Goal: Task Accomplishment & Management: Use online tool/utility

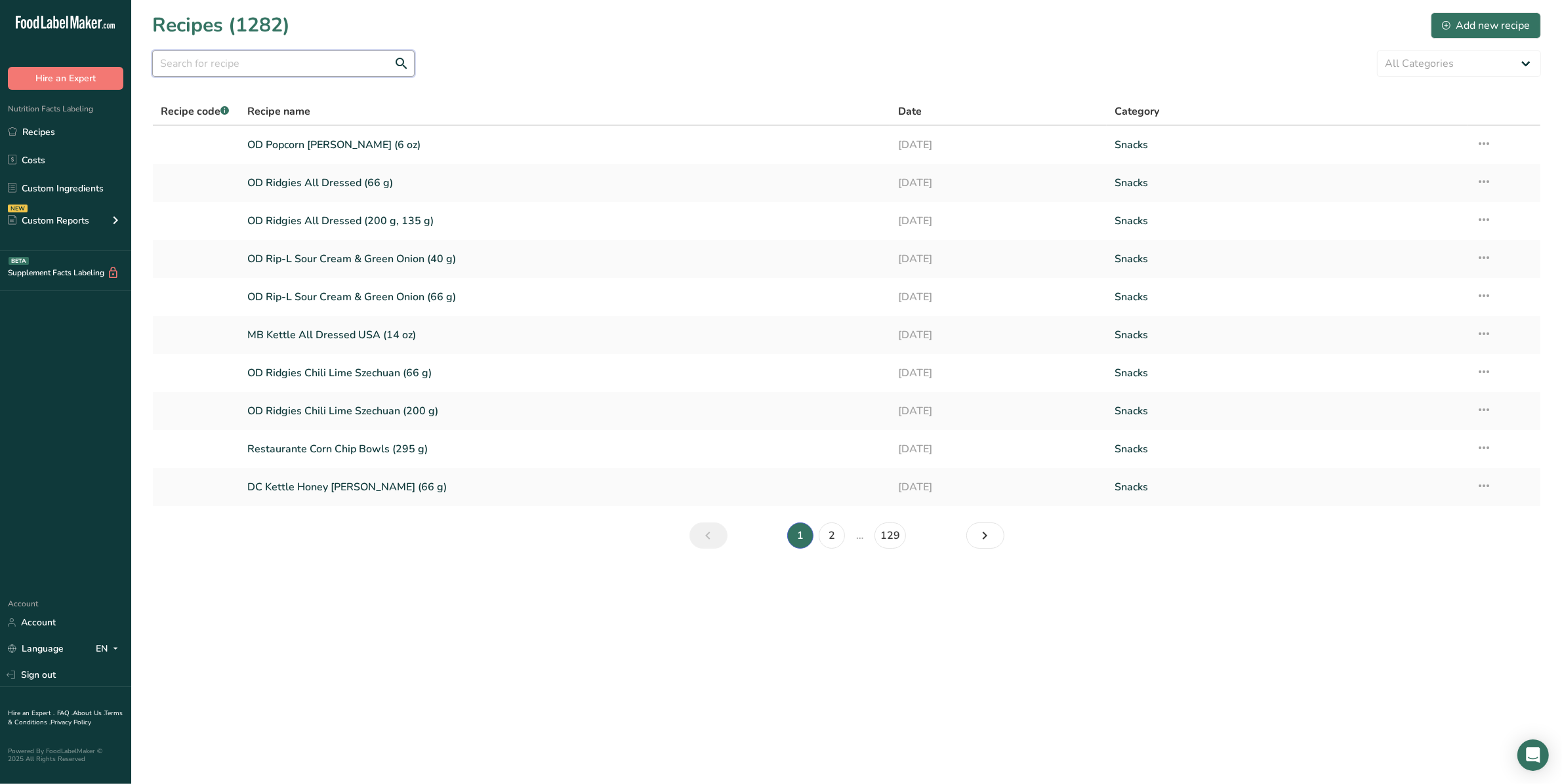
click at [214, 64] on input "text" at bounding box center [283, 64] width 263 height 27
type input "hd crunch"
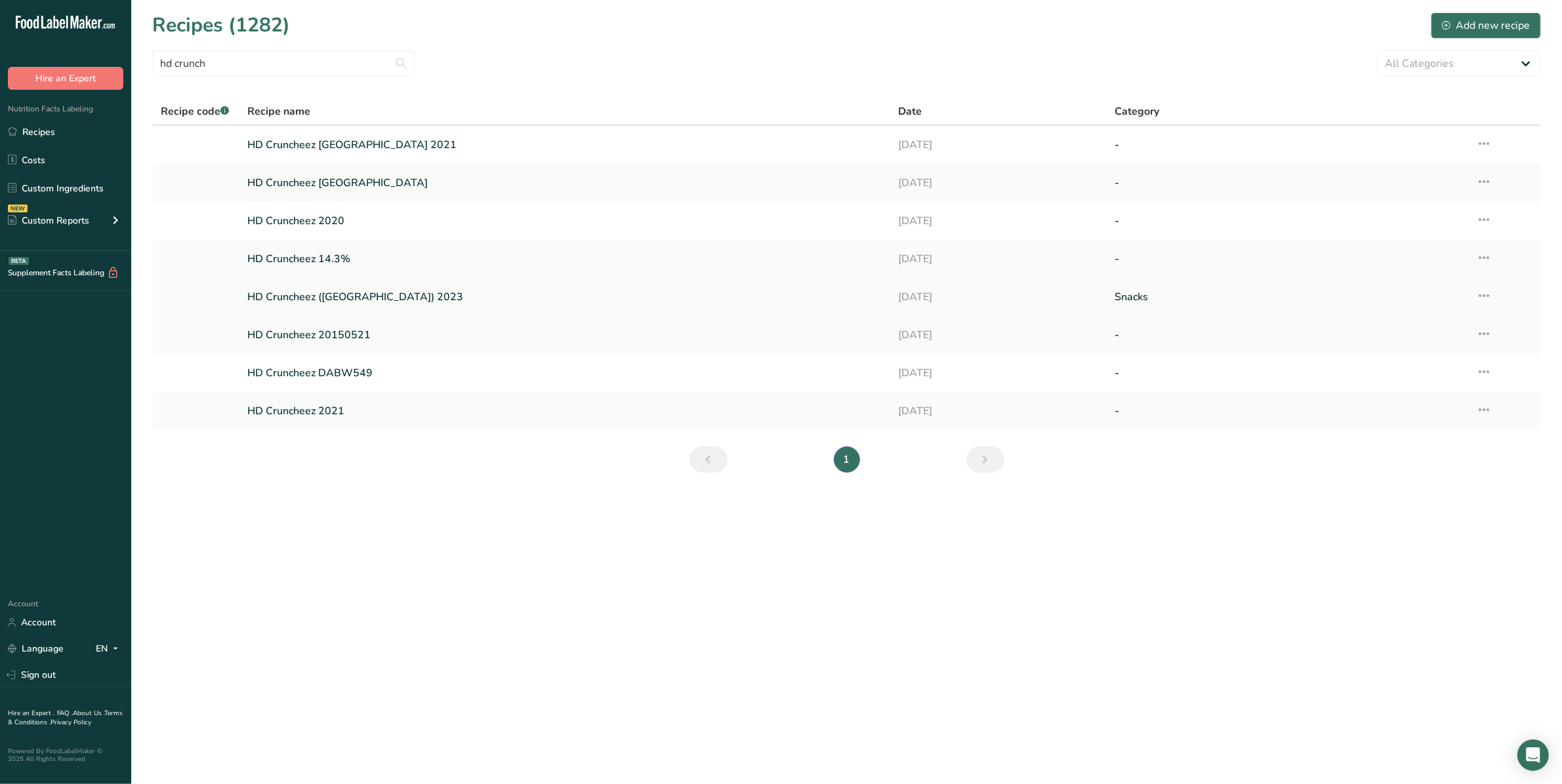
click at [345, 286] on link "HD Cruncheez ([GEOGRAPHIC_DATA]) 2023" at bounding box center [565, 296] width 635 height 27
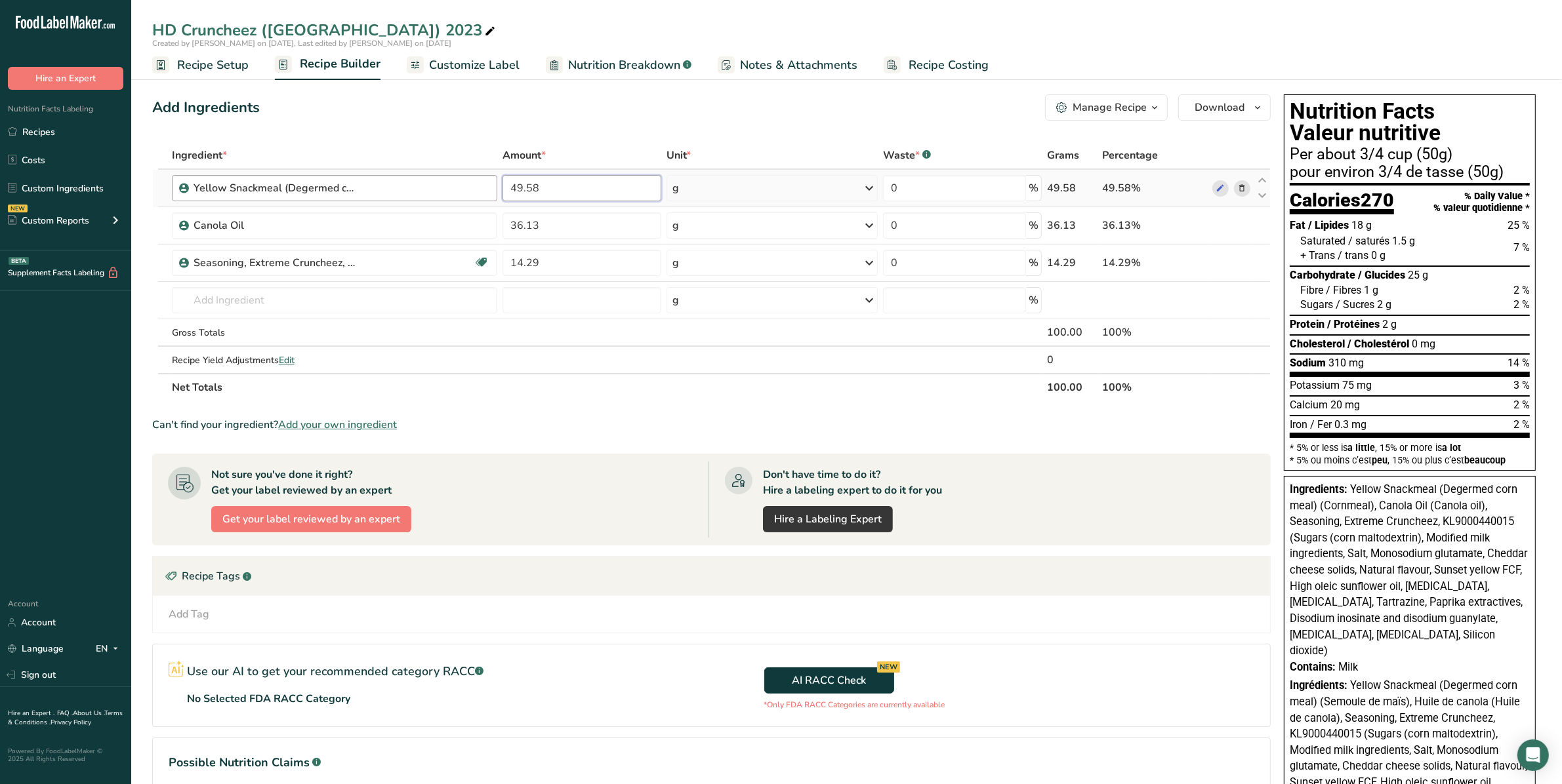
drag, startPoint x: 555, startPoint y: 185, endPoint x: 482, endPoint y: 184, distance: 73.0
click at [482, 183] on tr "Yellow Snackmeal (Degermed corn meal) 49.58 g Weight Units g kg mg See more Vol…" at bounding box center [711, 189] width 1117 height 37
type input "48"
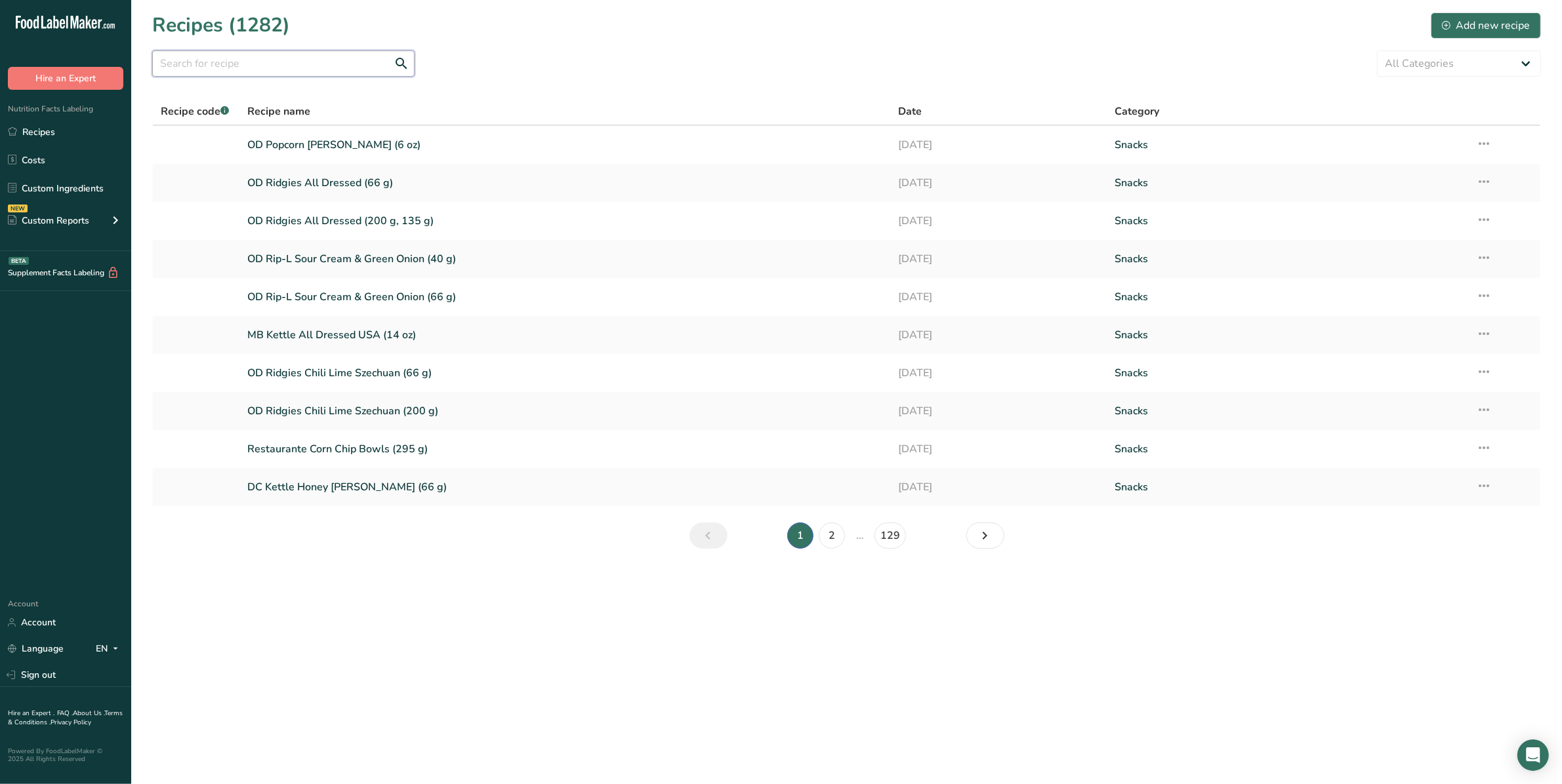
click at [268, 62] on input "text" at bounding box center [283, 64] width 263 height 27
type input "hd crunch"
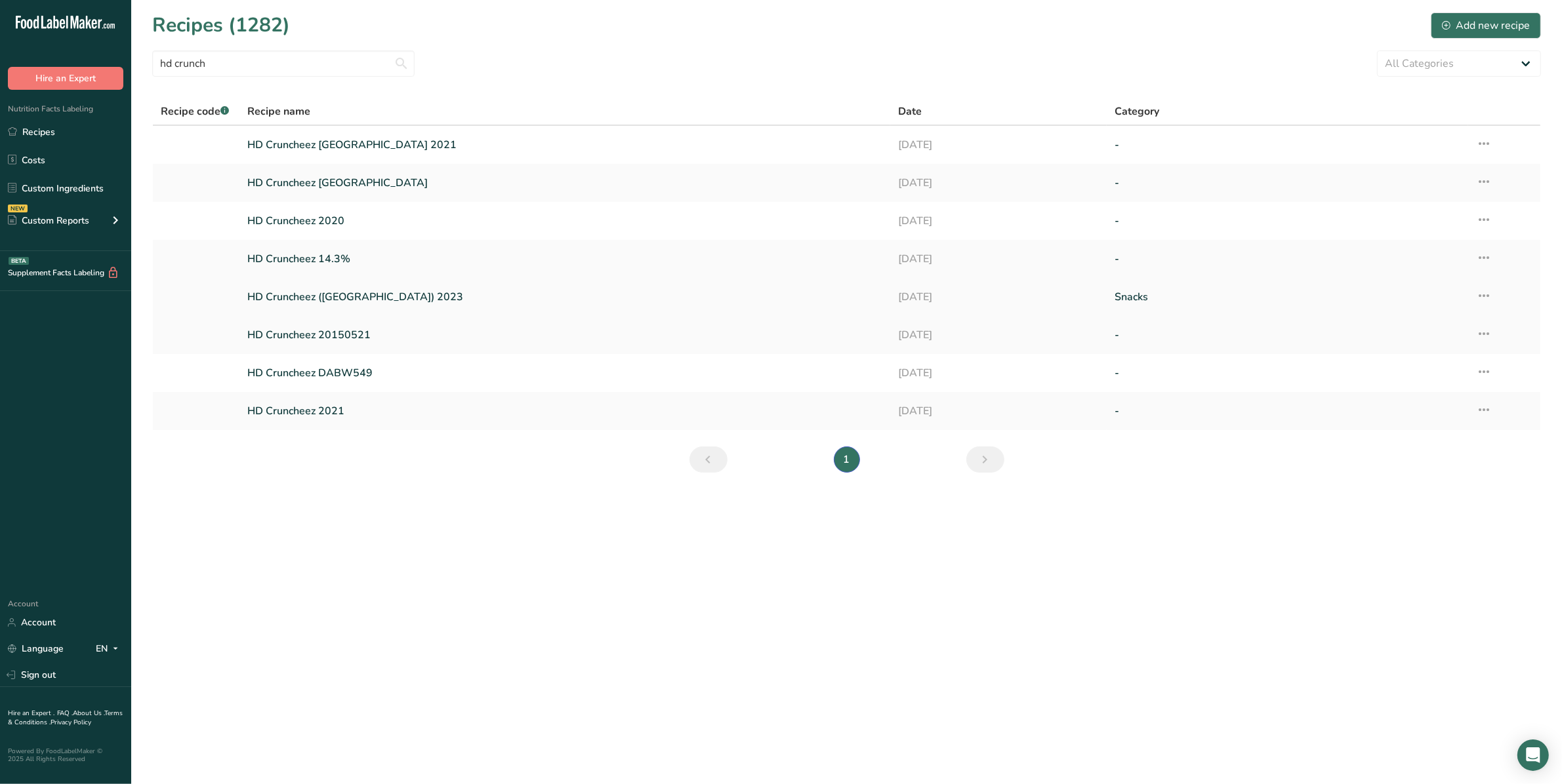
click at [329, 300] on link "HD Cruncheez ([GEOGRAPHIC_DATA]) 2023" at bounding box center [565, 296] width 635 height 27
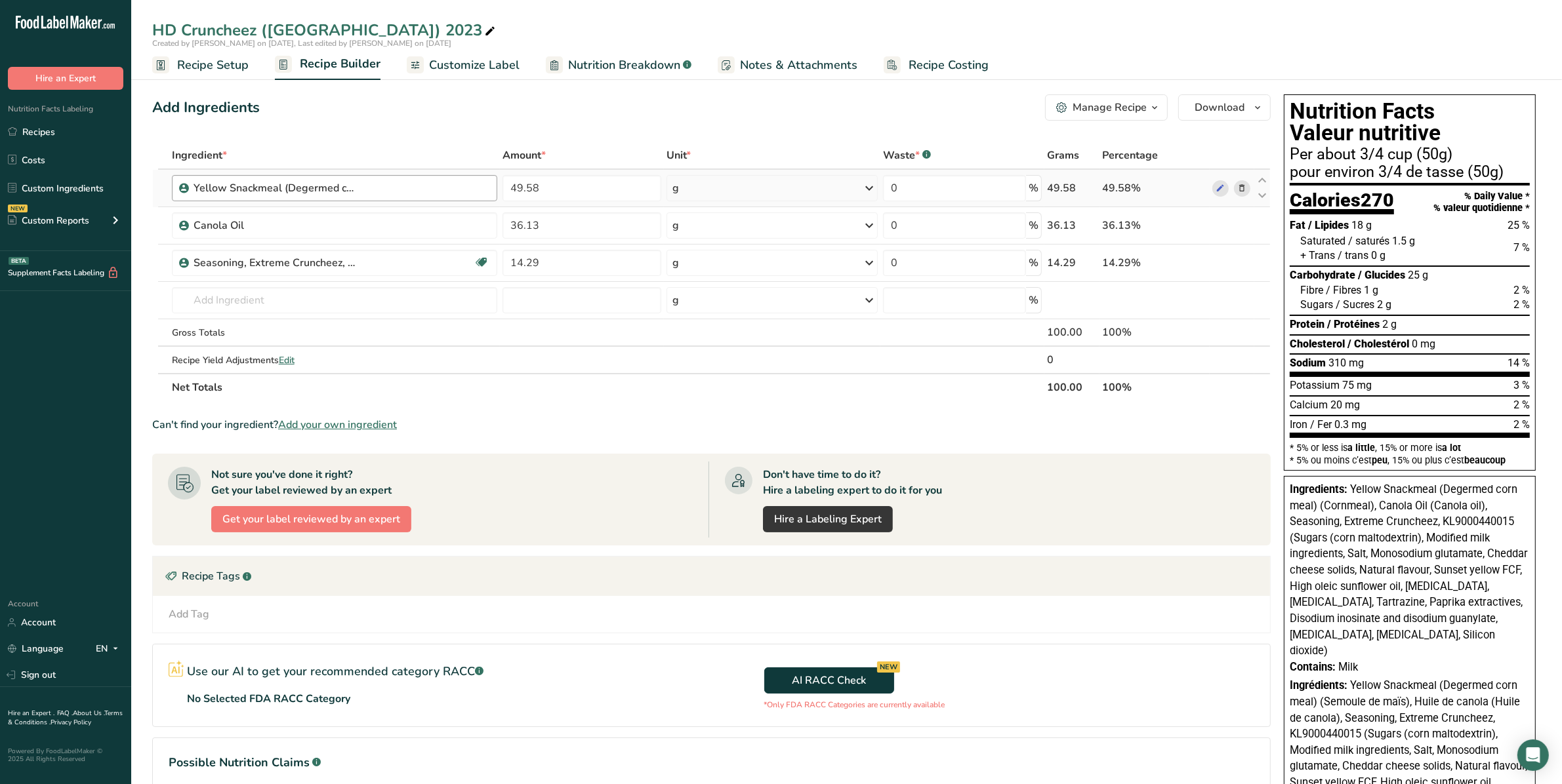
drag, startPoint x: 192, startPoint y: 187, endPoint x: 478, endPoint y: 185, distance: 286.0
click at [478, 185] on div "Yellow Snackmeal (Degermed corn meal)" at bounding box center [335, 189] width 326 height 27
click at [312, 188] on div "Yellow Snackmeal (Degermed corn meal)" at bounding box center [275, 188] width 164 height 16
drag, startPoint x: 192, startPoint y: 188, endPoint x: 336, endPoint y: 188, distance: 144.0
click at [336, 188] on div "Yellow Snackmeal (Degermed corn meal)" at bounding box center [335, 189] width 326 height 27
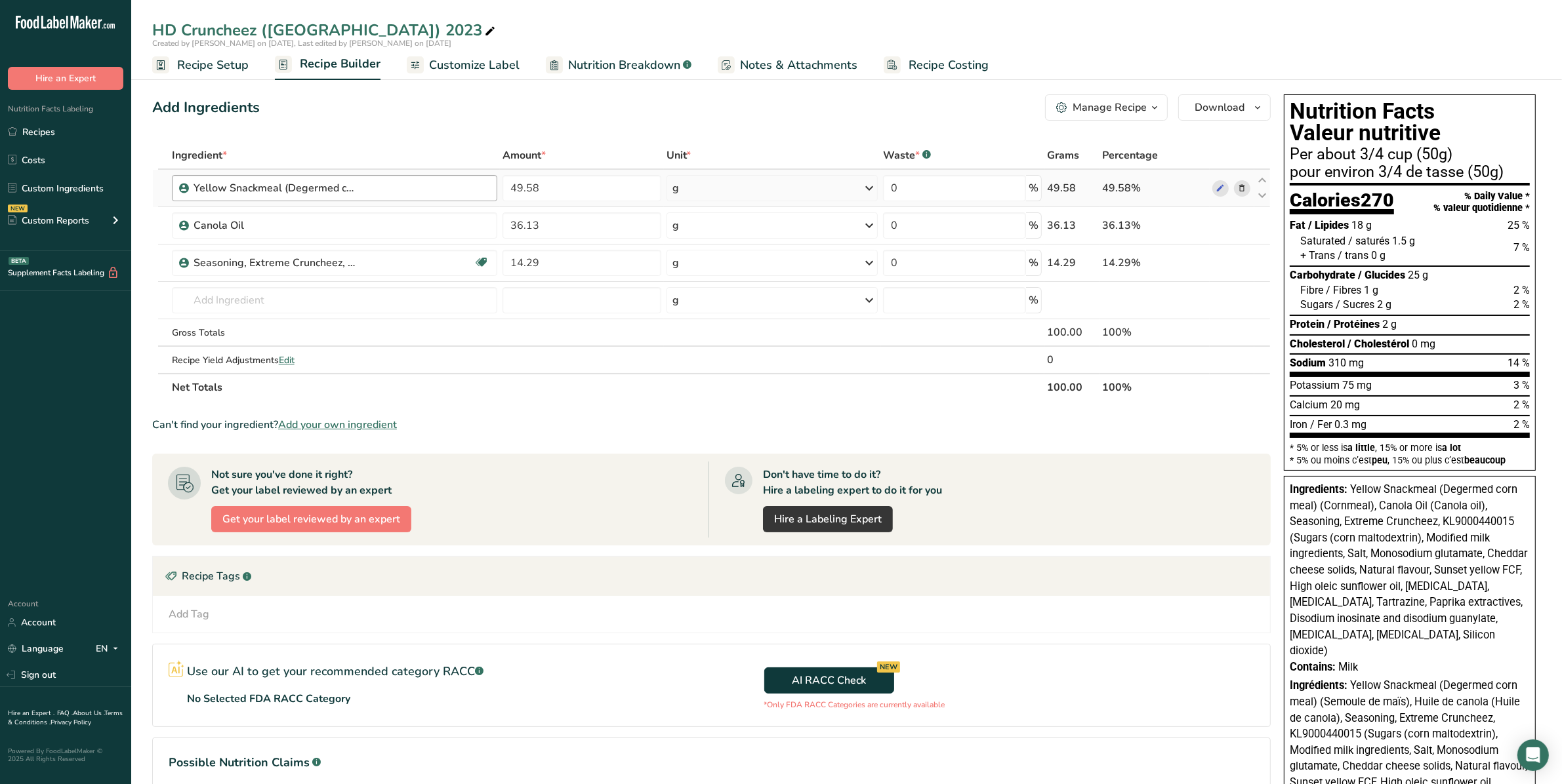
copy div "Yellow Snackmeal (Degermed"
click at [37, 133] on link "Recipes" at bounding box center [66, 132] width 131 height 25
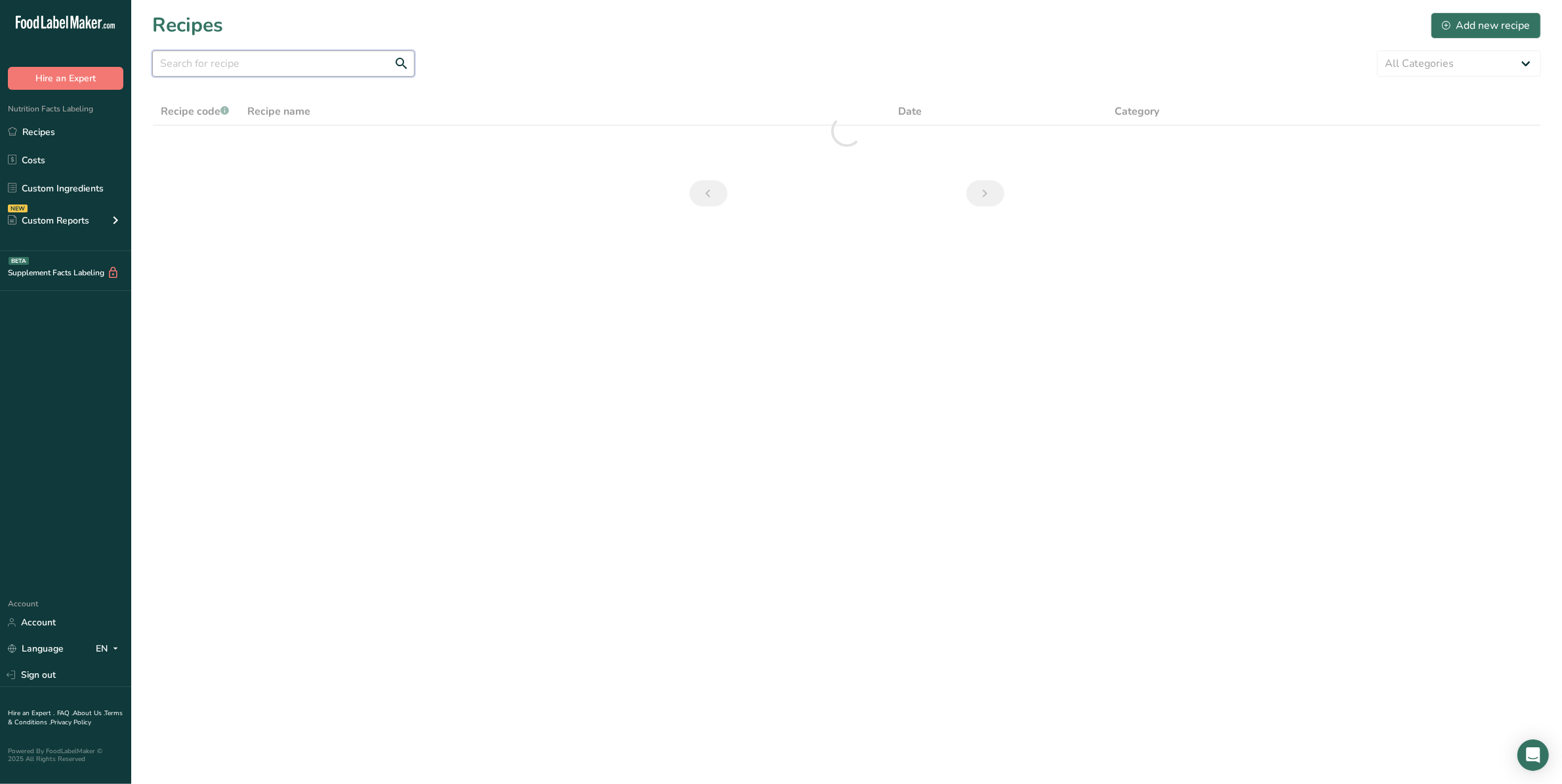
click at [282, 62] on input "text" at bounding box center [283, 64] width 263 height 27
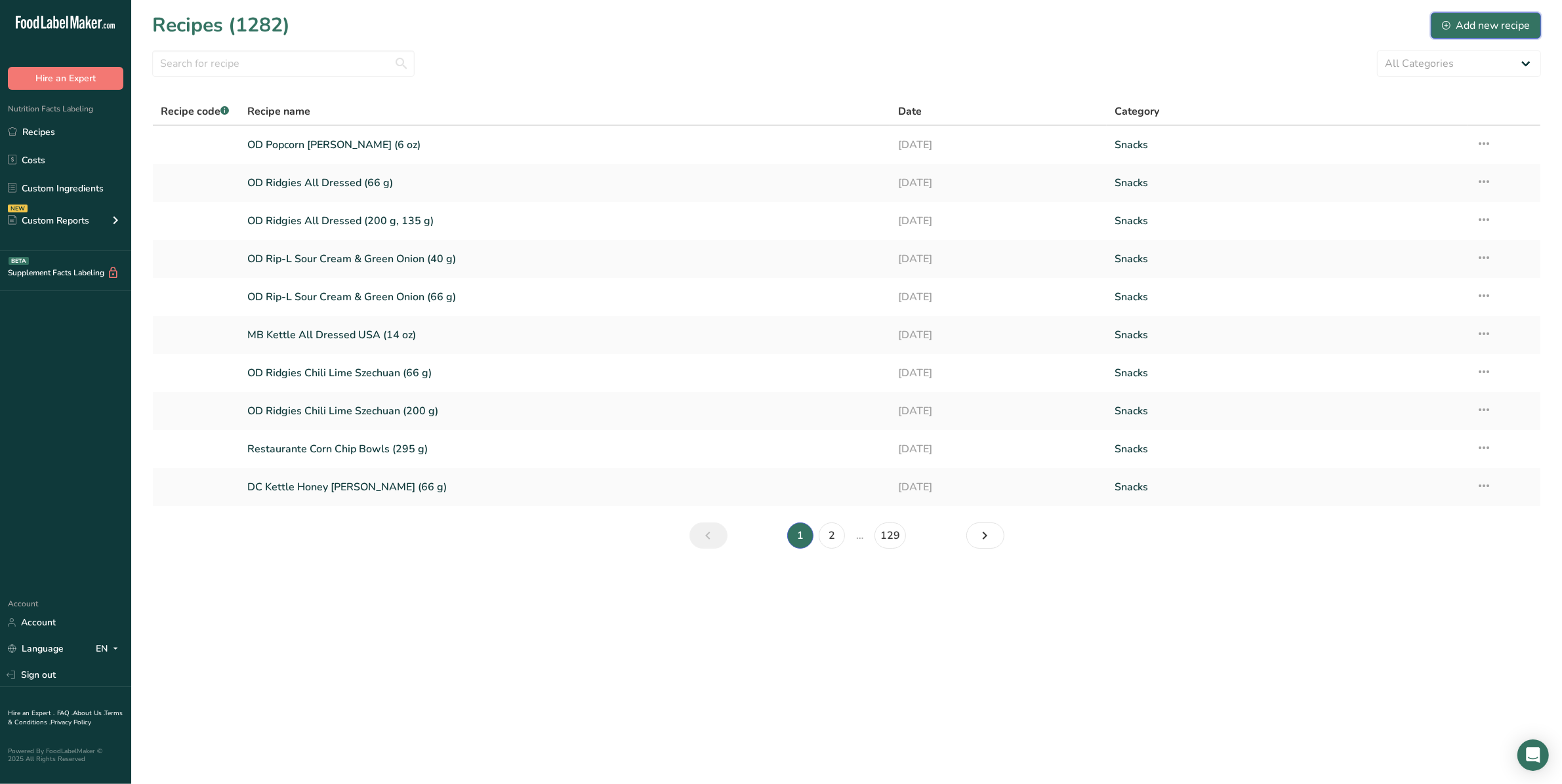
click at [1468, 23] on div "Add new recipe" at bounding box center [1486, 25] width 88 height 16
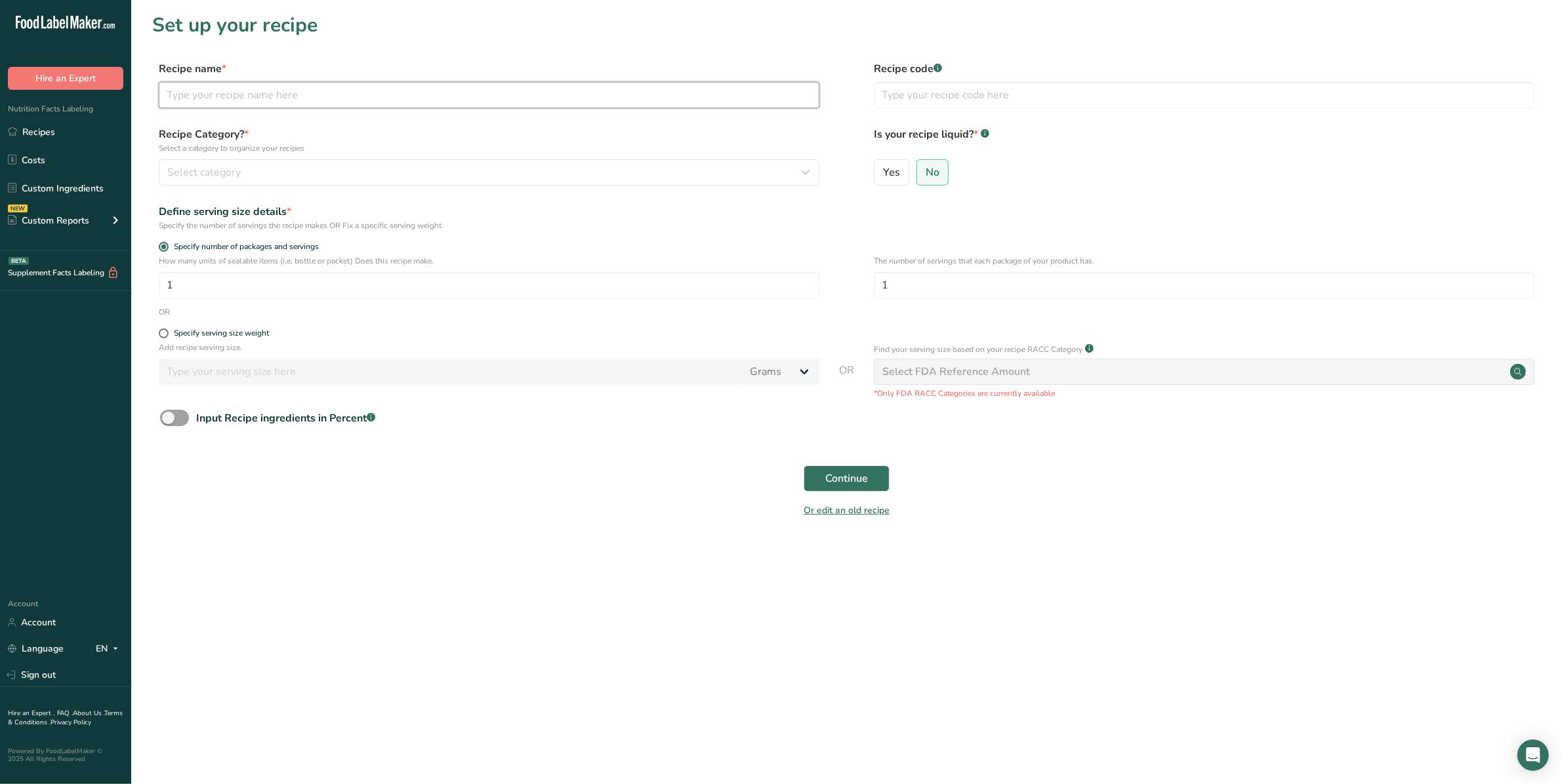
click at [408, 92] on input "text" at bounding box center [489, 96] width 661 height 27
type input "HD Cruncheez"
click at [348, 183] on button "Select category" at bounding box center [489, 173] width 661 height 27
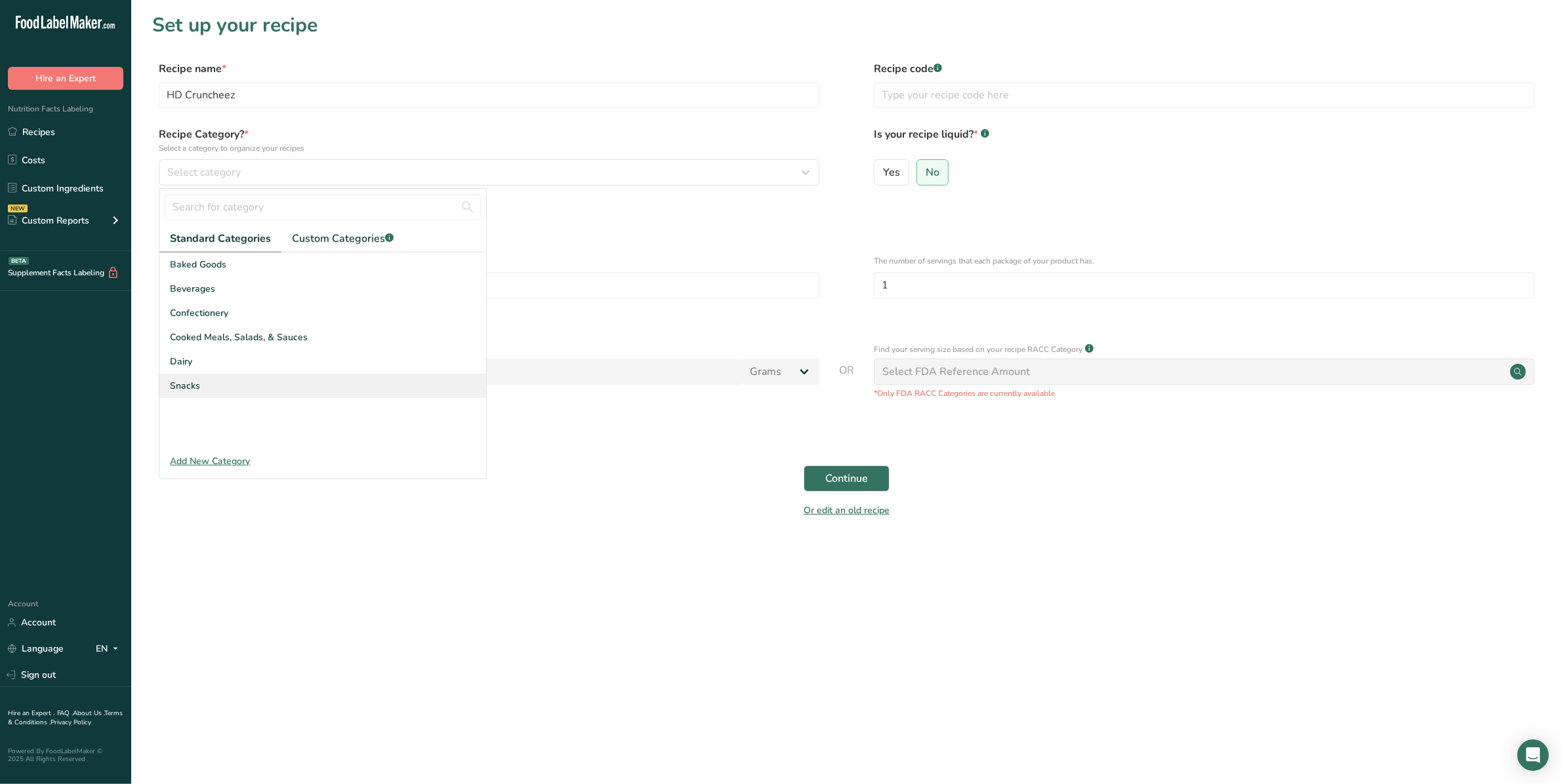
click at [198, 389] on span "Snacks" at bounding box center [185, 385] width 30 height 14
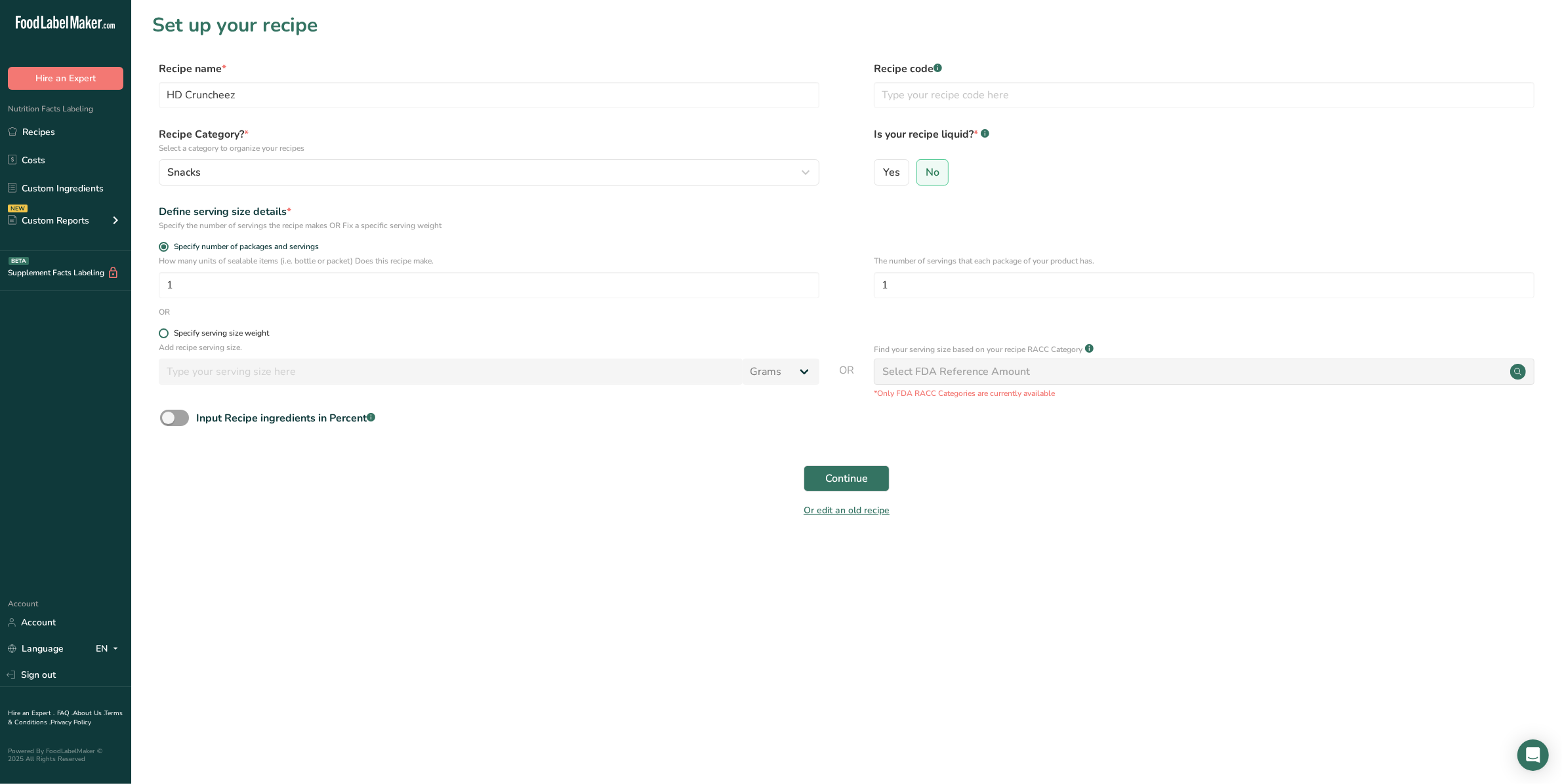
click at [165, 329] on span at bounding box center [164, 334] width 10 height 10
click at [165, 329] on input "Specify serving size weight" at bounding box center [163, 333] width 8 height 8
radio input "true"
radio input "false"
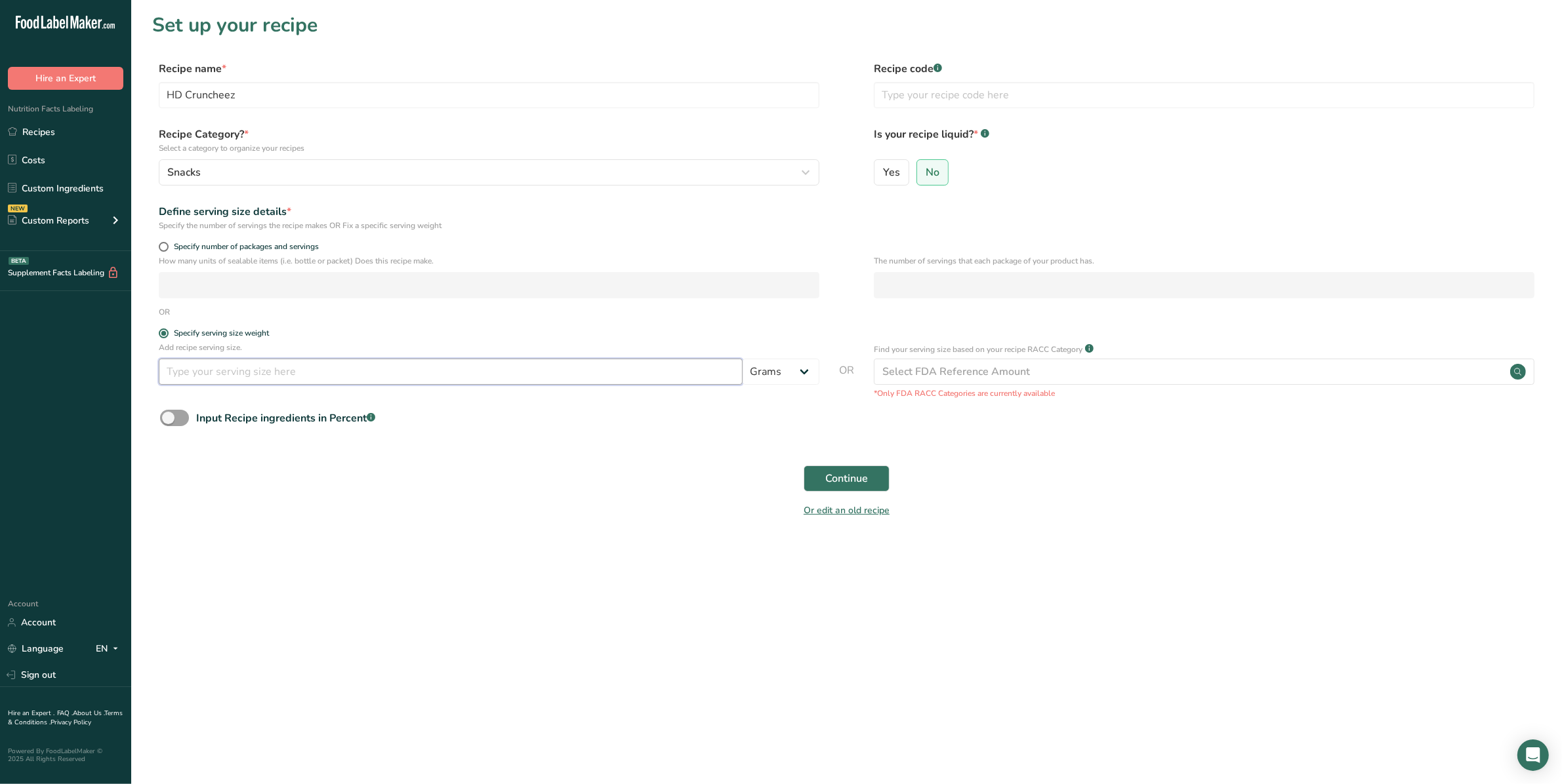
click at [209, 382] on input "number" at bounding box center [450, 372] width 584 height 27
type input "50"
click at [887, 487] on button "Continue" at bounding box center [846, 479] width 86 height 27
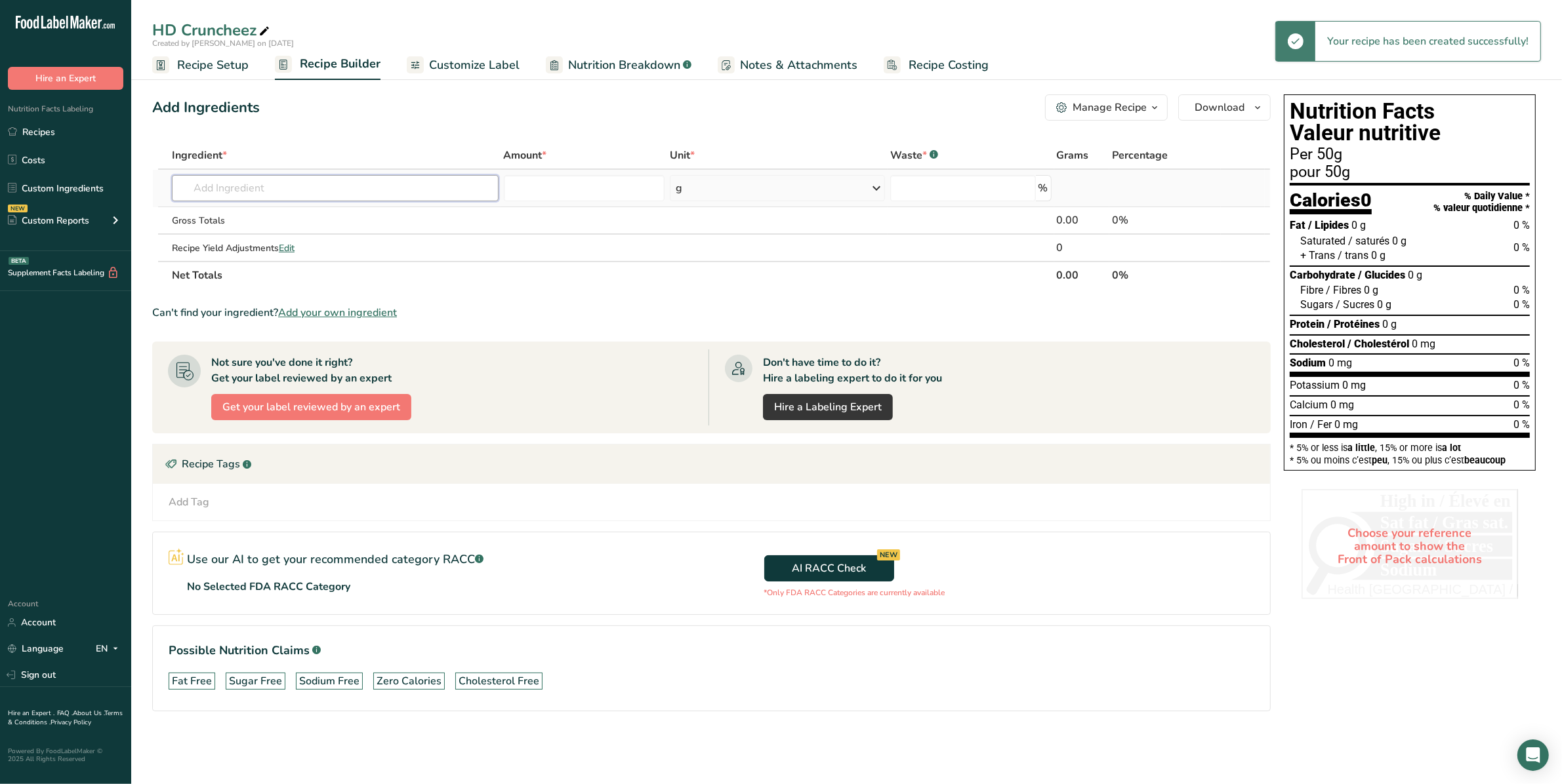
click at [273, 188] on input "text" at bounding box center [335, 189] width 327 height 27
paste input "Yellow Snackmeal (Degermed"
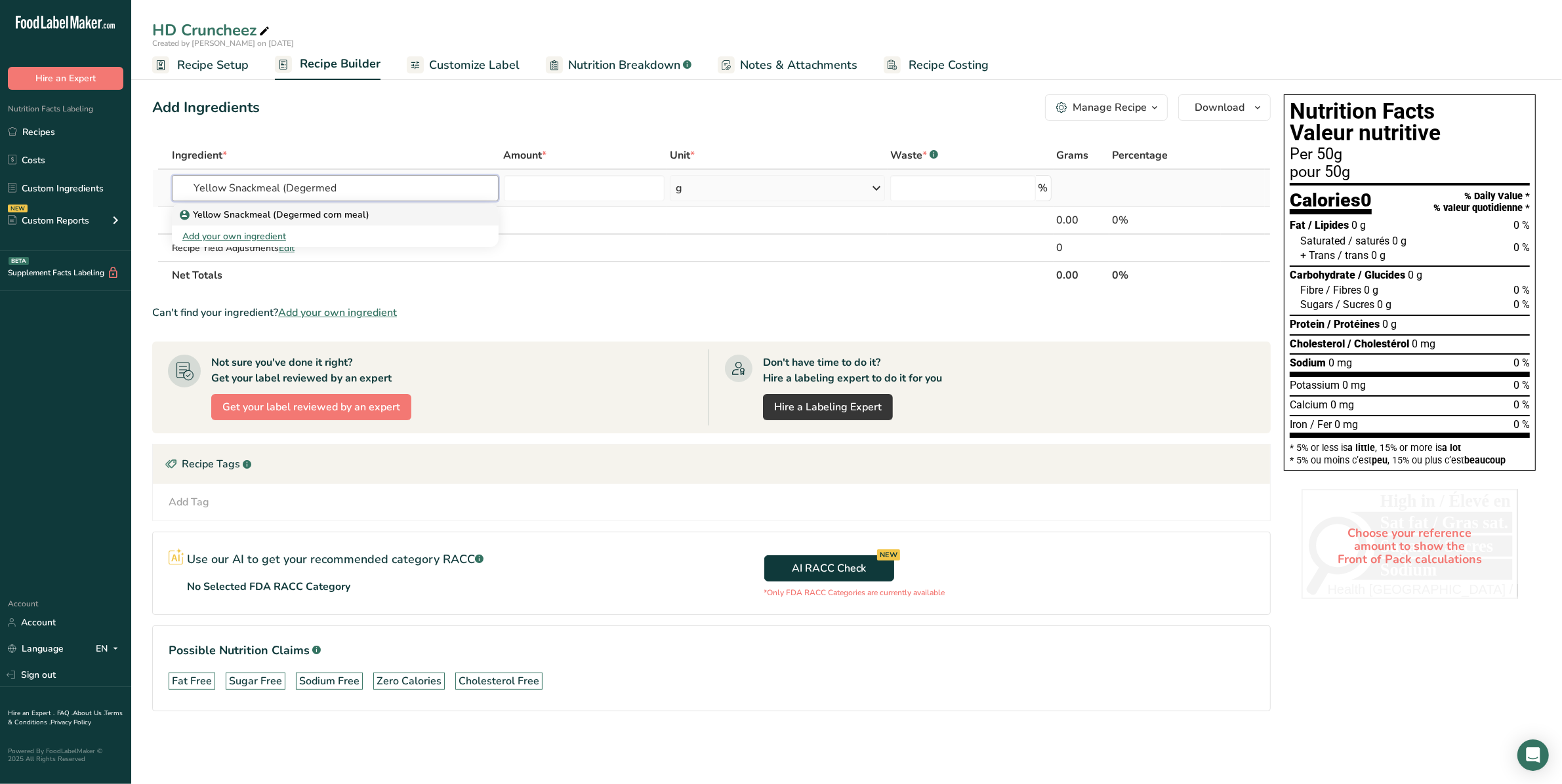
type input "Yellow Snackmeal (Degermed"
click at [286, 208] on p "Yellow Snackmeal (Degermed corn meal)" at bounding box center [276, 214] width 187 height 14
type input "Yellow Snackmeal (Degermed corn meal)"
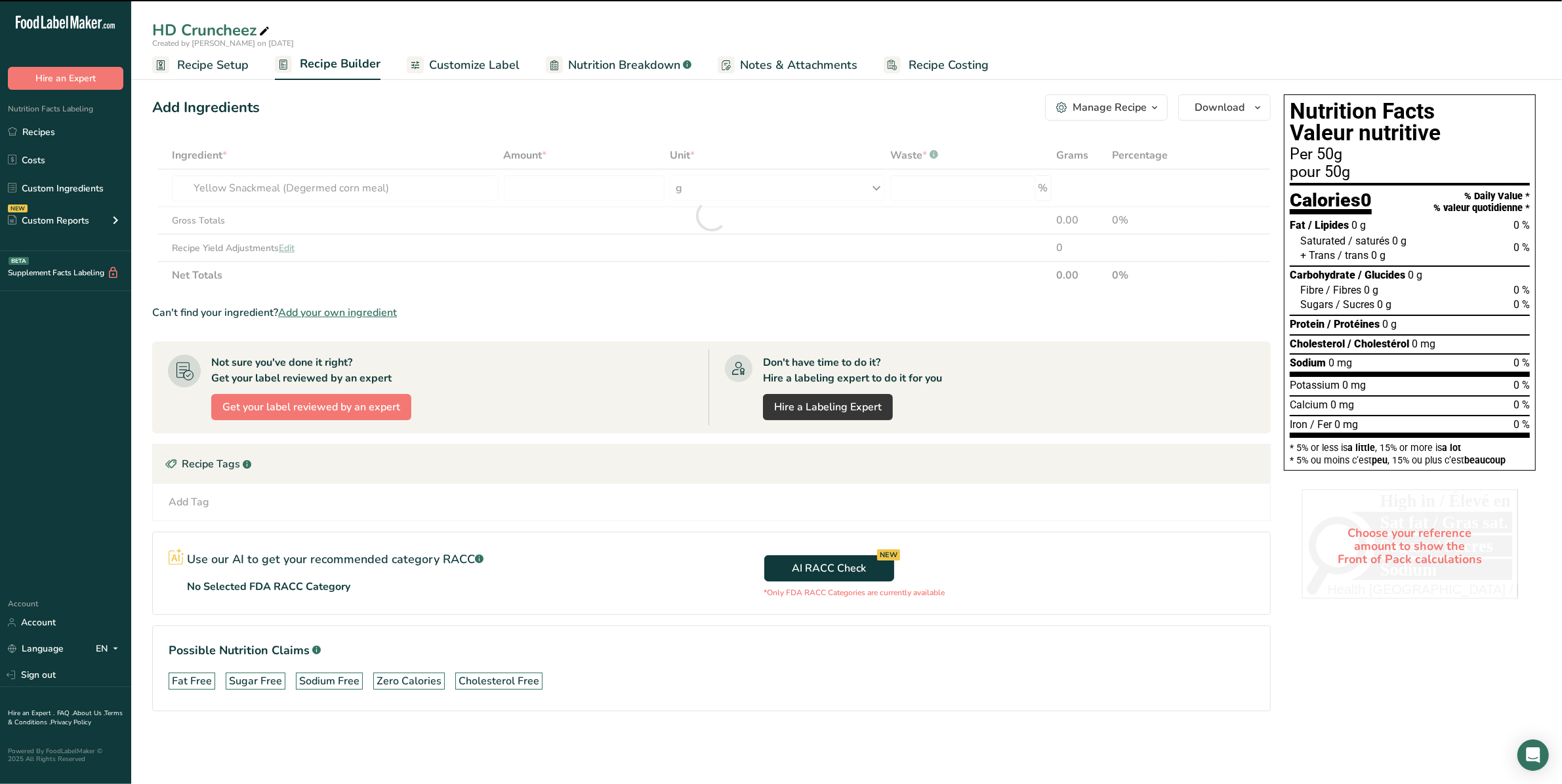
type input "0"
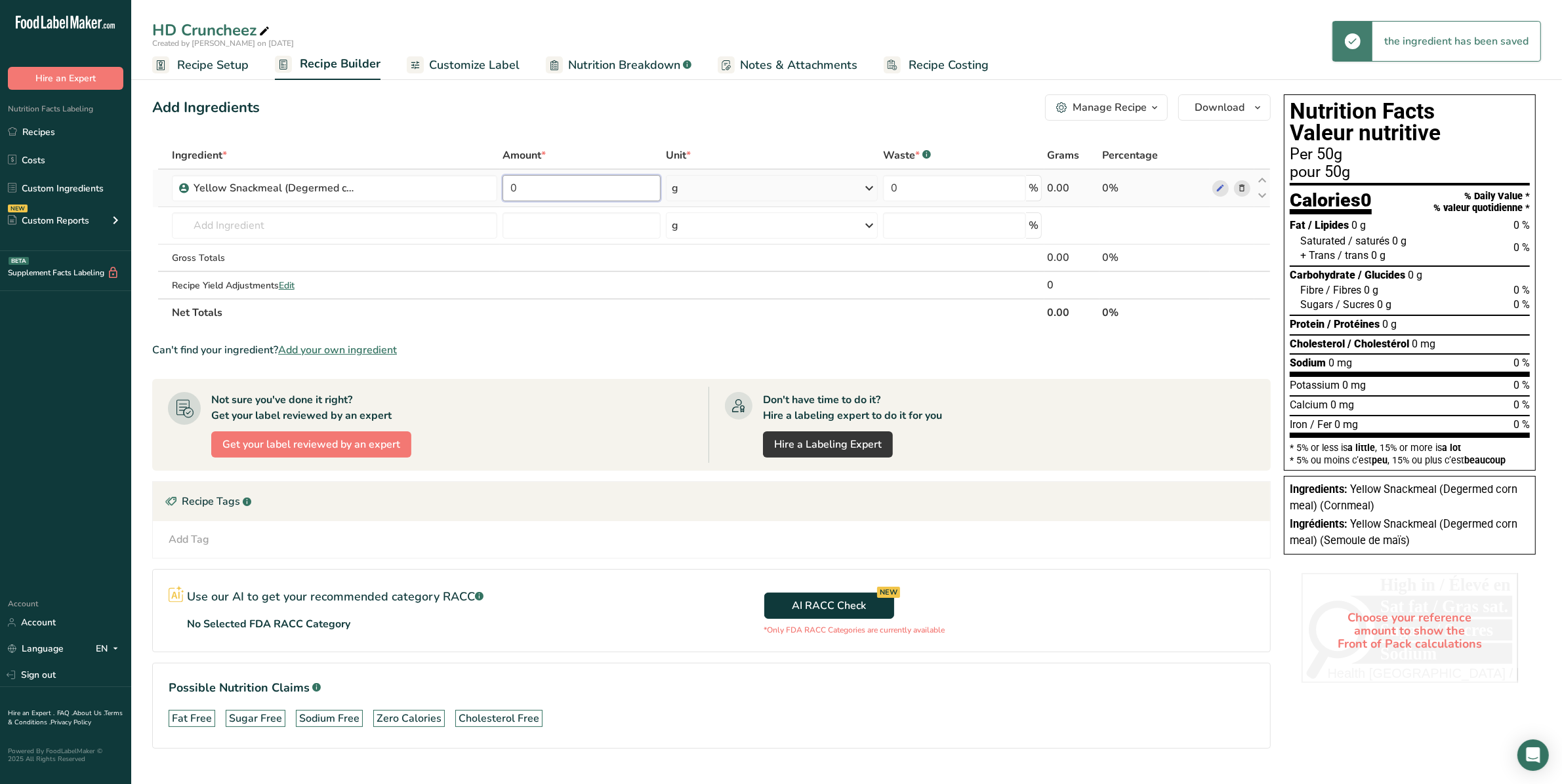
drag, startPoint x: 532, startPoint y: 183, endPoint x: 502, endPoint y: 174, distance: 31.3
click at [500, 179] on td "0" at bounding box center [582, 189] width 164 height 37
type input "48"
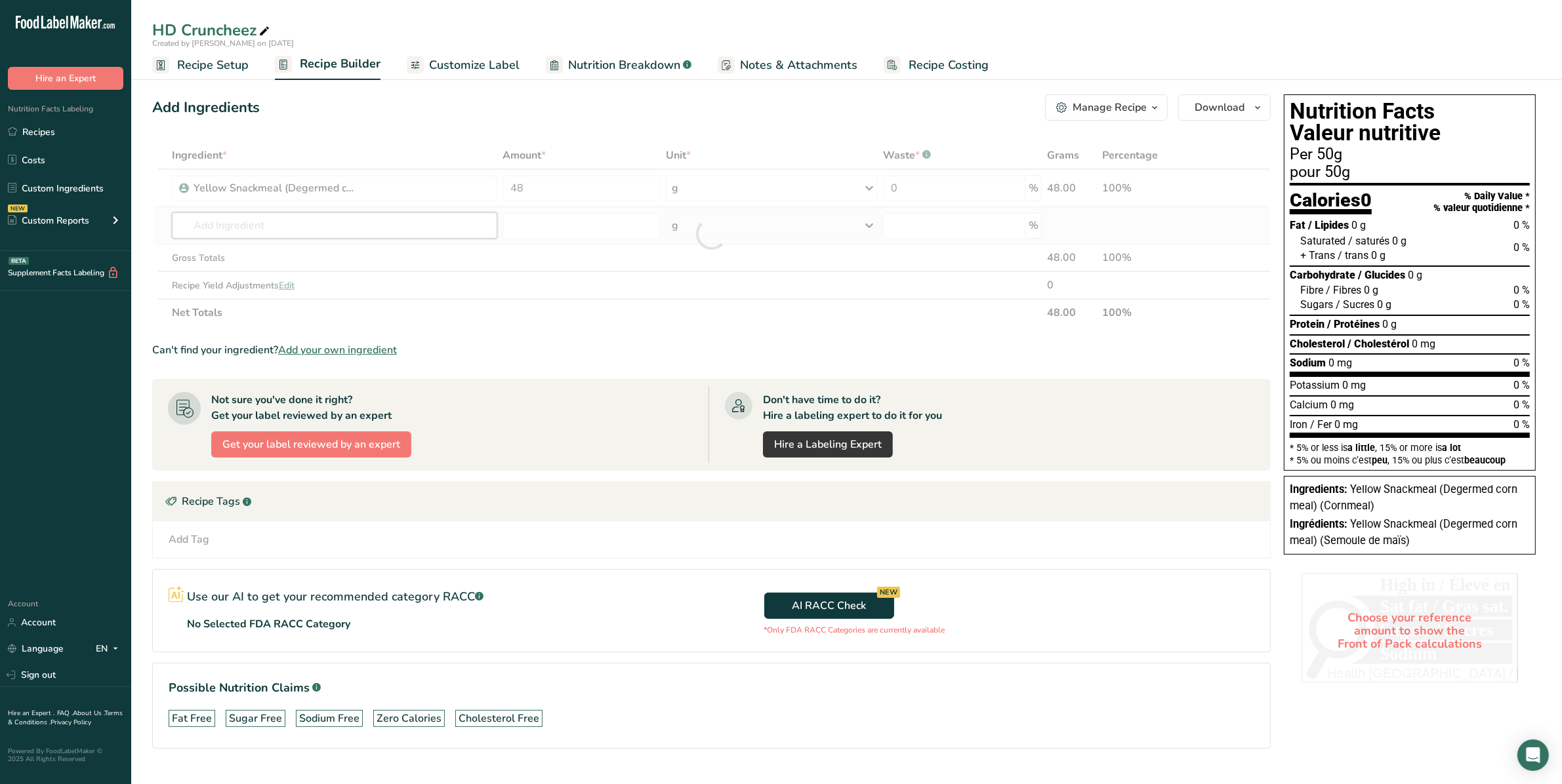
click at [238, 225] on div "Ingredient * Amount * Unit * Waste * .a-a{fill:#347362;}.b-a{fill:#fff;} Grams …" at bounding box center [711, 234] width 1118 height 185
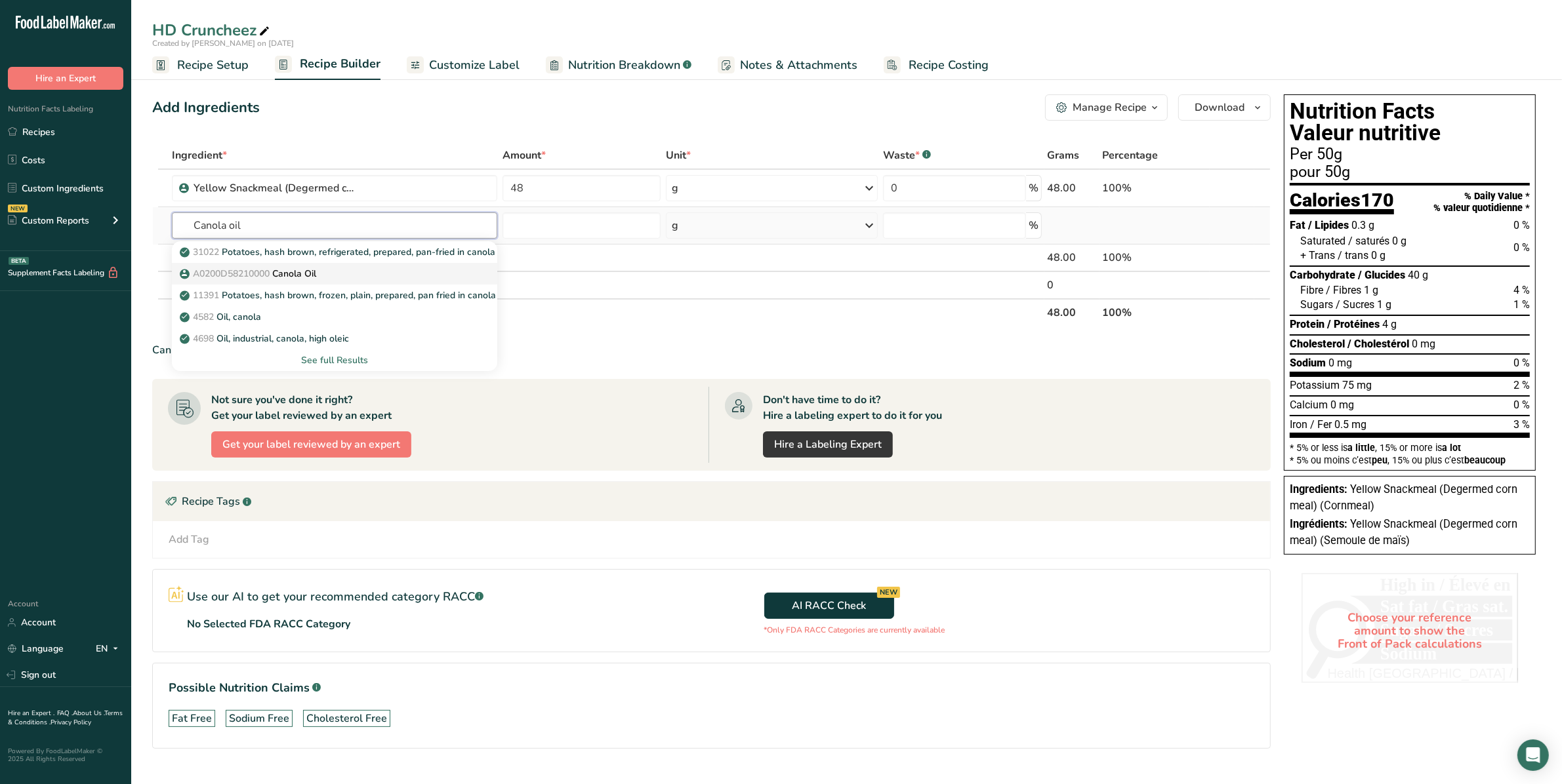
type input "Canola oil"
click at [254, 273] on span "A0200D58210000" at bounding box center [231, 273] width 76 height 12
type input "Canola Oil"
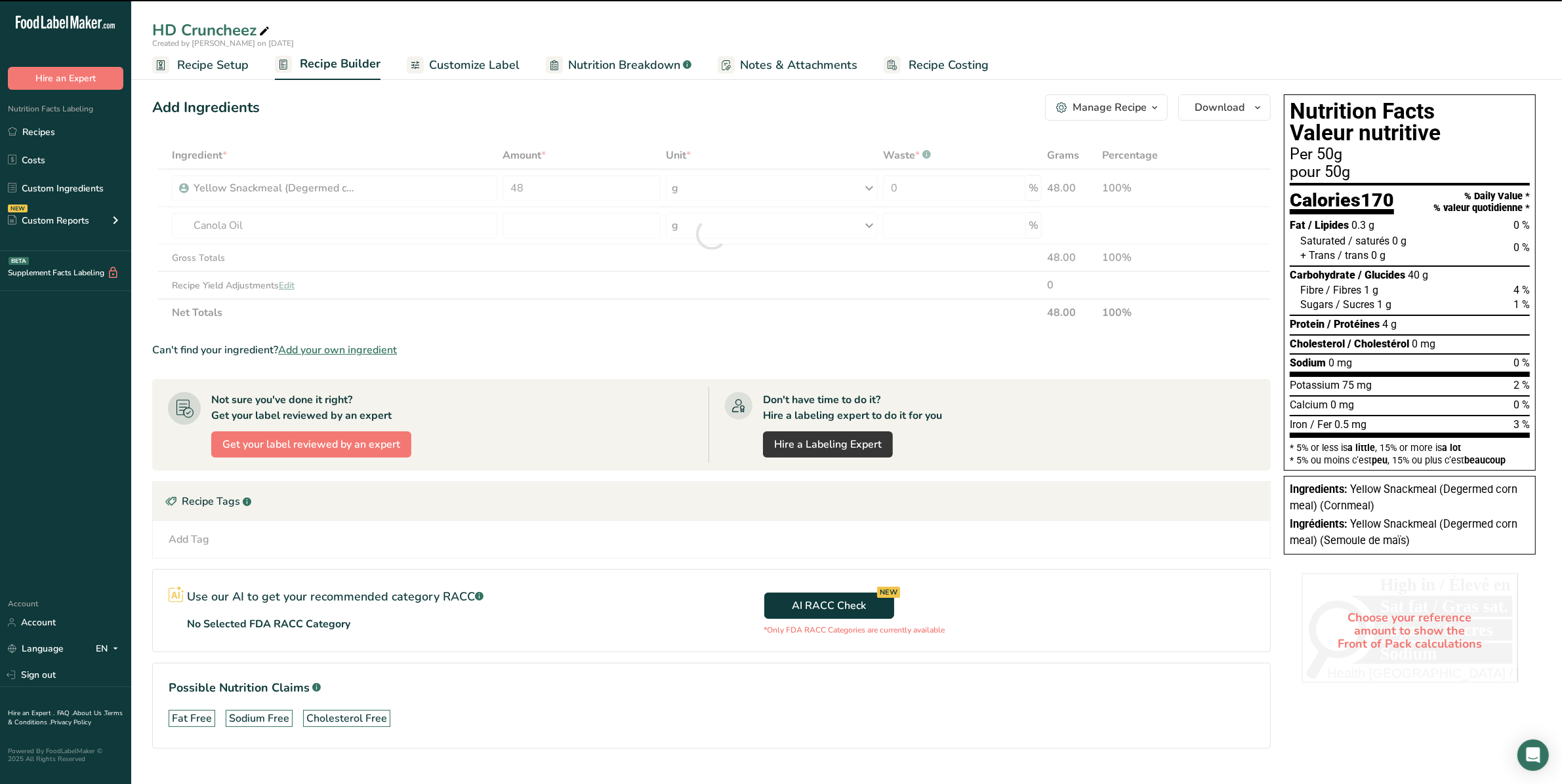
type input "0"
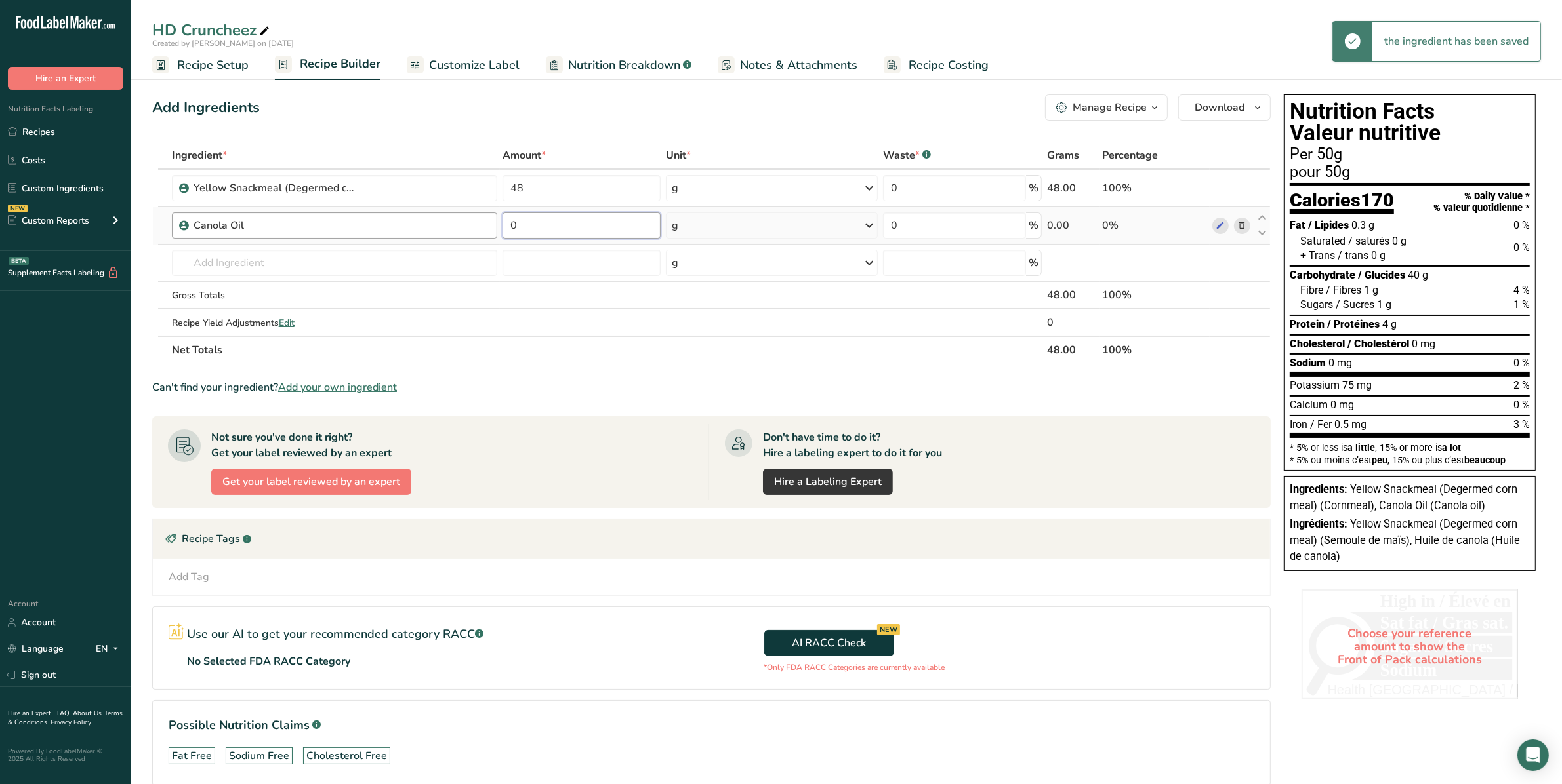
drag, startPoint x: 552, startPoint y: 229, endPoint x: 486, endPoint y: 225, distance: 66.1
click at [486, 225] on tr "Canola Oil 0 g Weight Units g kg mg See more Volume Units l Volume units requir…" at bounding box center [711, 226] width 1117 height 37
type input "37"
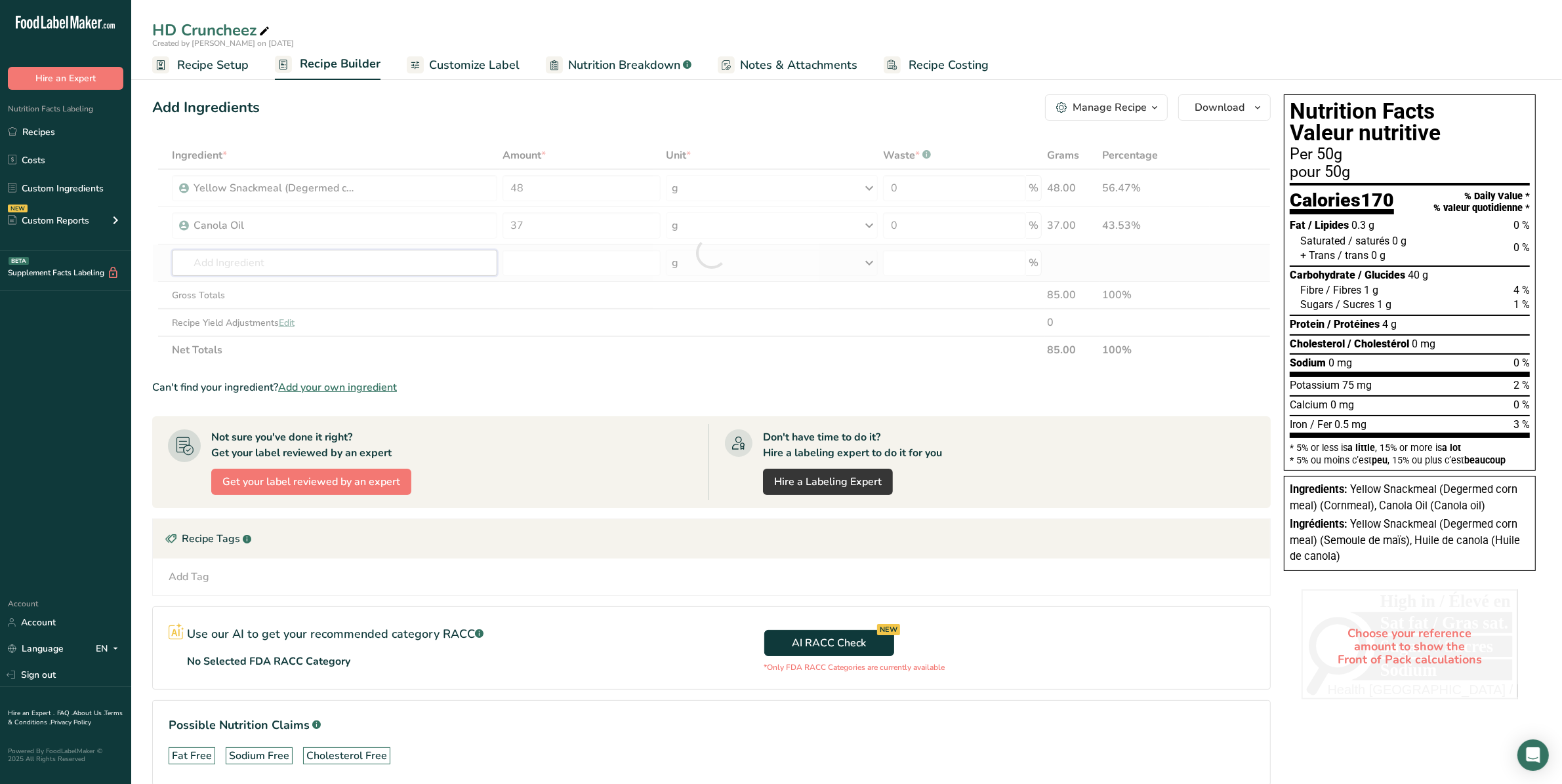
click at [182, 267] on div "Ingredient * Amount * Unit * Waste * .a-a{fill:#347362;}.b-a{fill:#fff;} Grams …" at bounding box center [711, 253] width 1118 height 223
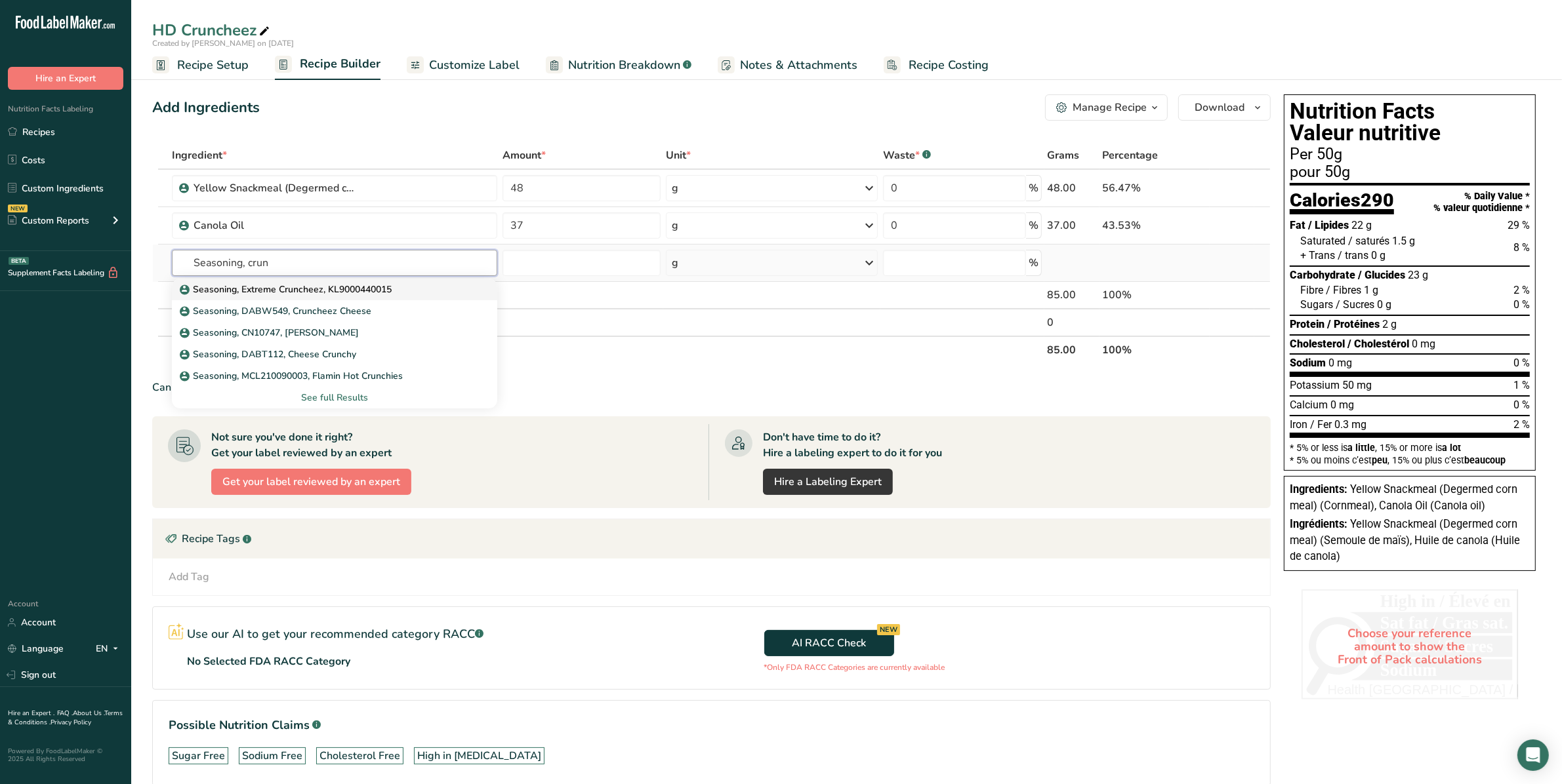
type input "Seasoning, crun"
click at [266, 287] on p "Seasoning, Extreme Cruncheez, KL9000440015" at bounding box center [287, 289] width 209 height 14
type input "Seasoning, Extreme Cruncheez, KL9000440015"
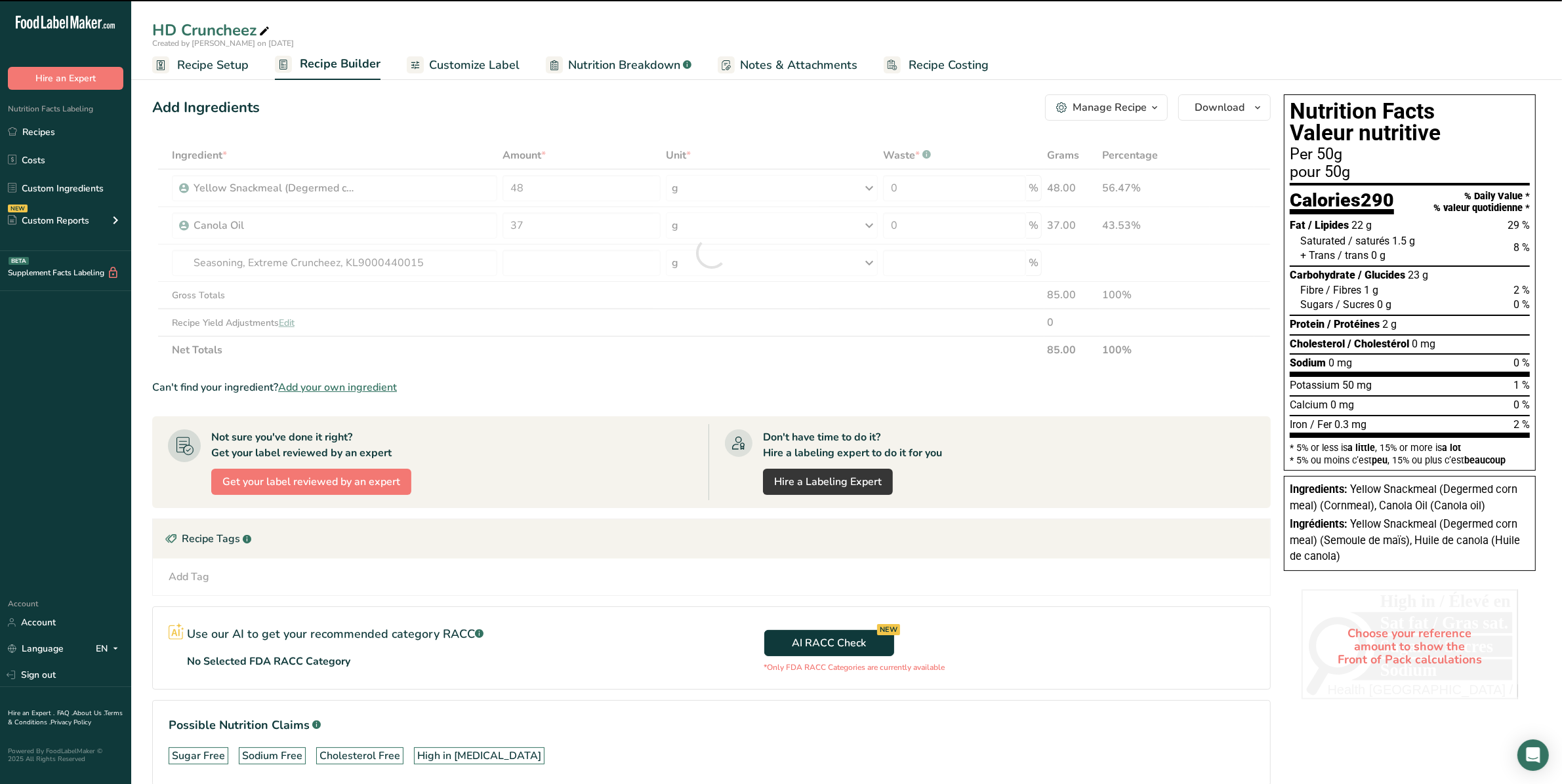
type input "0"
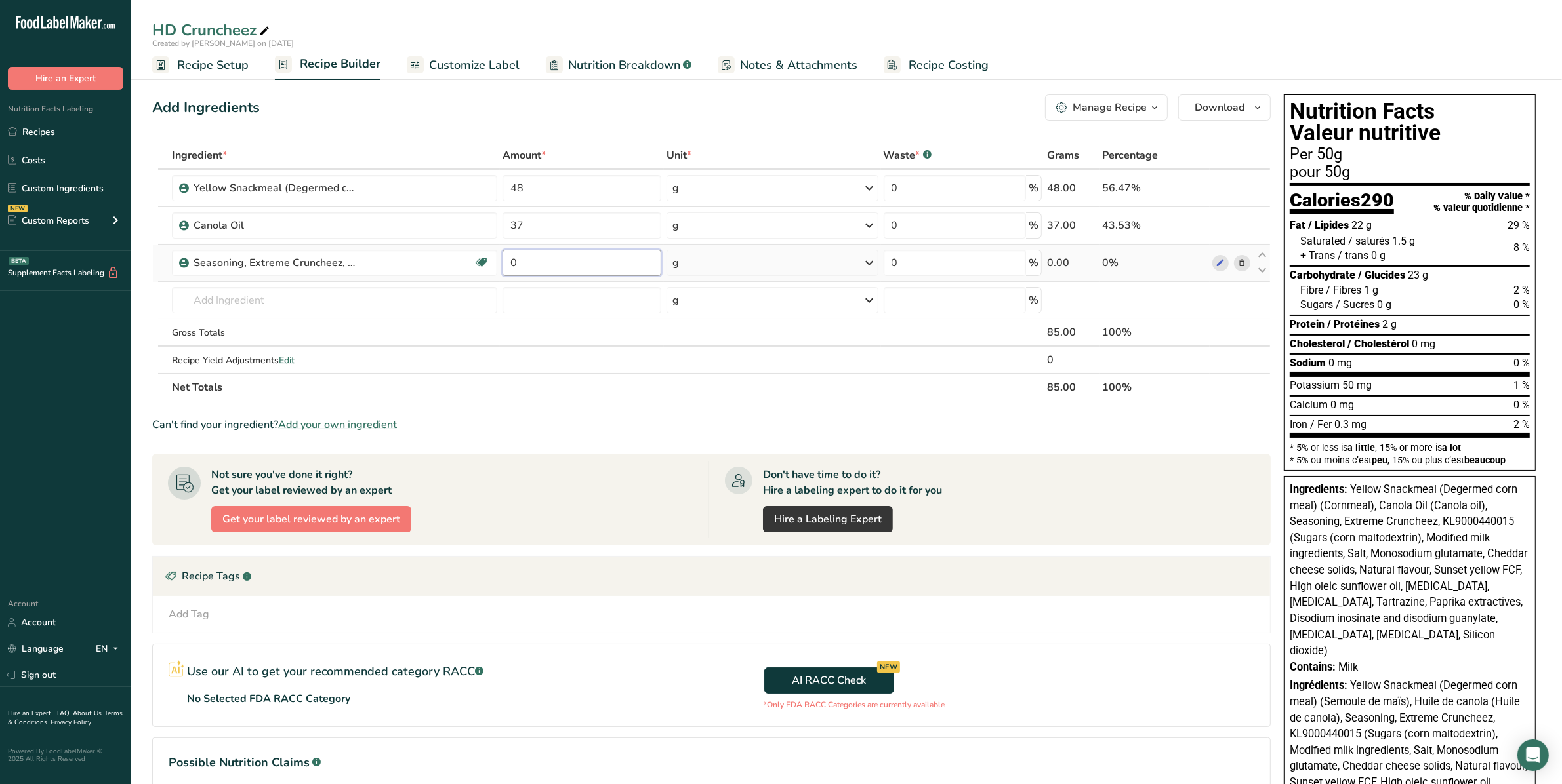
drag, startPoint x: 535, startPoint y: 267, endPoint x: 512, endPoint y: 266, distance: 23.0
click at [512, 266] on input "0" at bounding box center [582, 263] width 158 height 27
type input "14.3"
click at [466, 304] on div "Ingredient * Amount * Unit * Waste * .a-a{fill:#347362;}.b-a{fill:#fff;} Grams …" at bounding box center [711, 272] width 1118 height 260
click at [877, 387] on th "Net Totals" at bounding box center [607, 386] width 875 height 27
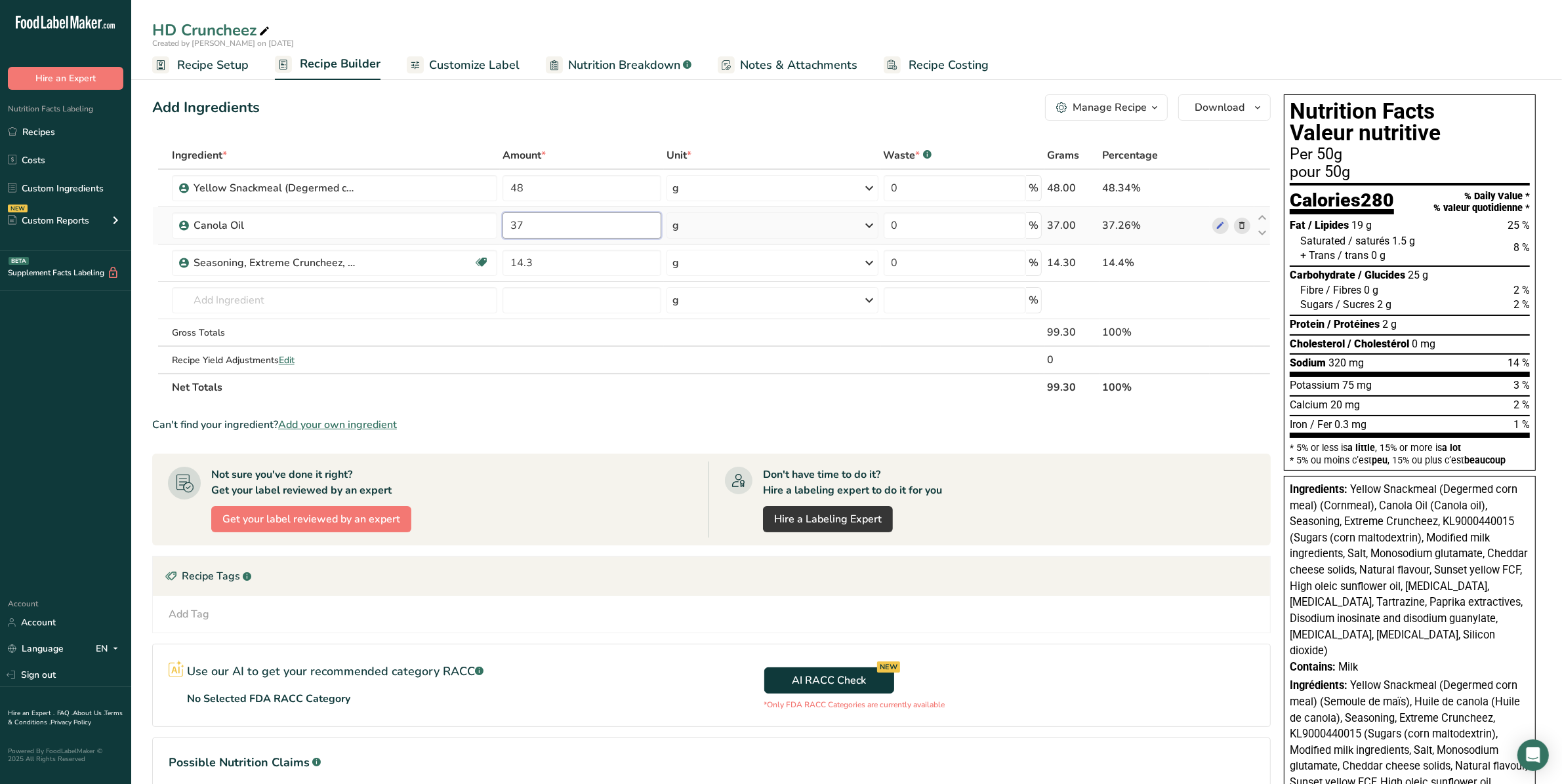
click at [591, 220] on input "37" at bounding box center [582, 226] width 158 height 27
type input "37.7"
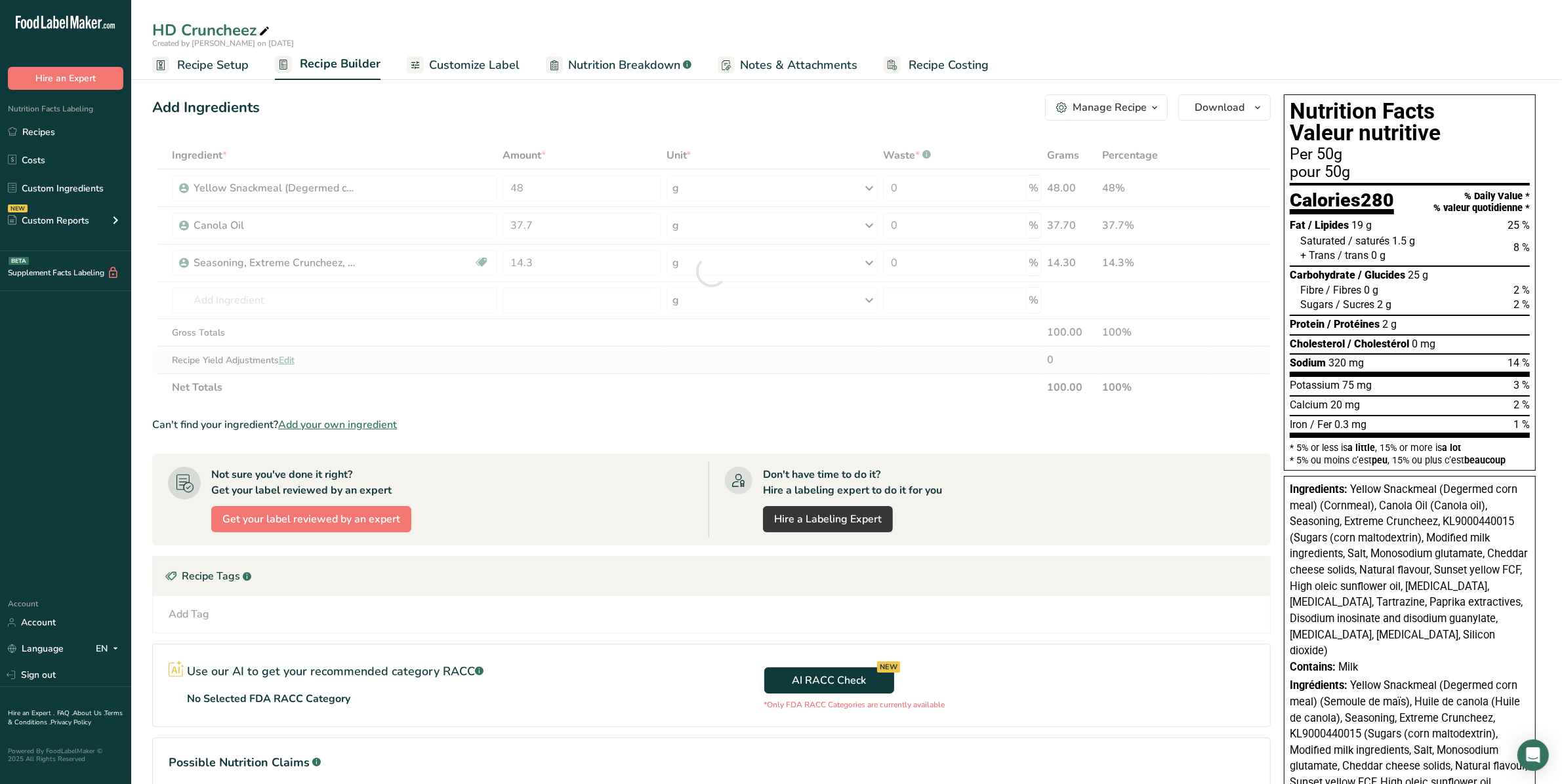
click at [523, 370] on div "Ingredient * Amount * Unit * Waste * .a-a{fill:#347362;}.b-a{fill:#fff;} Grams …" at bounding box center [711, 272] width 1118 height 260
click at [1215, 185] on span at bounding box center [1220, 188] width 16 height 16
click at [1216, 224] on icon at bounding box center [1220, 226] width 9 height 14
click at [1216, 262] on icon at bounding box center [1220, 263] width 9 height 14
click at [454, 59] on span "Customize Label" at bounding box center [474, 65] width 91 height 17
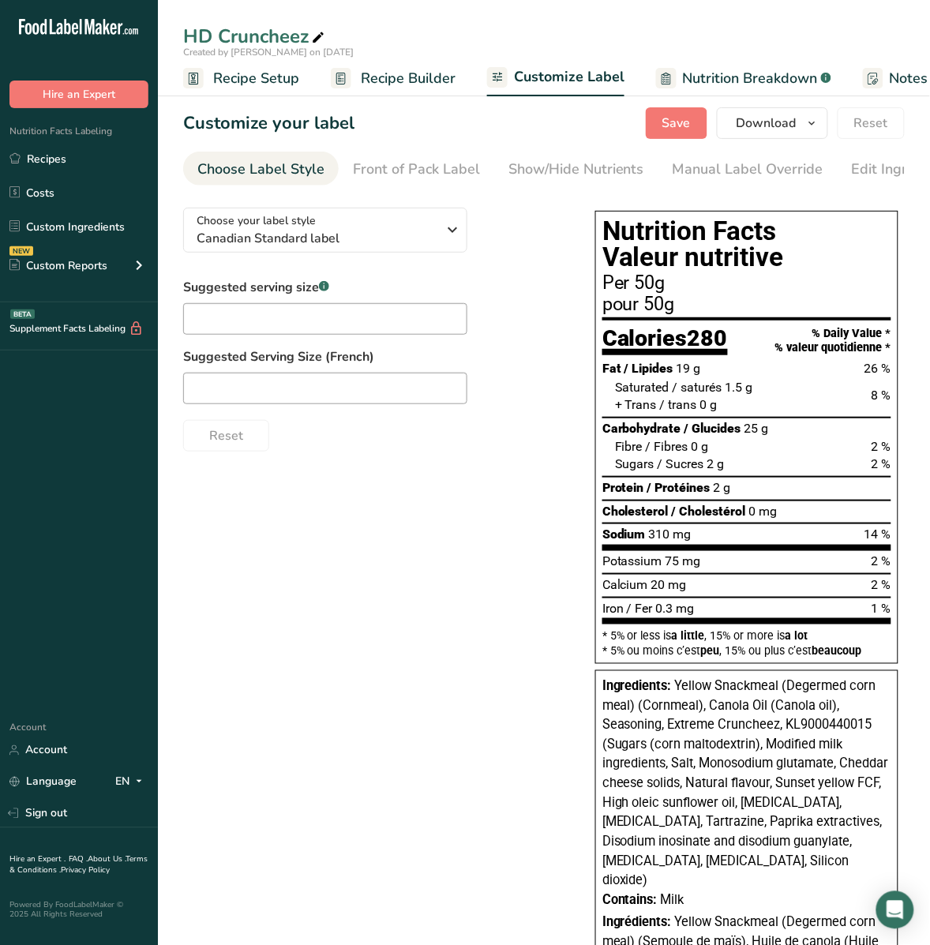
click at [306, 535] on div "Choose your label style Canadian Standard label USA (FDA) Standard FDA label Ta…" at bounding box center [544, 682] width 722 height 975
click at [234, 313] on input "text" at bounding box center [325, 319] width 284 height 32
type input "about 3/4 cup"
type input "environ 3/4 de tasse"
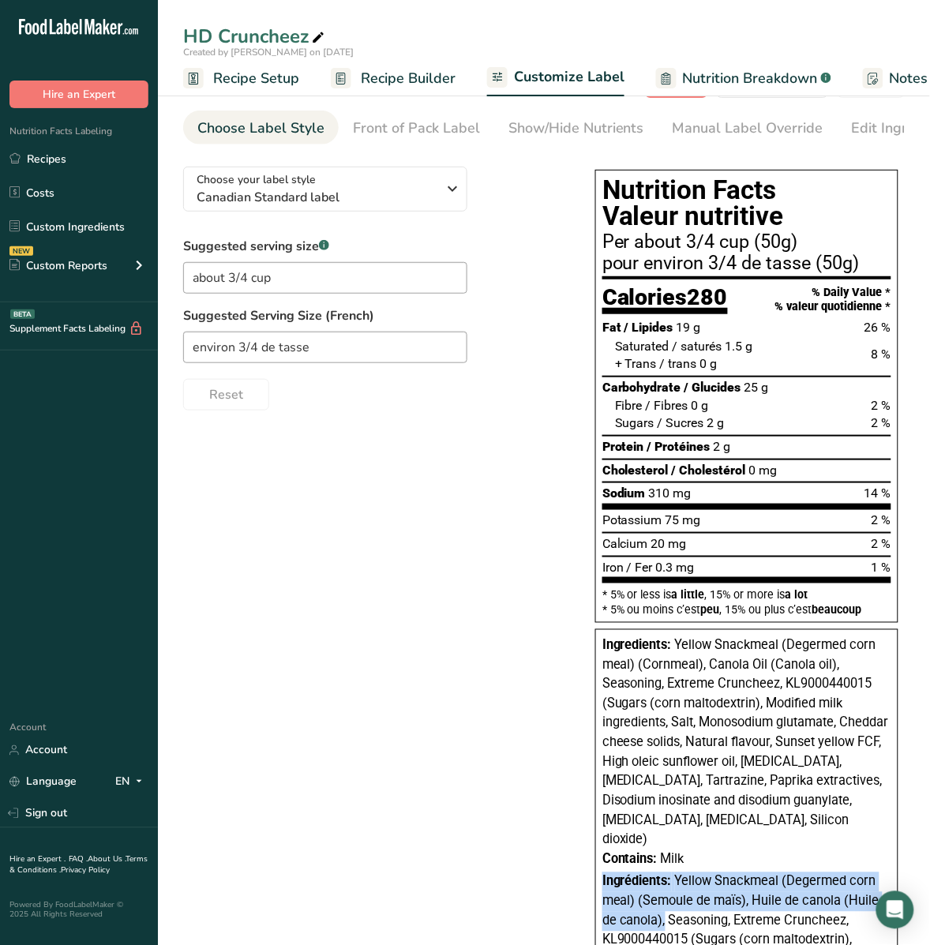
scroll to position [145, 0]
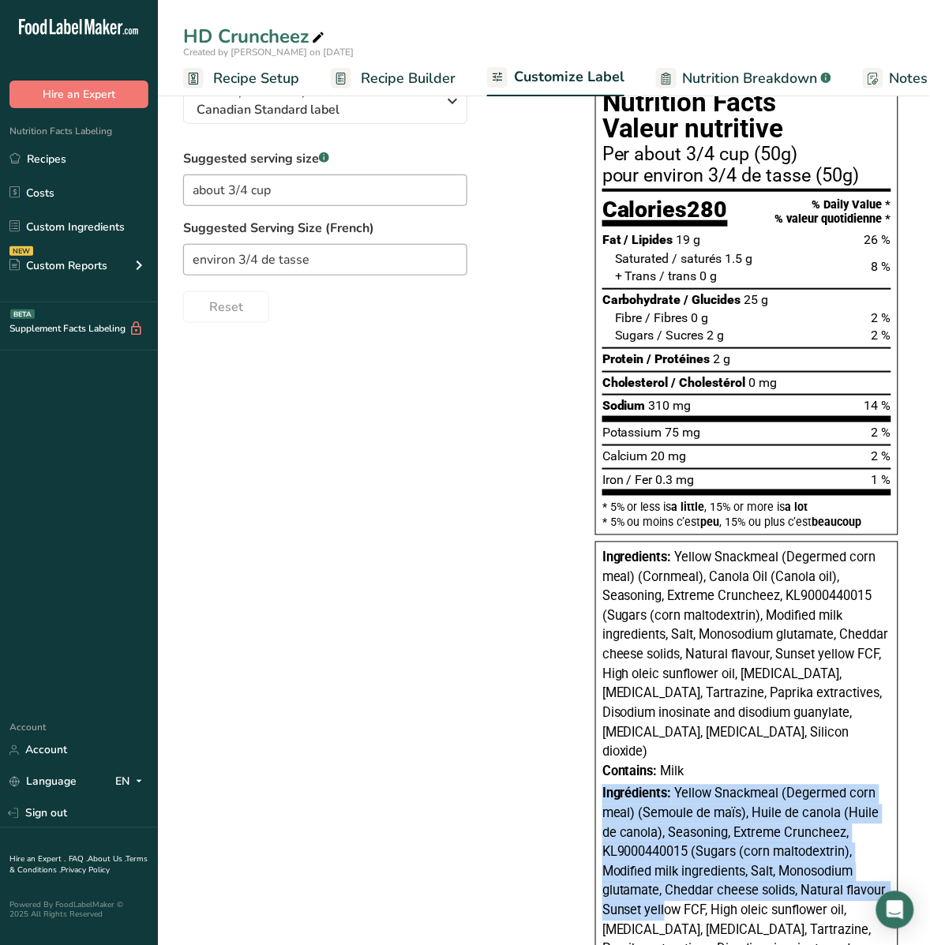
drag, startPoint x: 551, startPoint y: 945, endPoint x: 72, endPoint y: 942, distance: 479.3
click at [261, 944] on html ".a-20{fill:#fff;} Hire an Expert Nutrition Facts Labeling Recipes Costs Custom …" at bounding box center [465, 469] width 930 height 1196
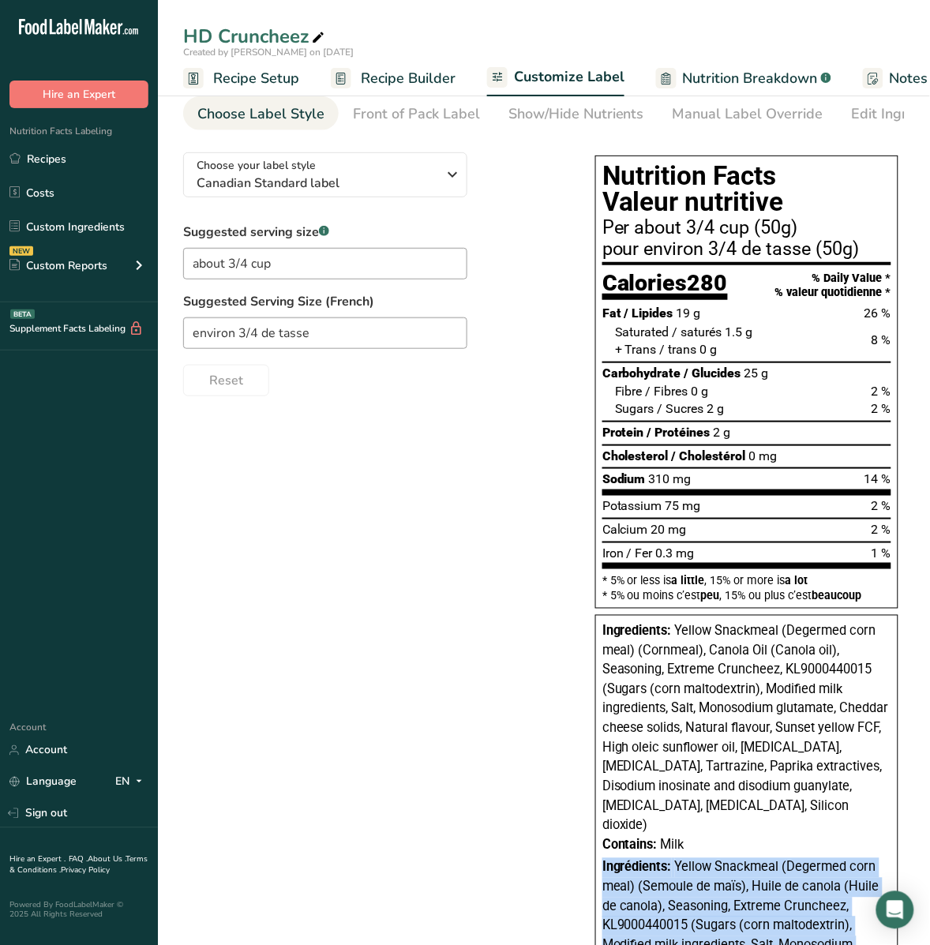
scroll to position [0, 0]
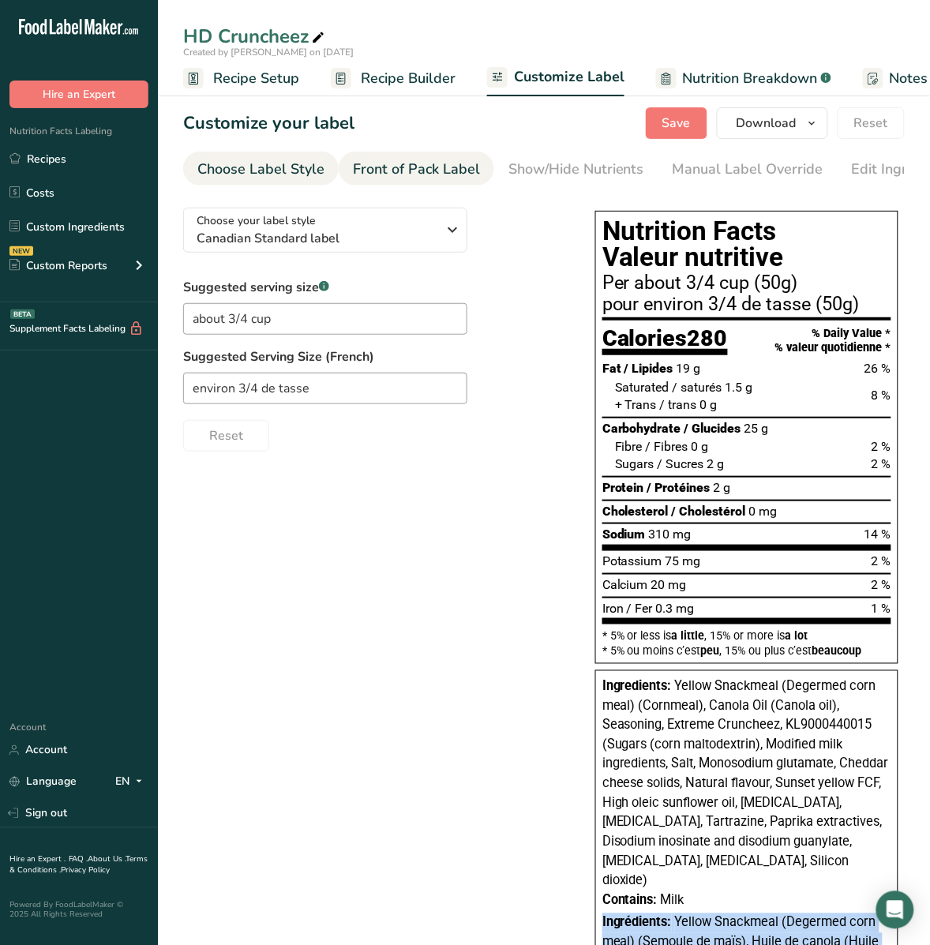
click at [449, 156] on link "Front of Pack Label" at bounding box center [416, 170] width 127 height 36
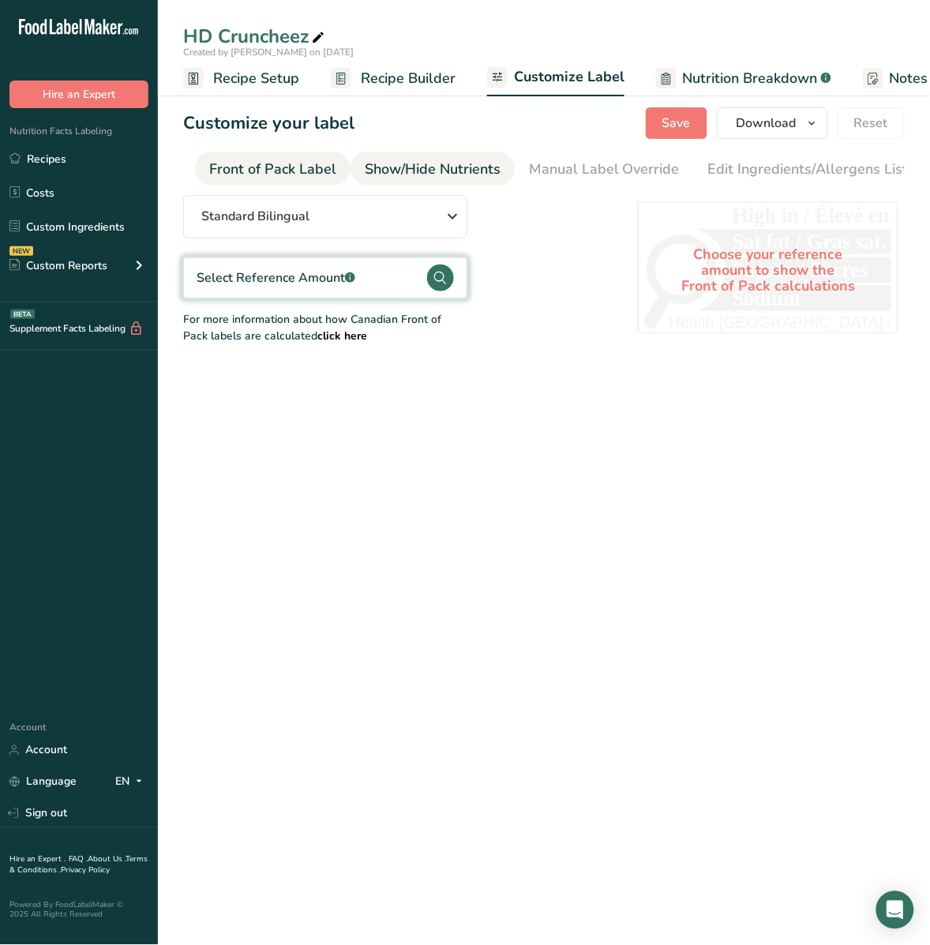
scroll to position [0, 152]
click at [445, 274] on circle at bounding box center [440, 278] width 27 height 27
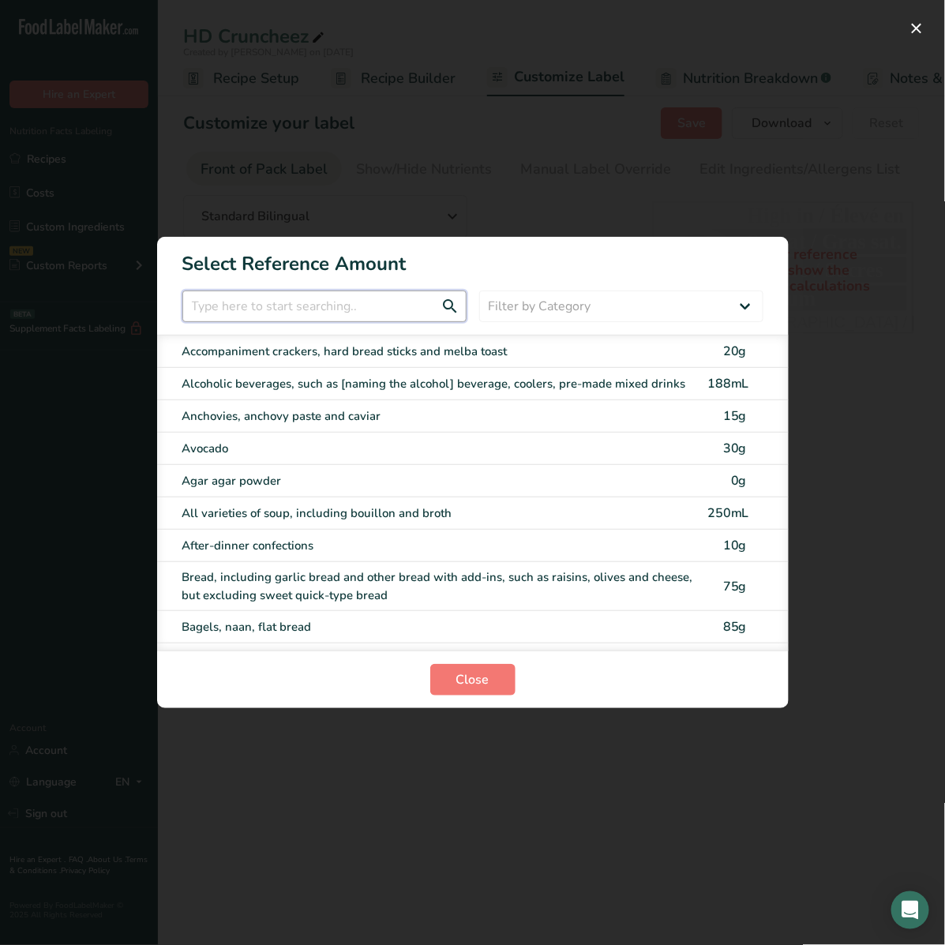
click at [389, 304] on input "FOP Category Selection Modal" at bounding box center [324, 307] width 284 height 32
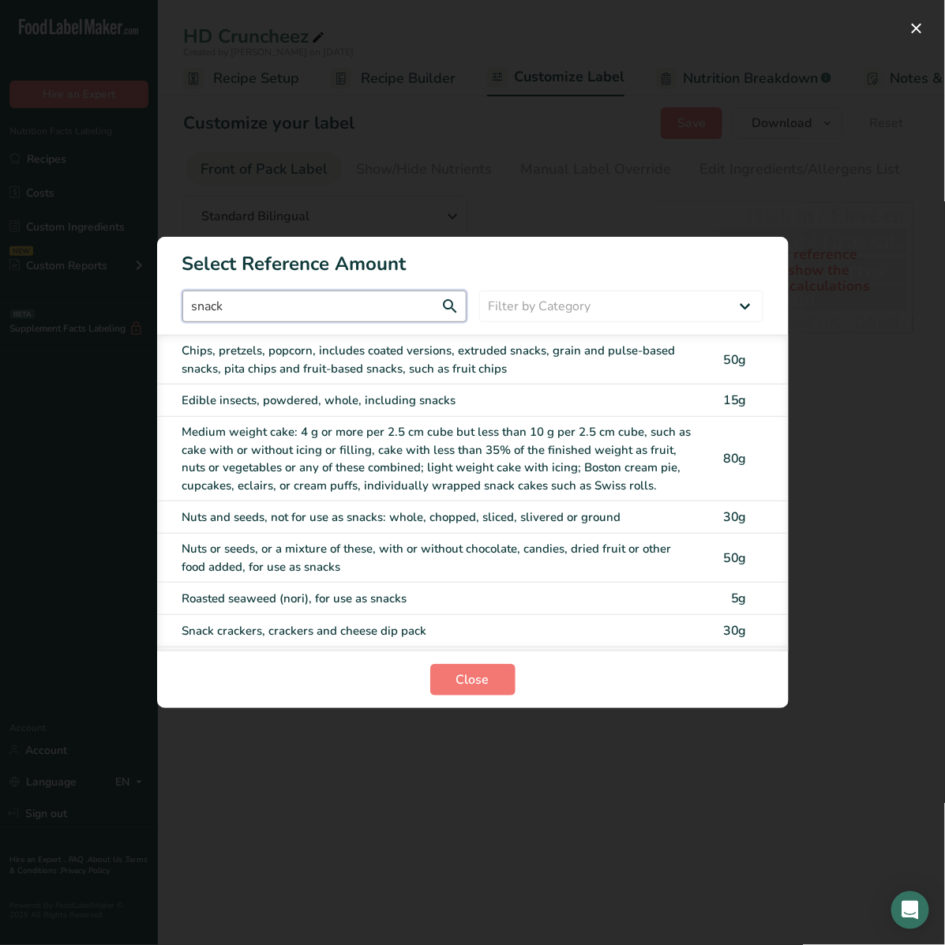
type input "snack"
click at [379, 342] on div "Chips, pretzels, popcorn, includes coated versions, extruded snacks, grain and …" at bounding box center [440, 360] width 516 height 36
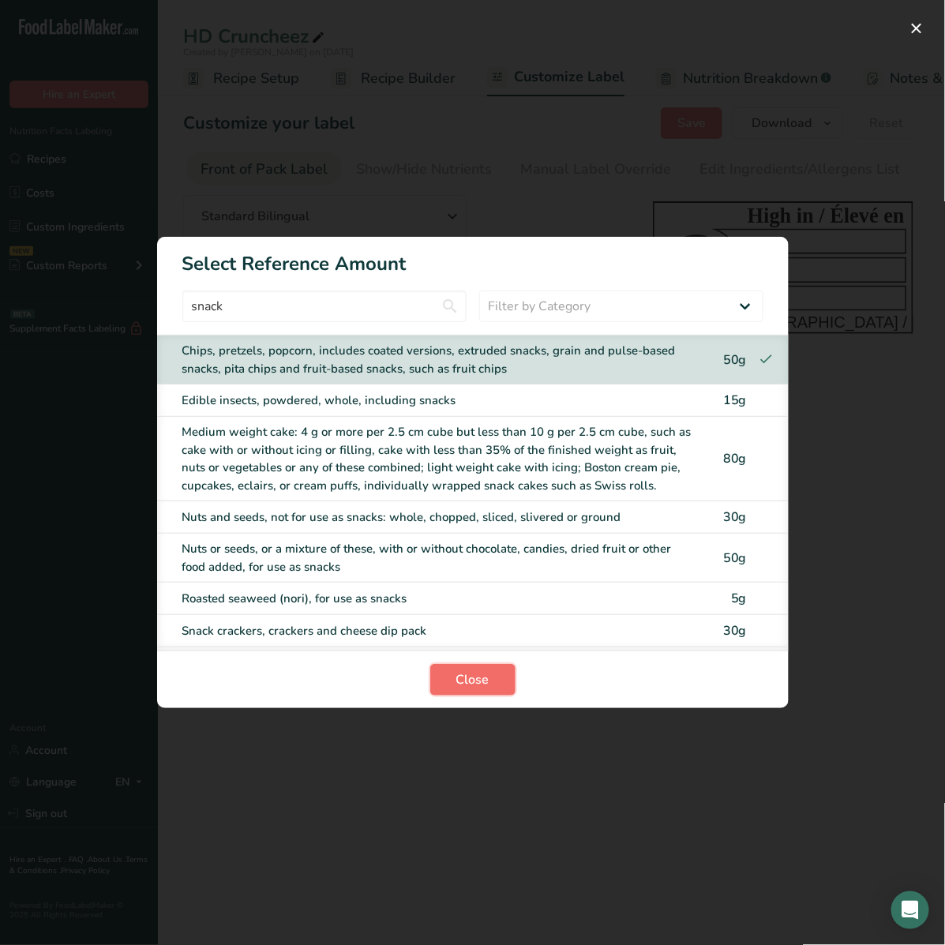
click at [496, 687] on button "Close" at bounding box center [472, 680] width 85 height 32
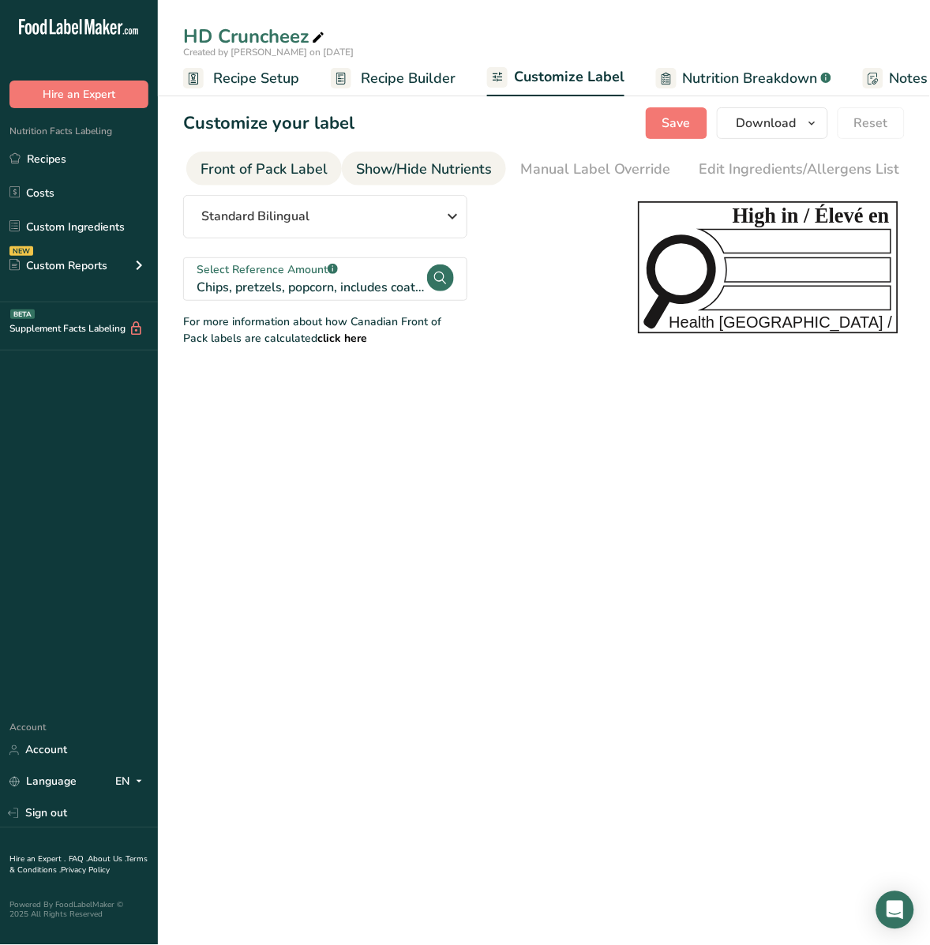
click at [438, 171] on div "Show/Hide Nutrients" at bounding box center [424, 169] width 136 height 21
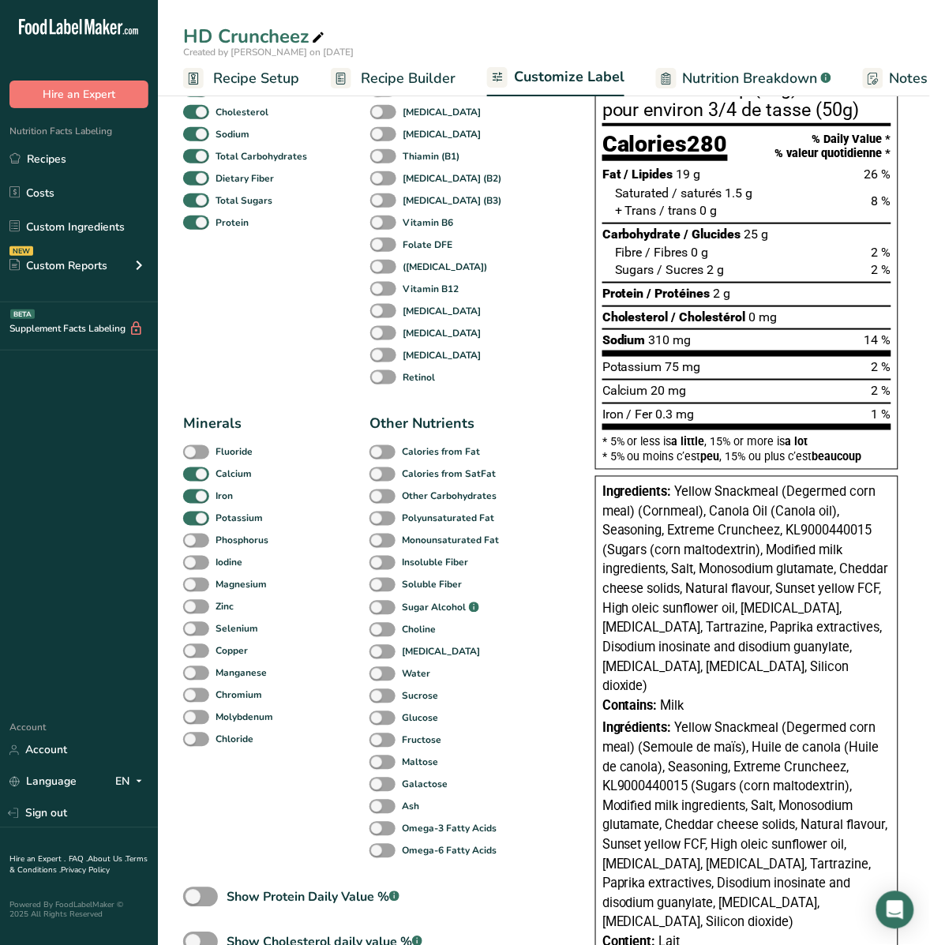
scroll to position [348, 0]
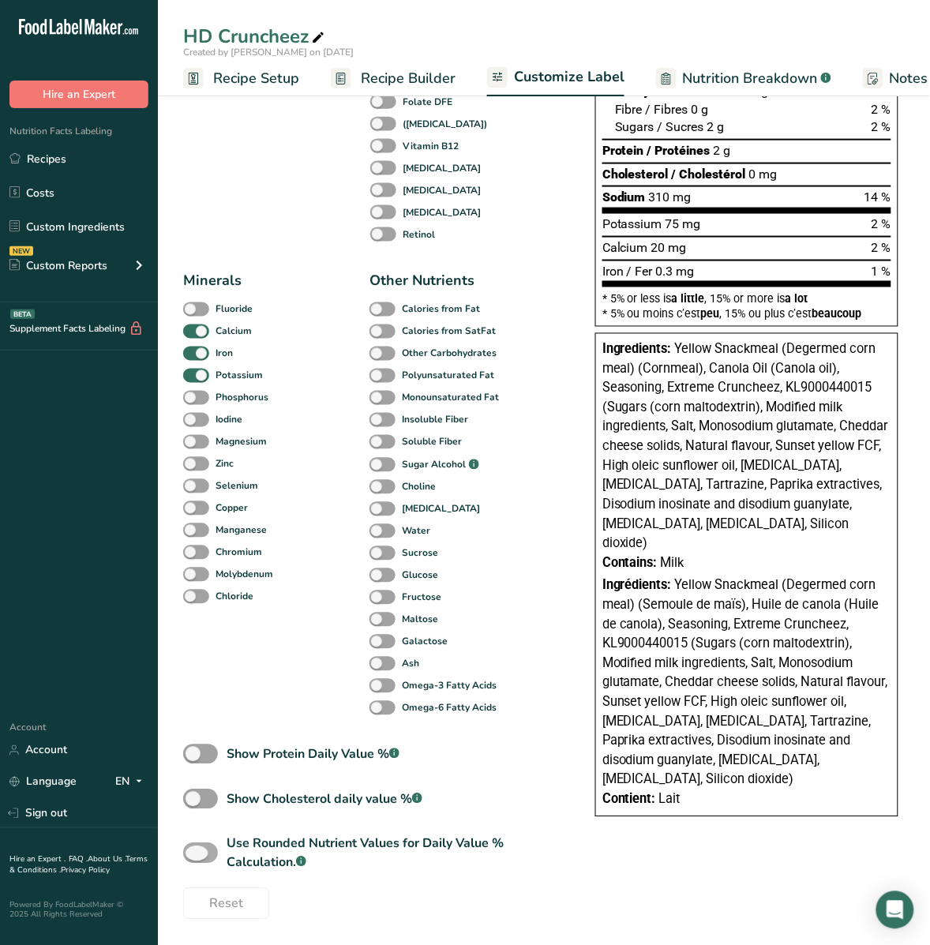
click at [211, 849] on span at bounding box center [200, 853] width 35 height 20
click at [193, 849] on input "Use Rounded Nutrient Values for Daily Value % Calculation. .a-a{fill:#347362;}.…" at bounding box center [188, 854] width 10 height 10
checkbox input "true"
type input "Per about 3/4 cup (50g)"
type input "pour environ 3/4 de tasse (50g)"
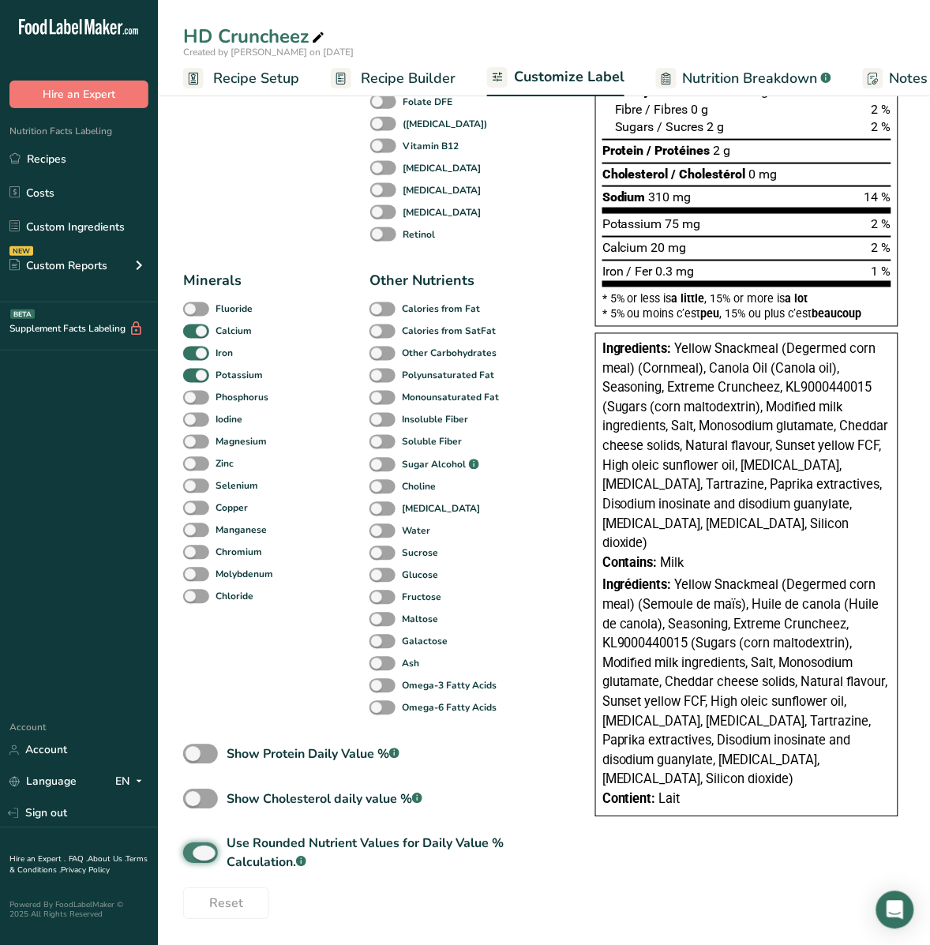
type input "25"
type input "0"
type input "3"
type input "13"
type input "2"
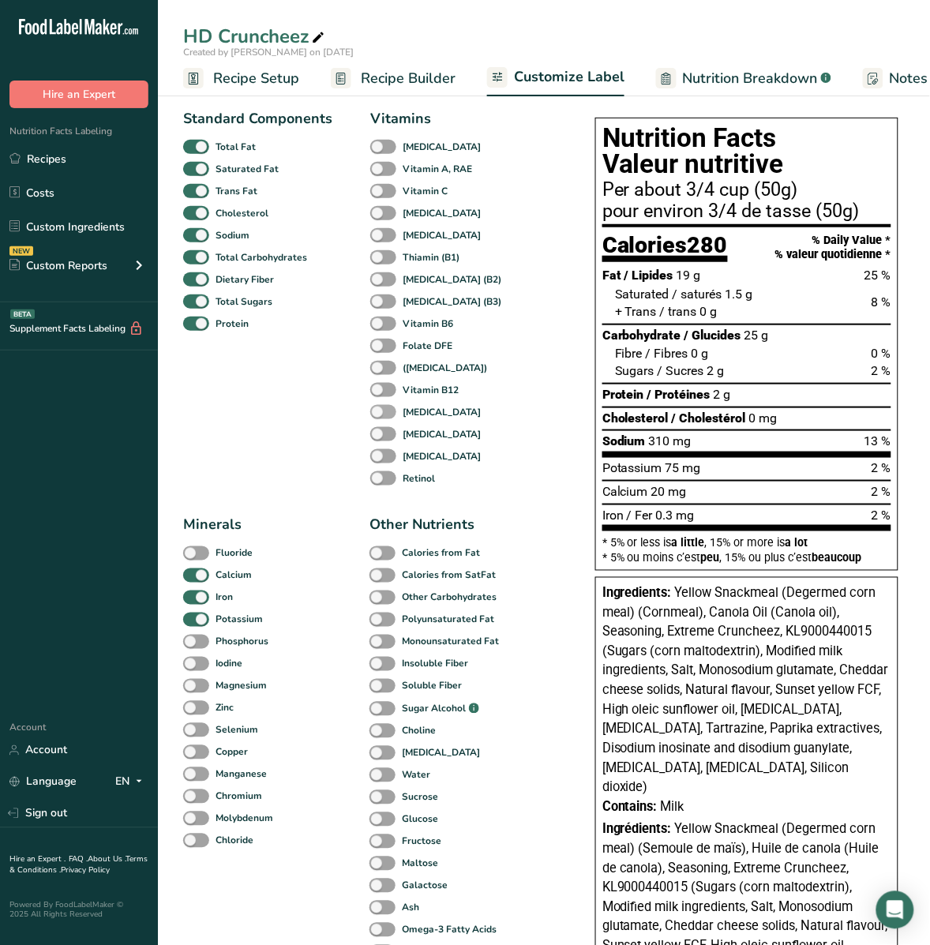
scroll to position [0, 0]
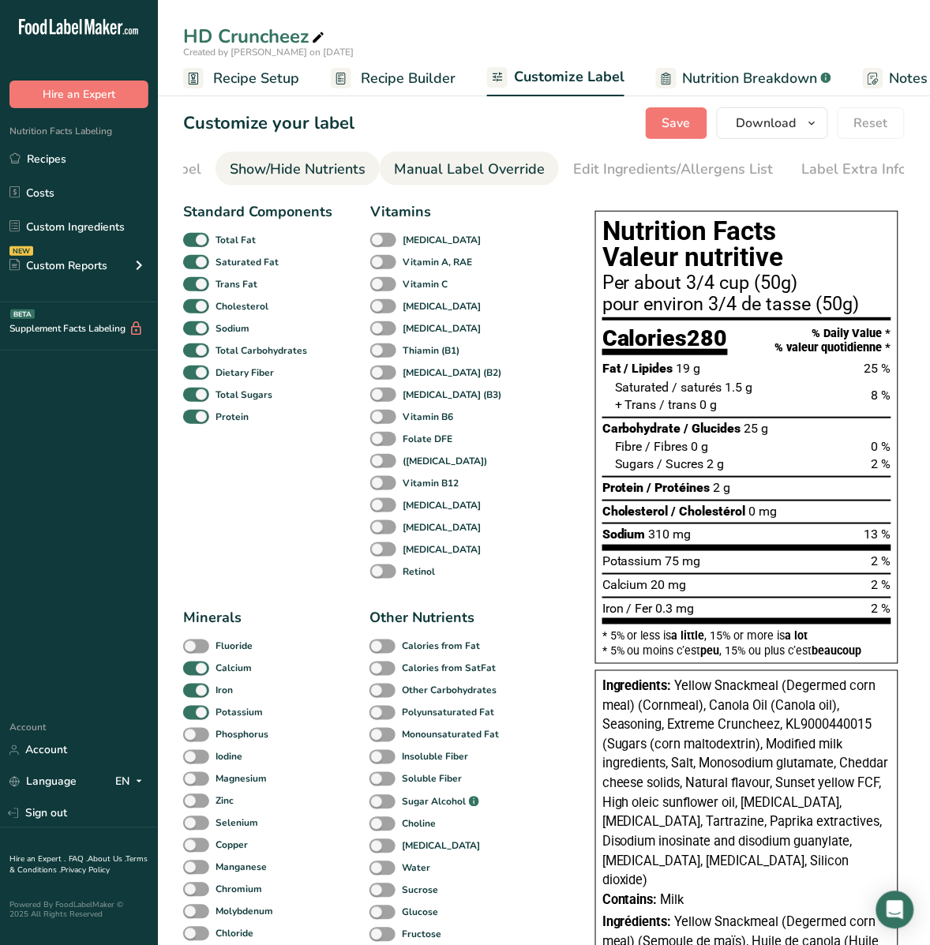
click at [471, 183] on link "Manual Label Override" at bounding box center [469, 170] width 151 height 36
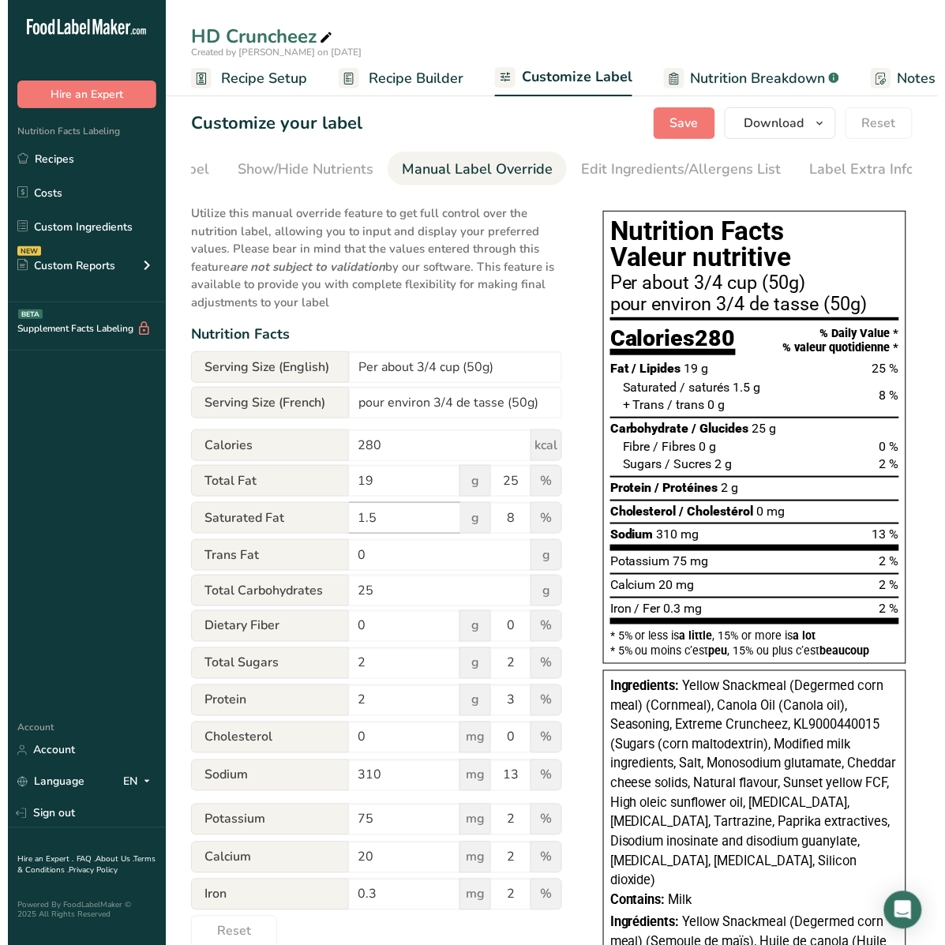
scroll to position [99, 0]
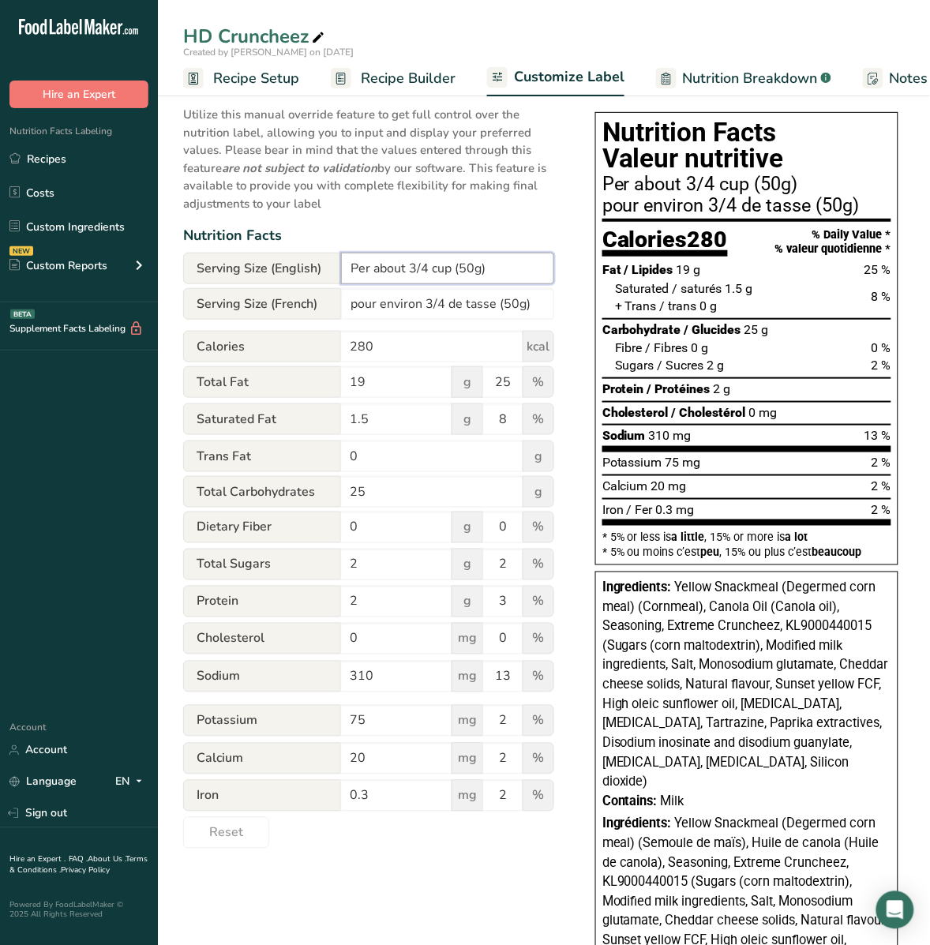
click at [475, 277] on input "Per about 3/4 cup (50g)" at bounding box center [447, 269] width 213 height 32
type input "Per about 3/4 cup (50 g)"
click at [518, 309] on input "pour environ 3/4 de tasse (50g)" at bounding box center [447, 304] width 213 height 32
type input "pour environ 3/4 de tasse (50 g)"
click at [276, 79] on span "Recipe Setup" at bounding box center [256, 78] width 86 height 21
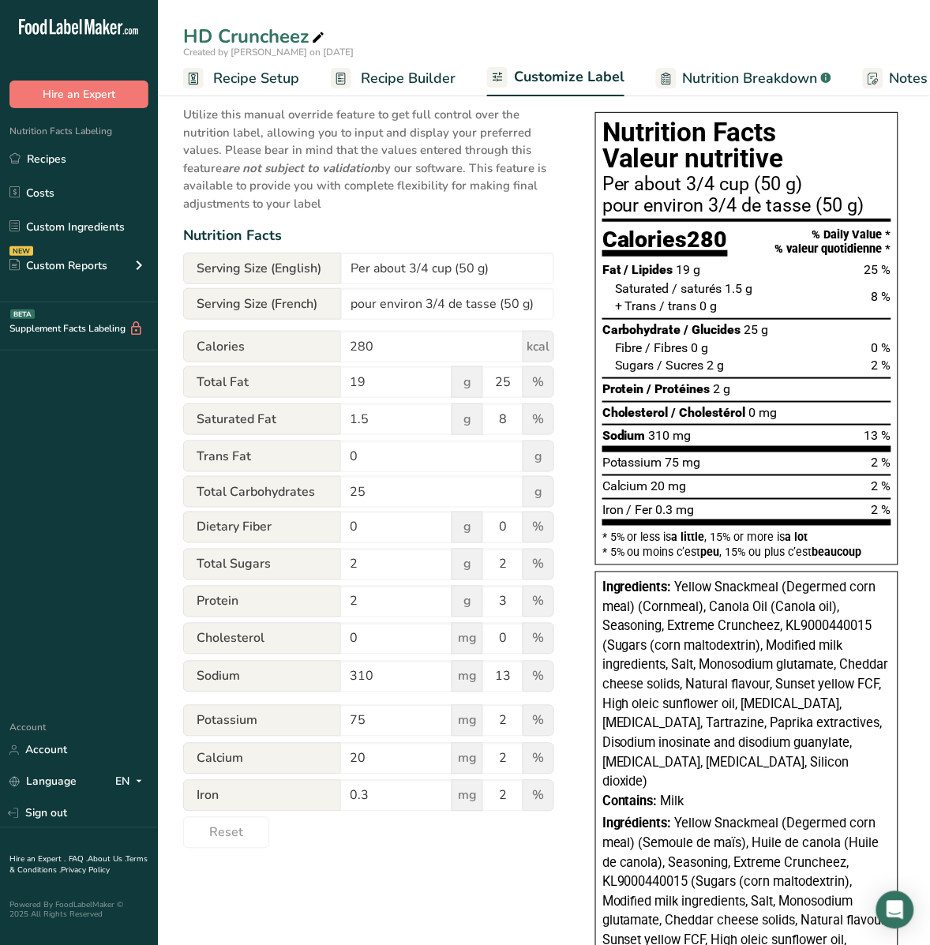
scroll to position [0, 6]
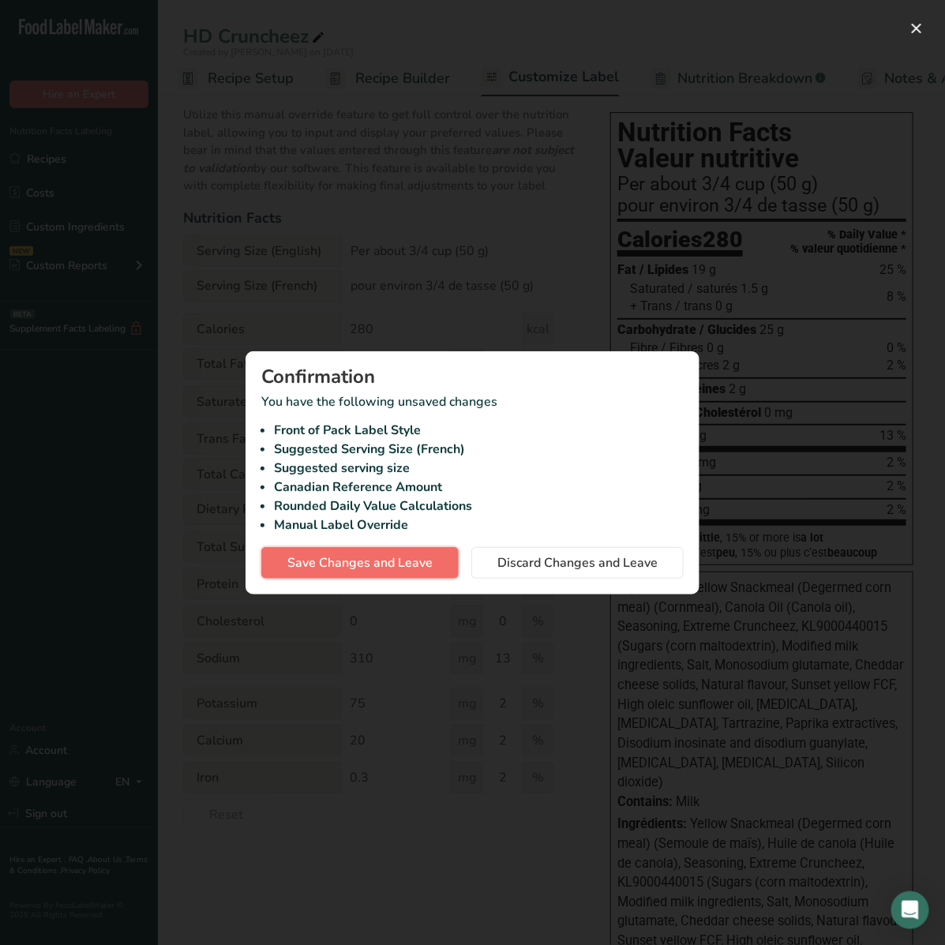
click at [379, 557] on span "Save Changes and Leave" at bounding box center [359, 563] width 145 height 19
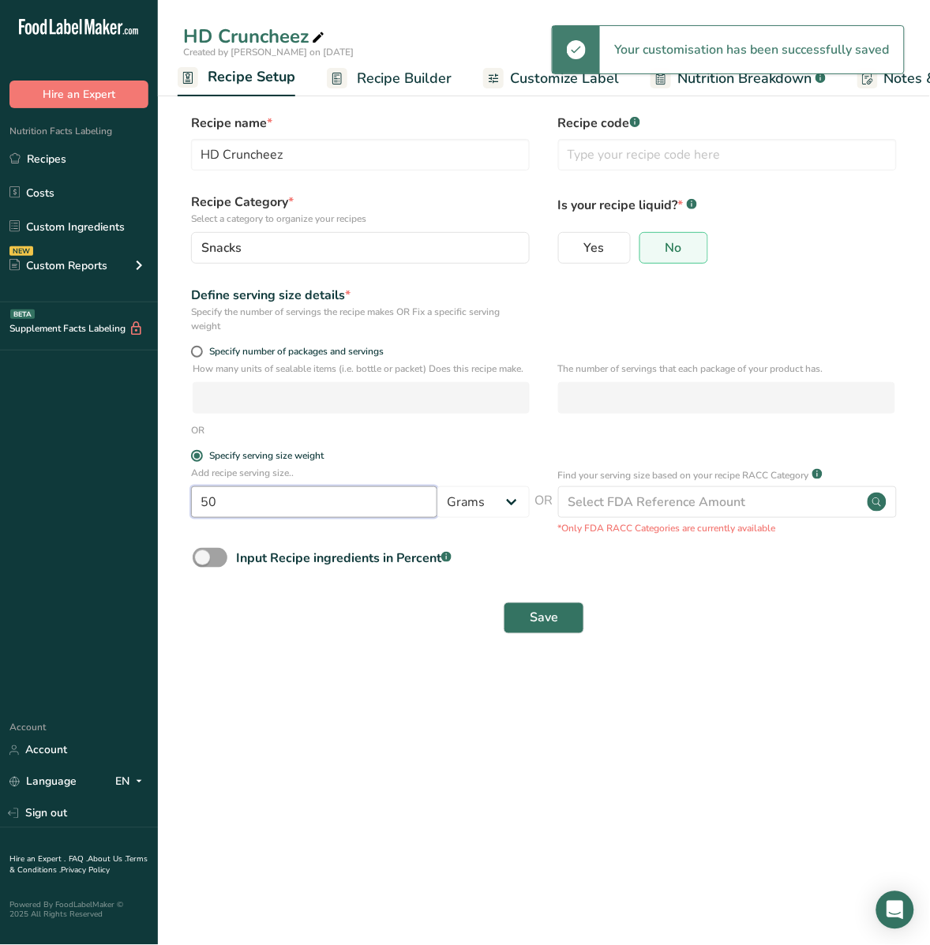
drag, startPoint x: 227, startPoint y: 510, endPoint x: 259, endPoint y: 492, distance: 37.1
click at [132, 512] on div ".a-20{fill:#fff;} Hire an Expert Nutrition Facts Labeling Recipes Costs Custom …" at bounding box center [465, 472] width 930 height 945
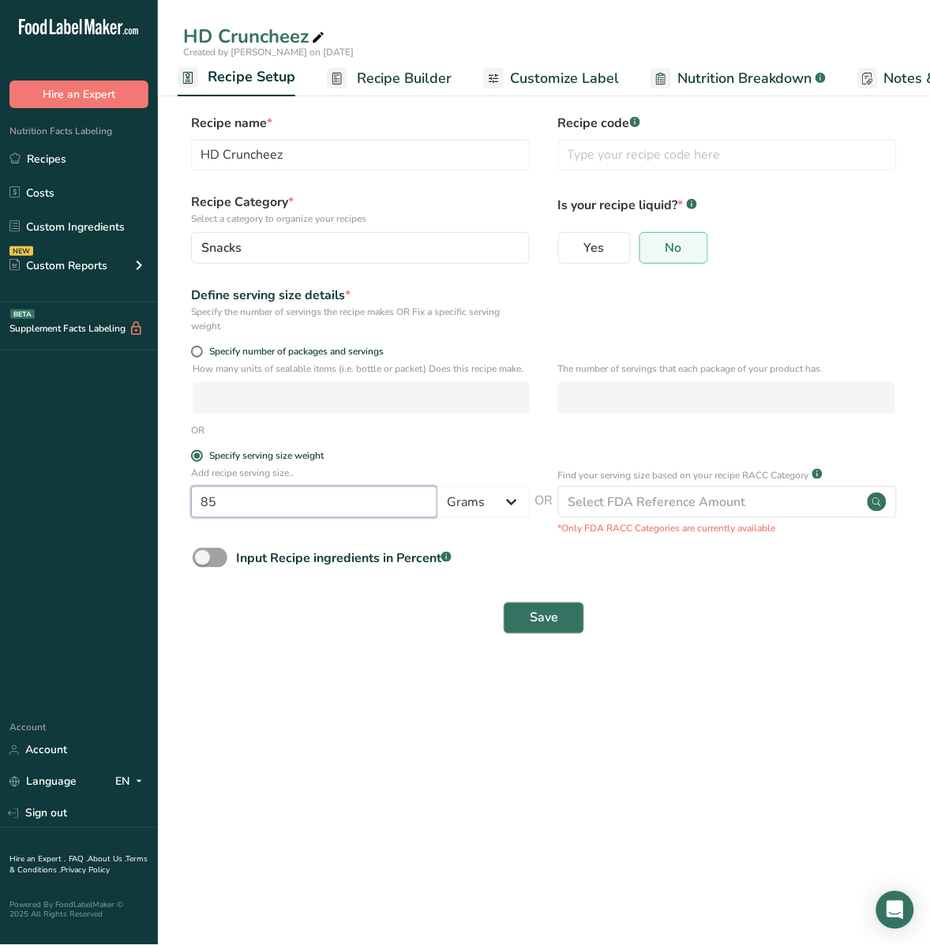
type input "85"
click at [550, 614] on span "Save" at bounding box center [544, 618] width 28 height 19
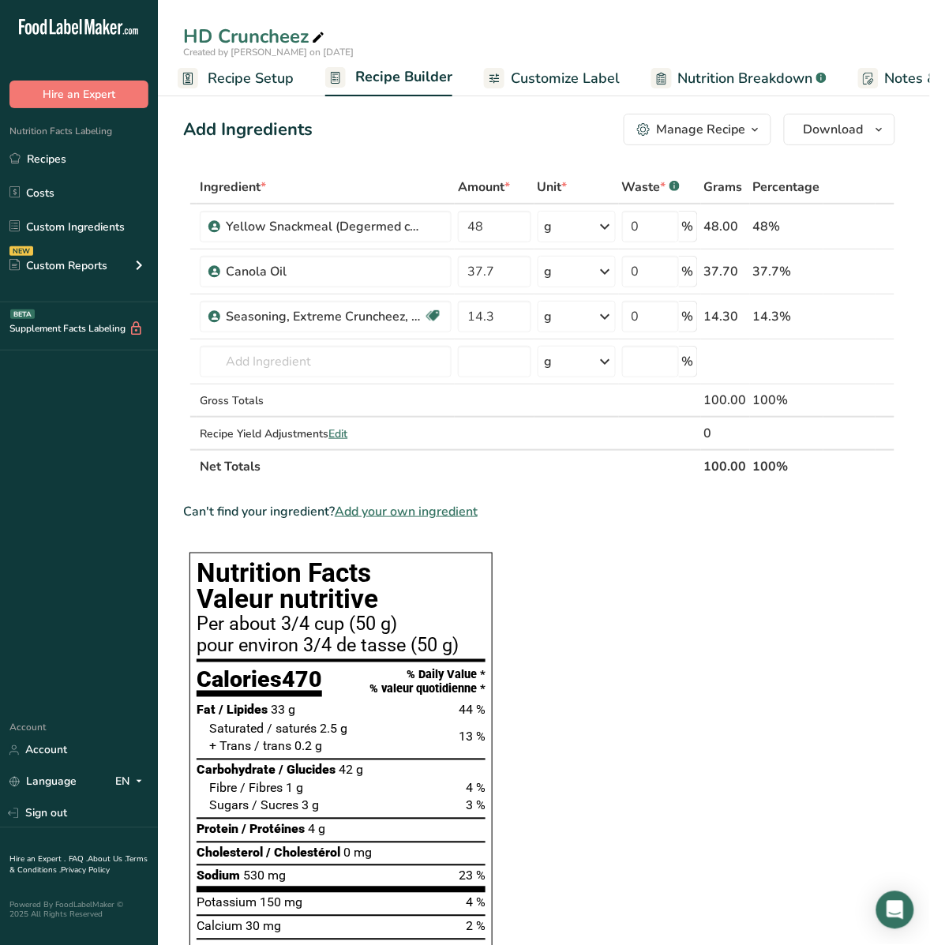
click at [261, 77] on span "Recipe Setup" at bounding box center [251, 78] width 86 height 21
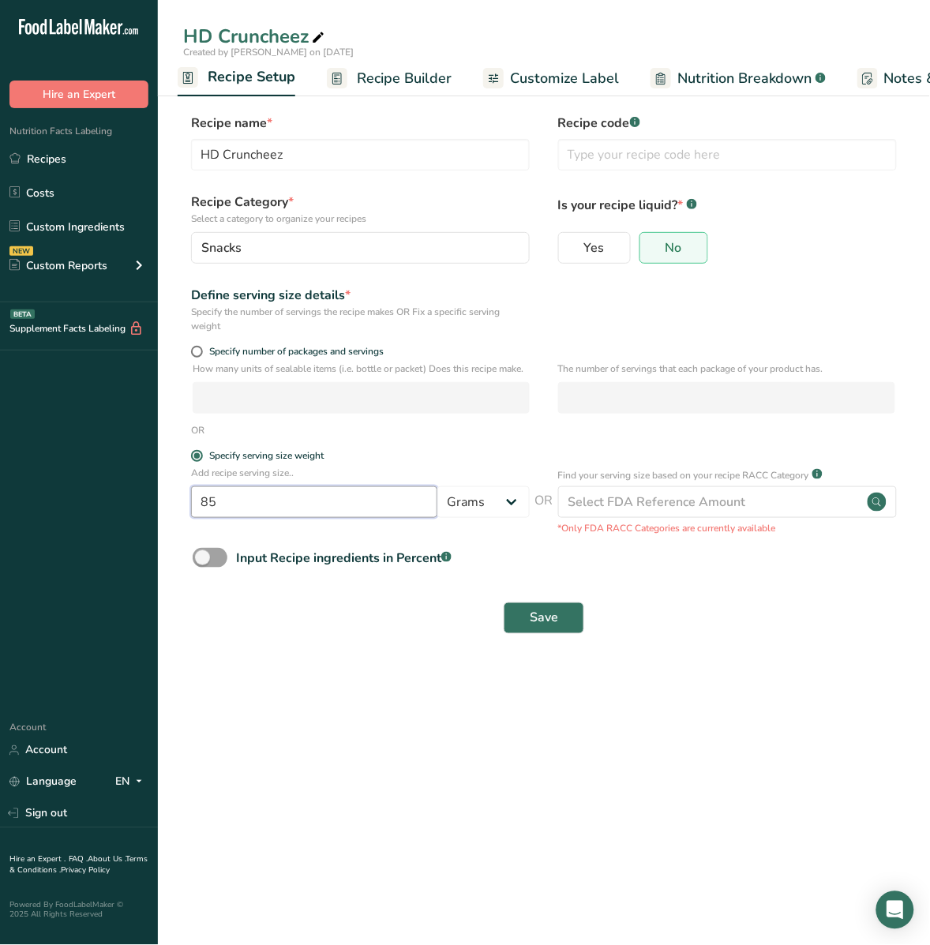
drag, startPoint x: 268, startPoint y: 508, endPoint x: 171, endPoint y: 511, distance: 98.0
click at [171, 511] on section "Recipe name * HD Cruncheez Recipe code .a-a{fill:#347362;}.b-a{fill:#fff;} Reci…" at bounding box center [544, 375] width 772 height 587
type input "50"
click at [555, 616] on span "Save" at bounding box center [544, 618] width 28 height 19
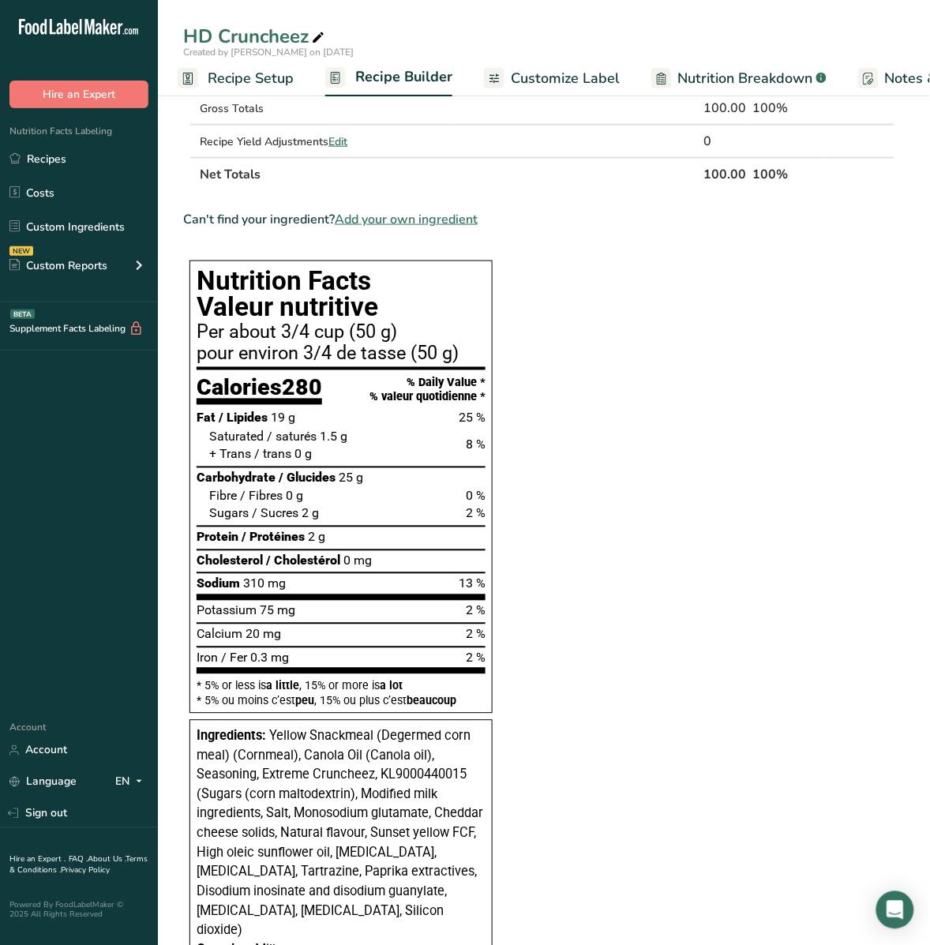
scroll to position [296, 0]
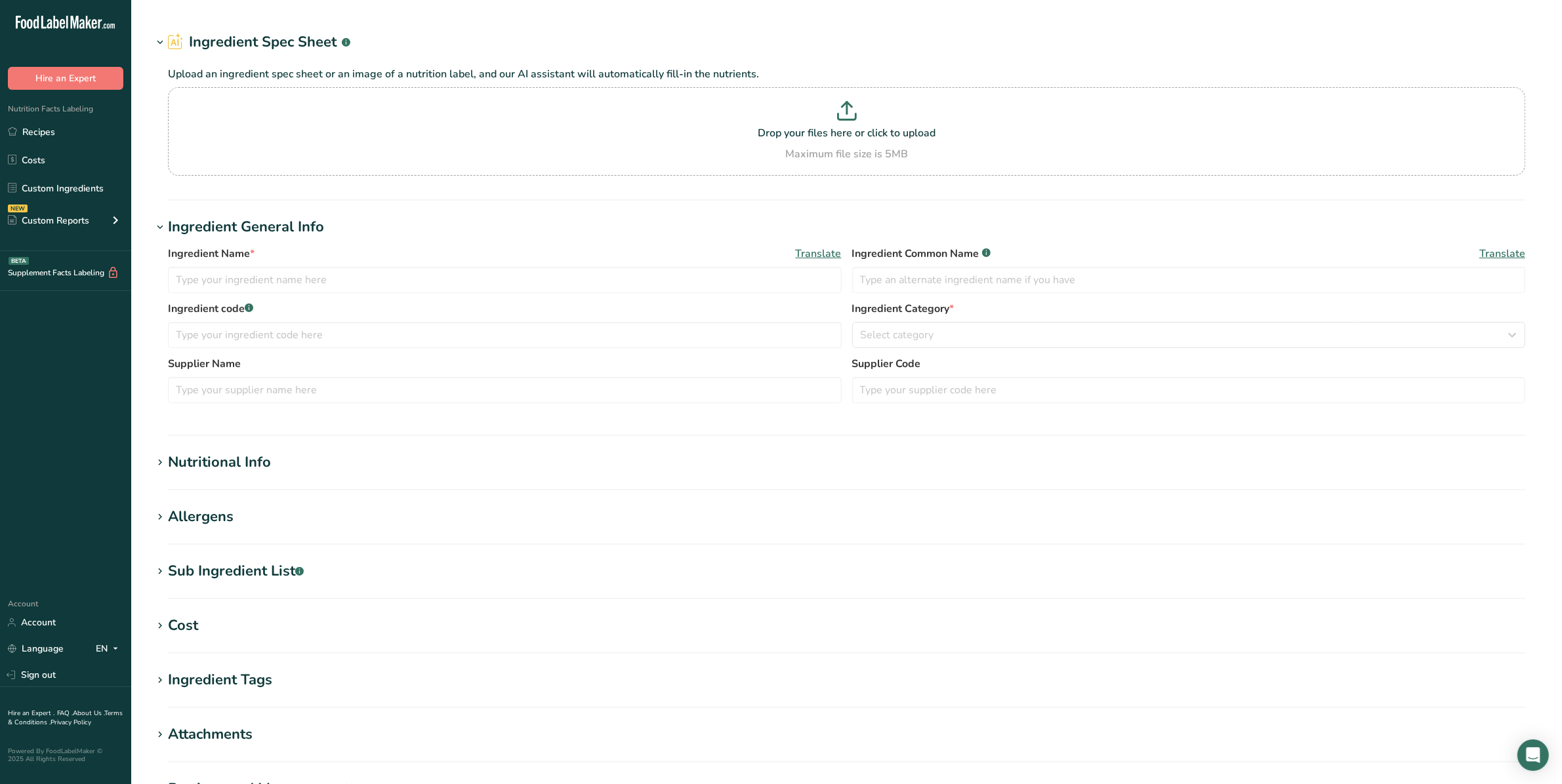
type input "Yellow Snackmeal (Degermed corn meal)"
type input "Agricor, Inc."
type input "M38"
type input "100"
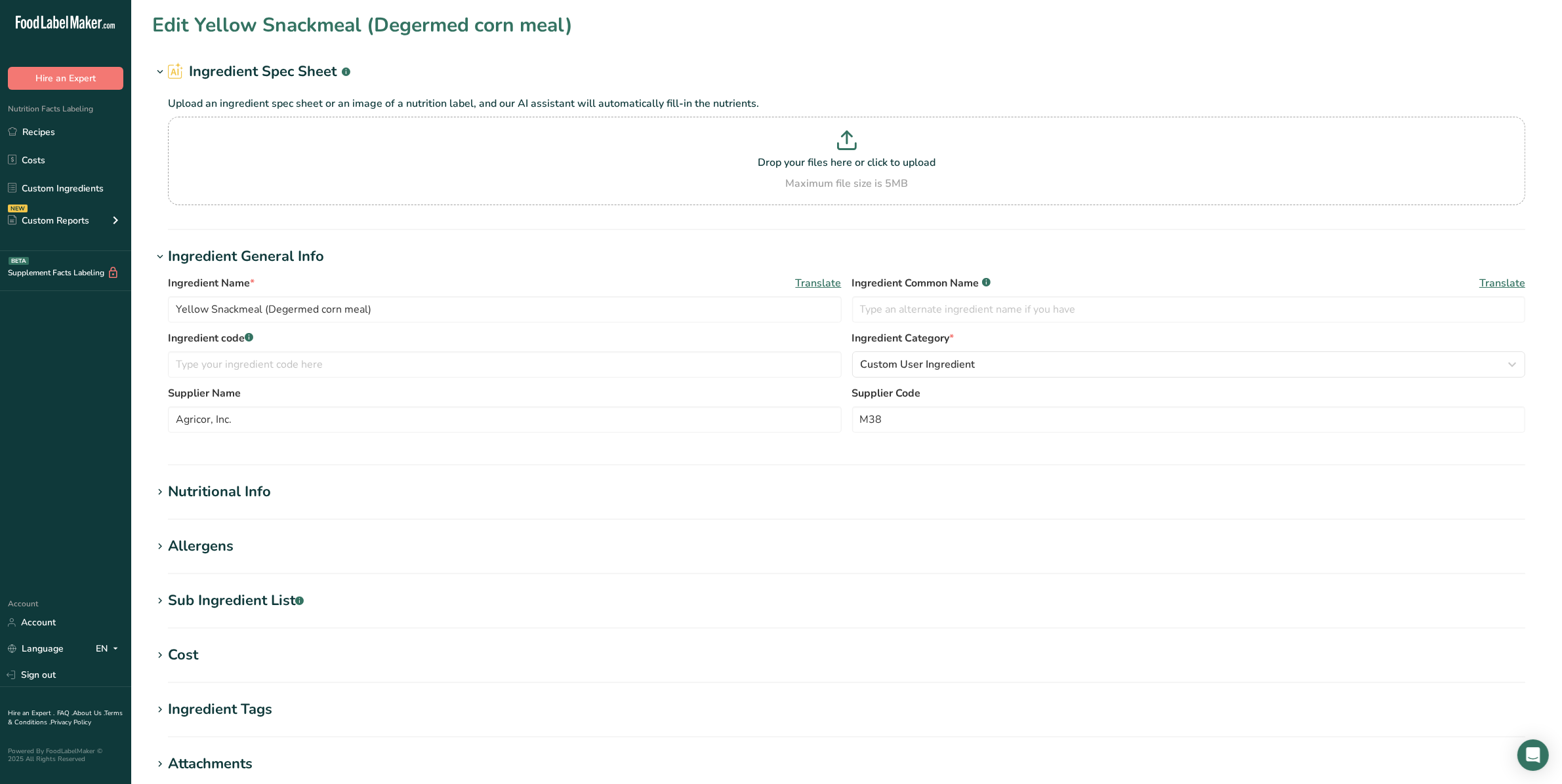
type D "0"
type C "0"
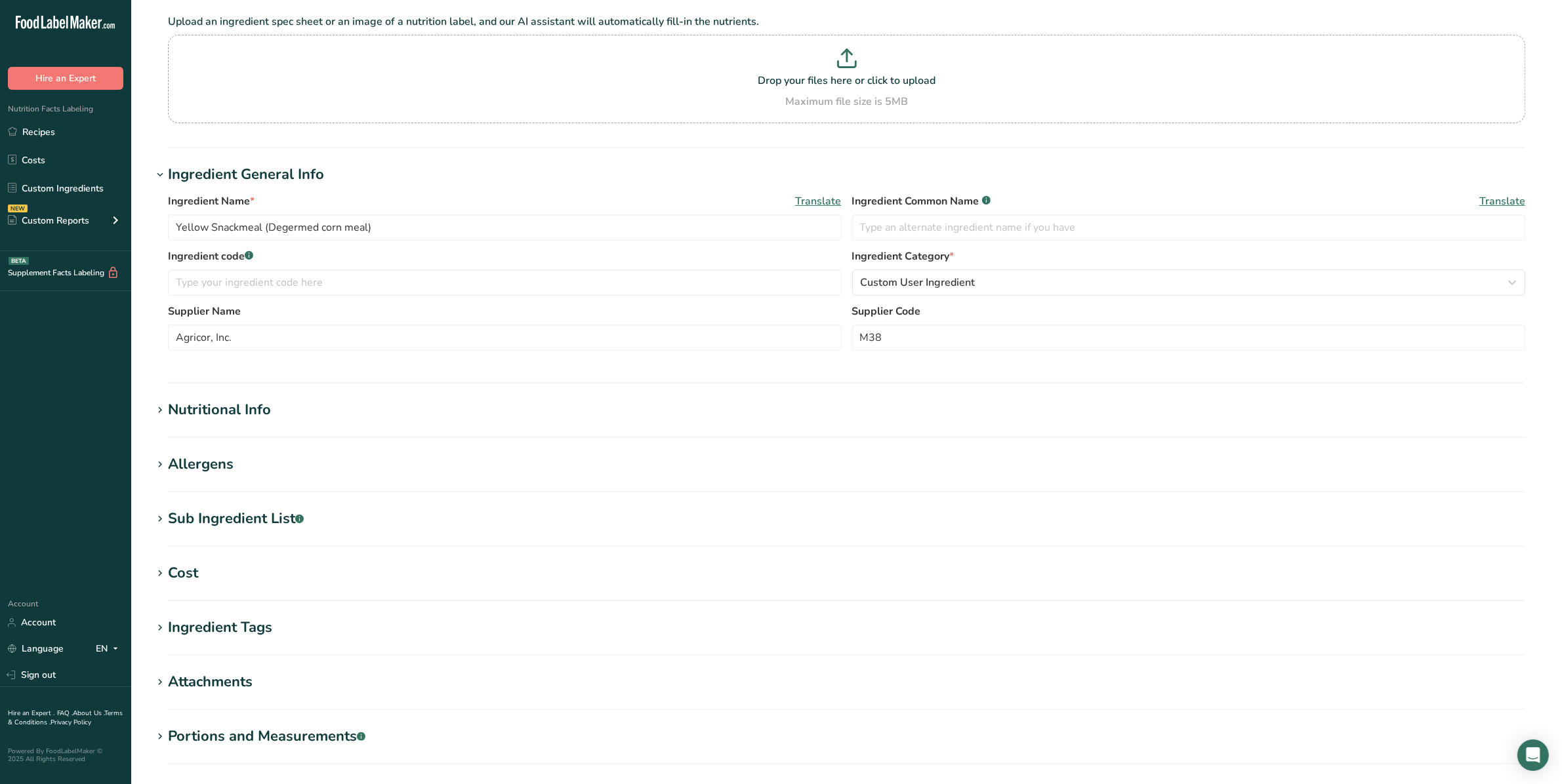
click at [250, 409] on div "Nutritional Info" at bounding box center [219, 410] width 103 height 22
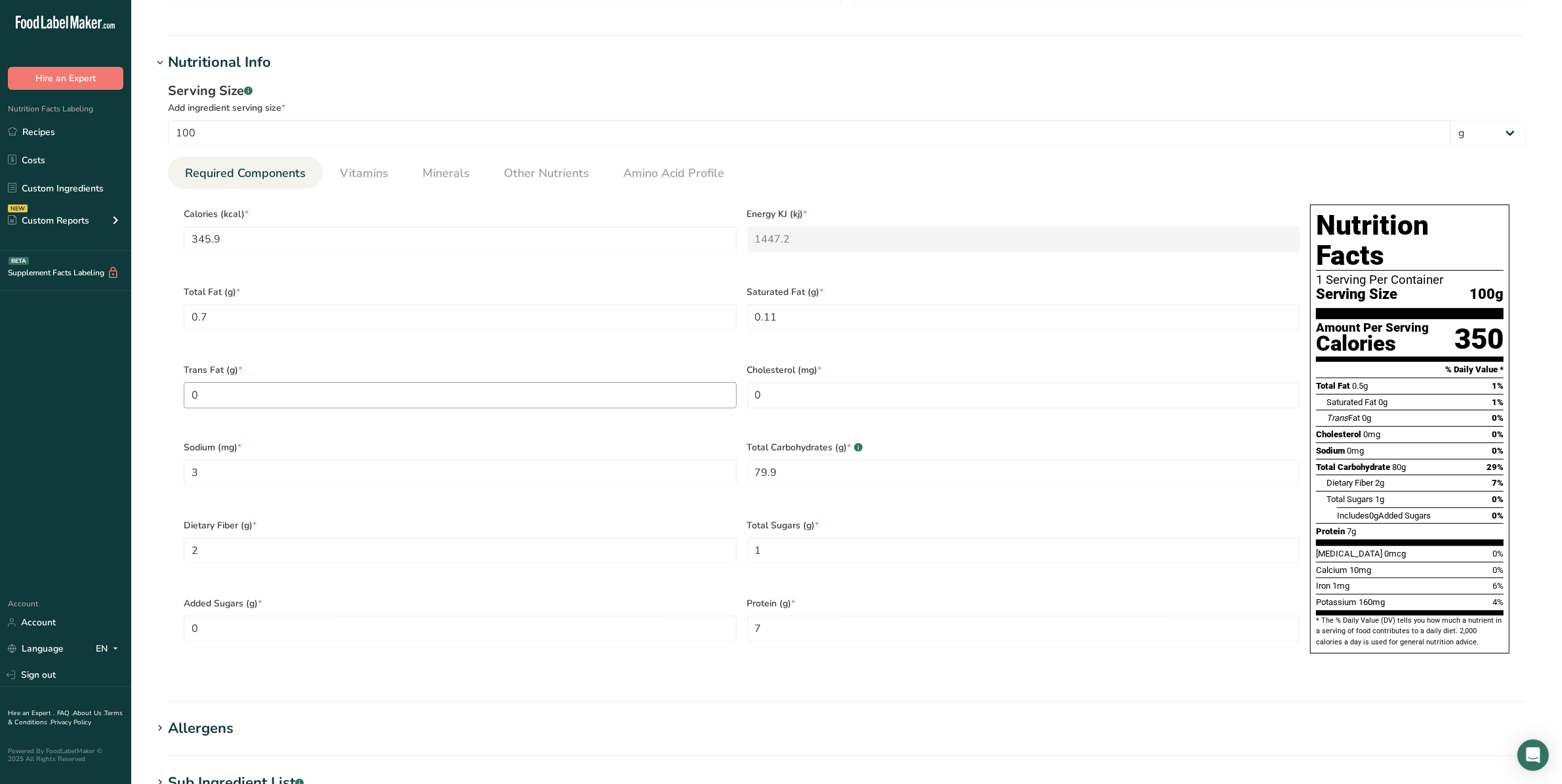
scroll to position [492, 0]
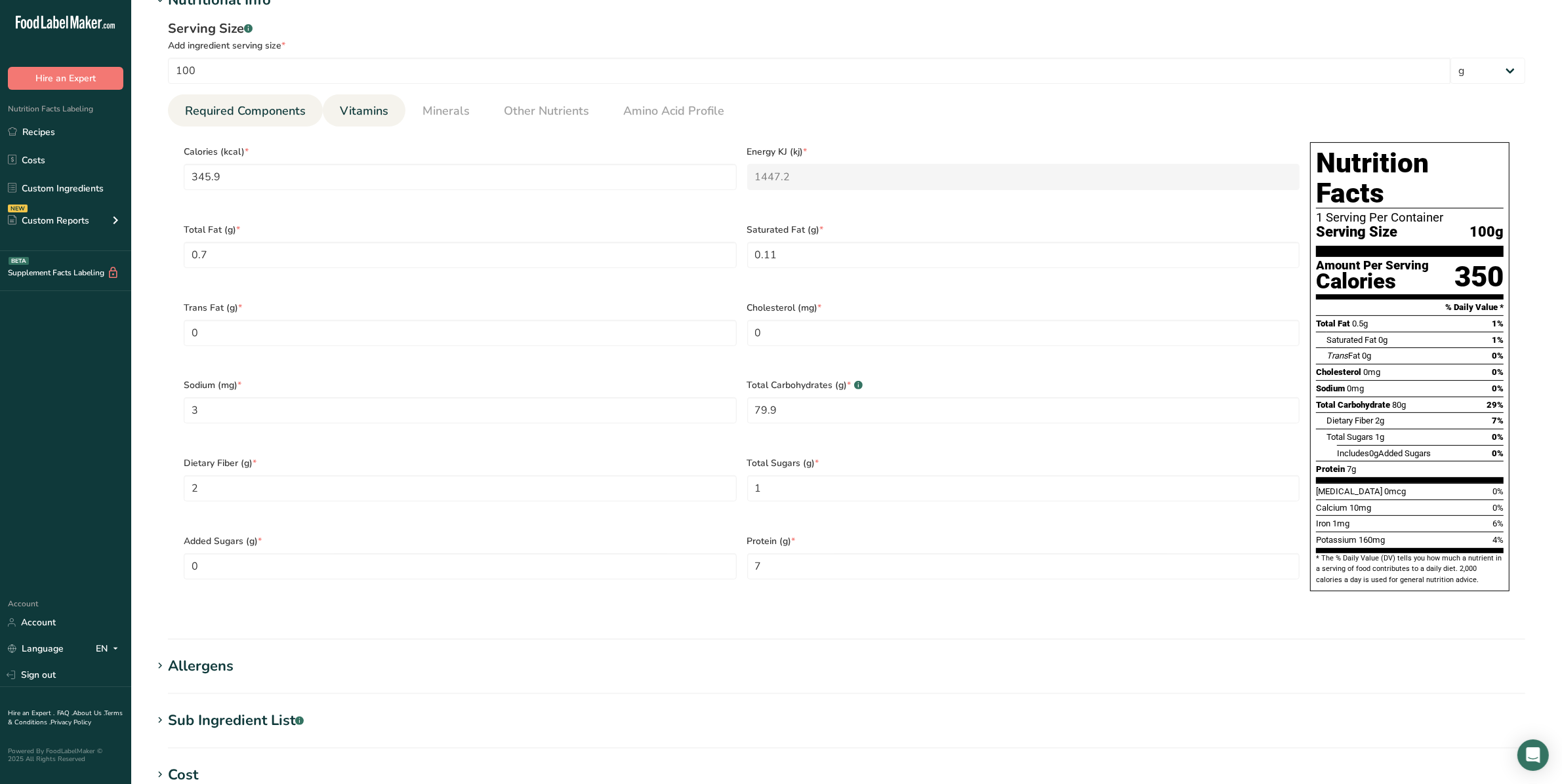
click at [353, 100] on link "Vitamins" at bounding box center [364, 111] width 59 height 33
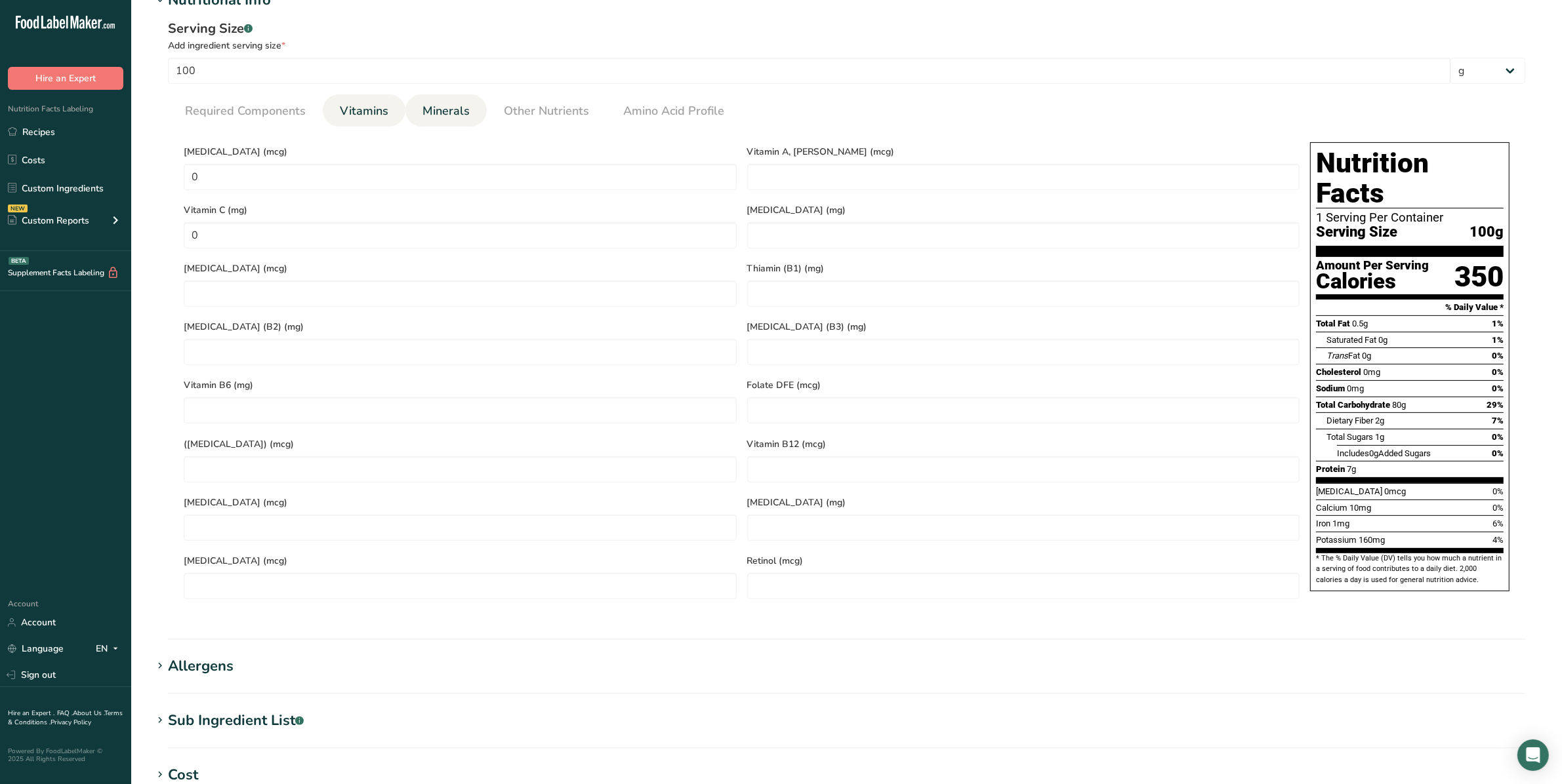
click at [457, 109] on span "Minerals" at bounding box center [446, 110] width 47 height 17
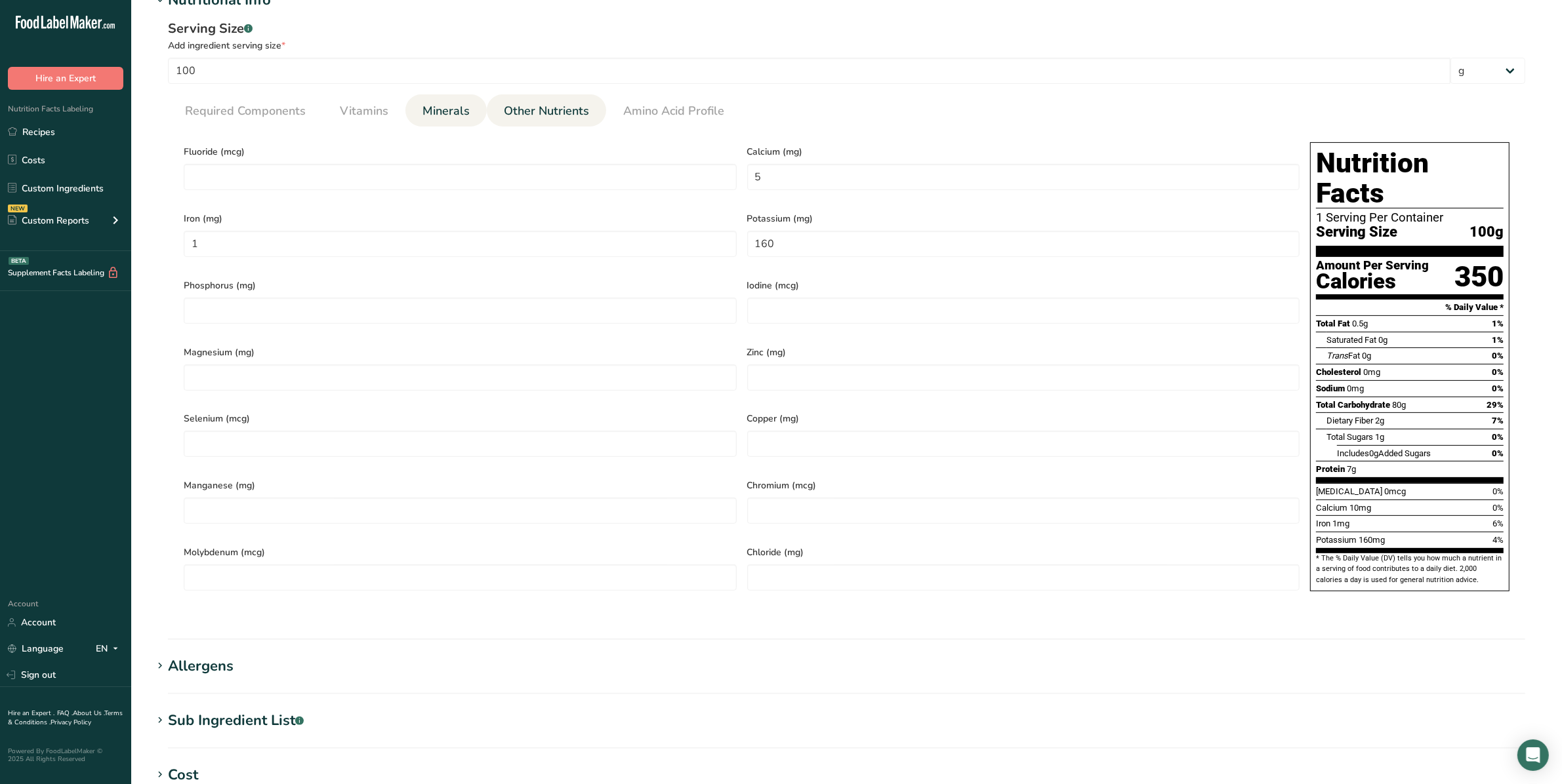
click at [544, 105] on span "Other Nutrients" at bounding box center [546, 110] width 86 height 17
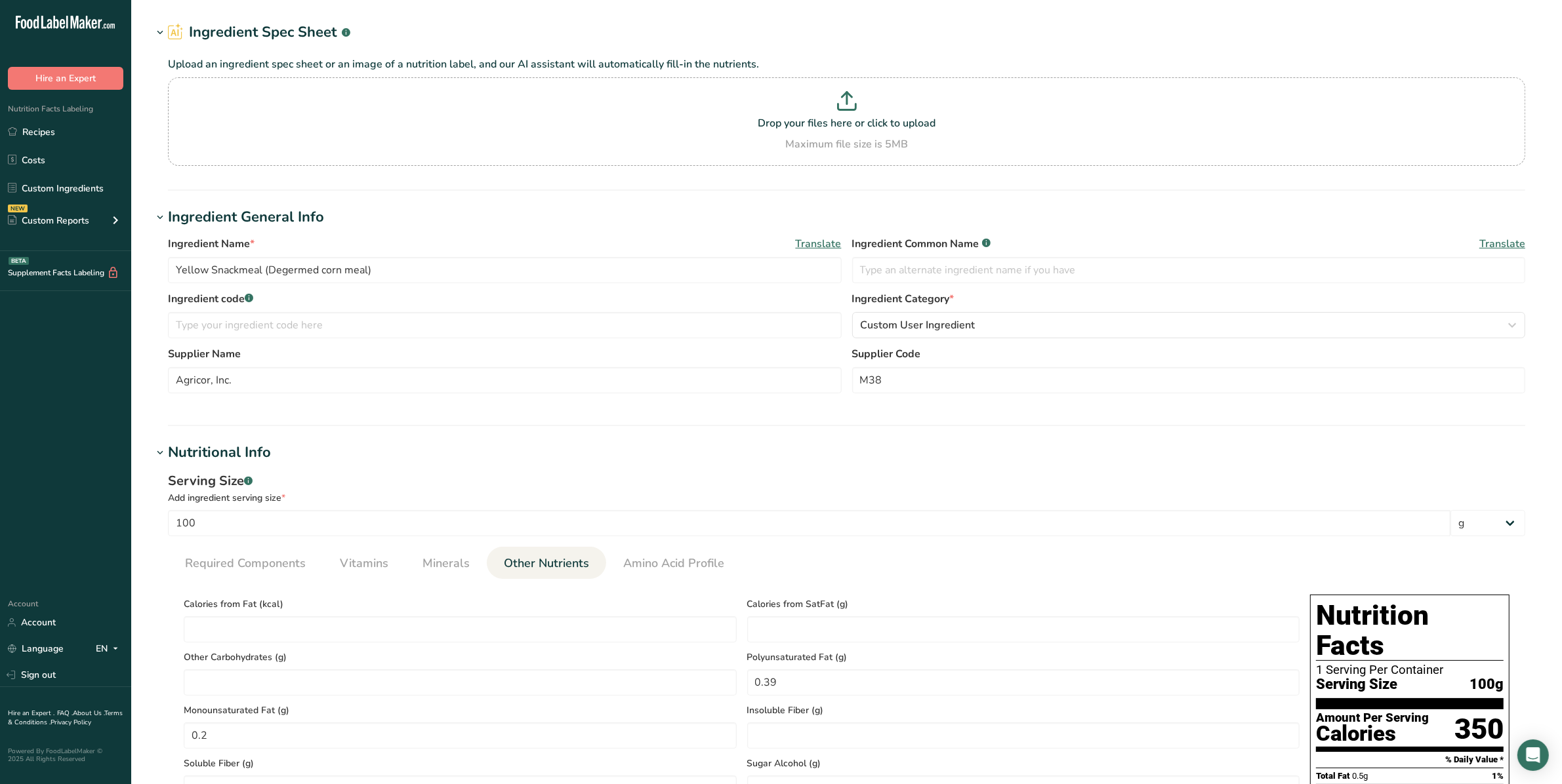
scroll to position [0, 0]
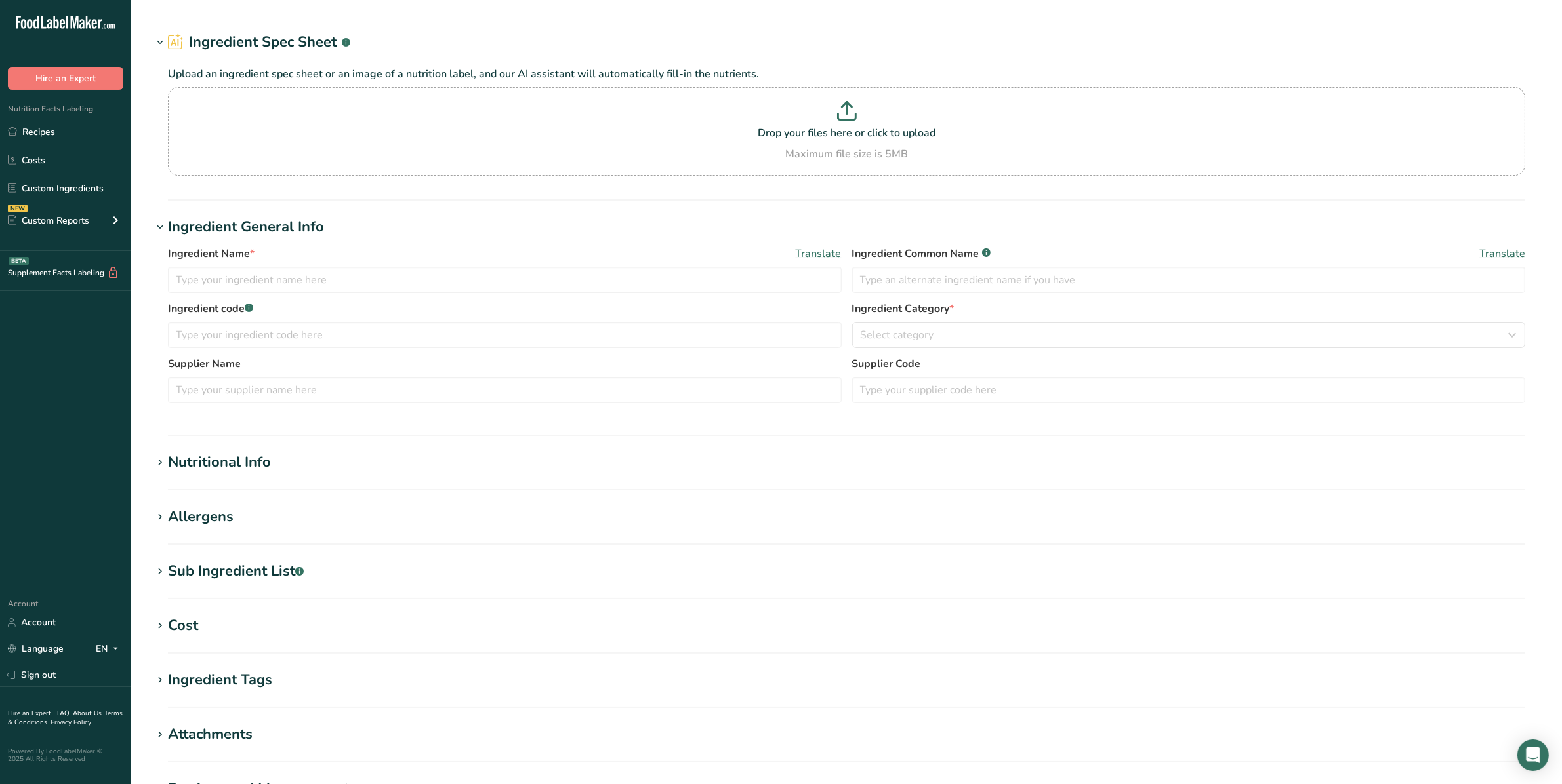
type input "Canola Oil"
type input "A0200D58210000"
type input "Bunge Canada"
type input "5005381"
type input "100"
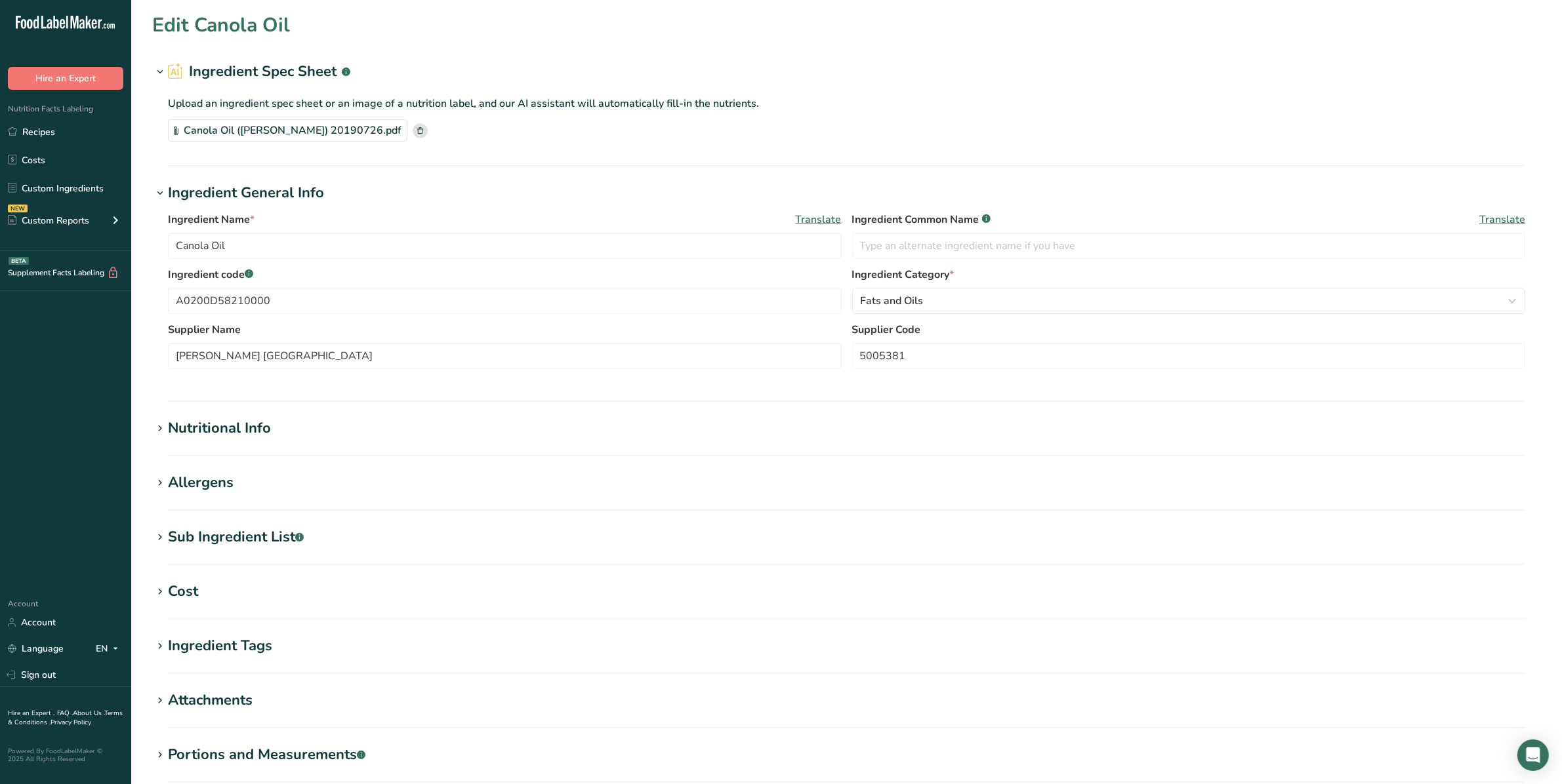
type Fat "26.7"
type Fat "61"
type Acids "8.2"
type Acids "18.4"
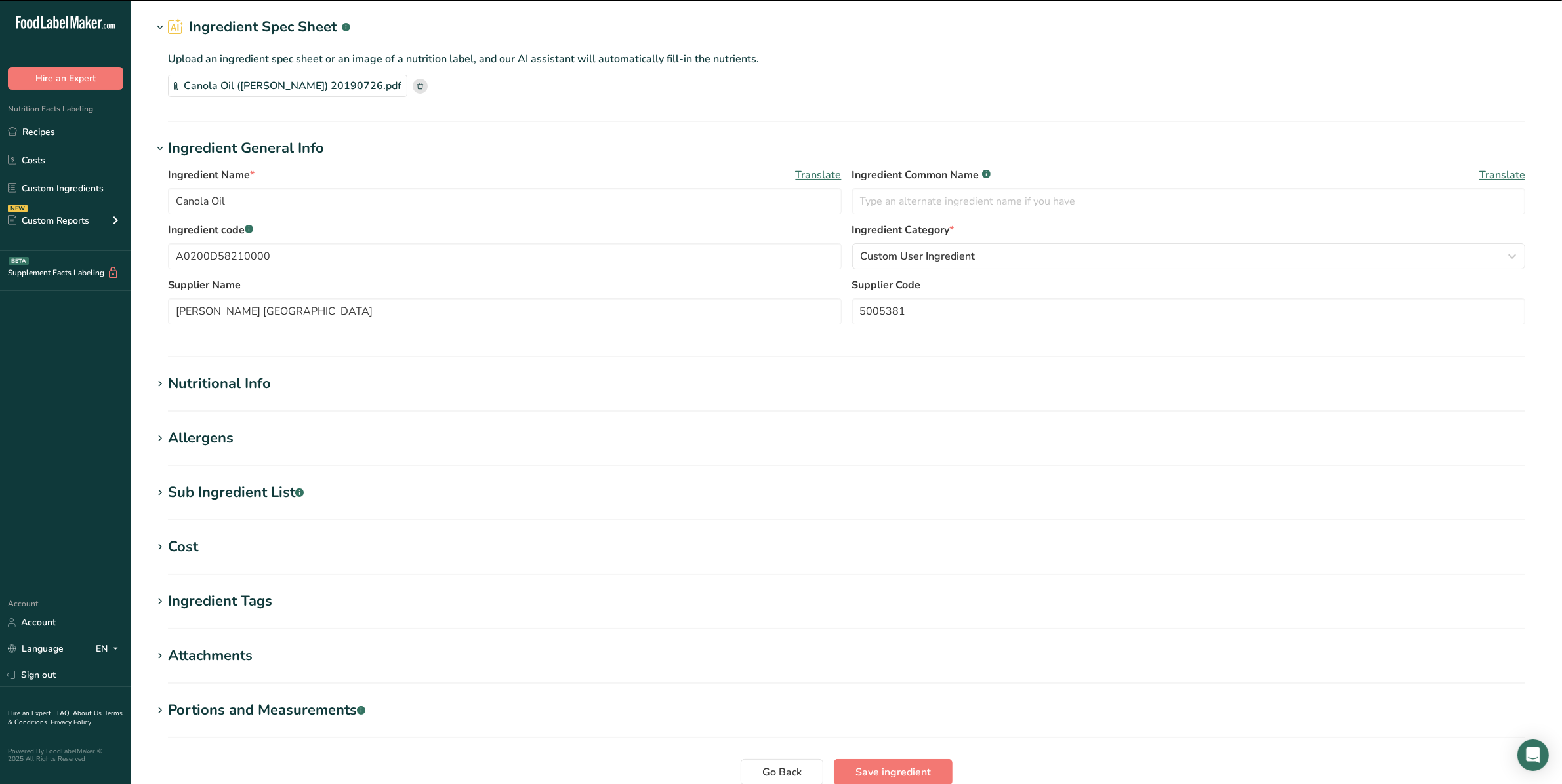
scroll to position [158, 0]
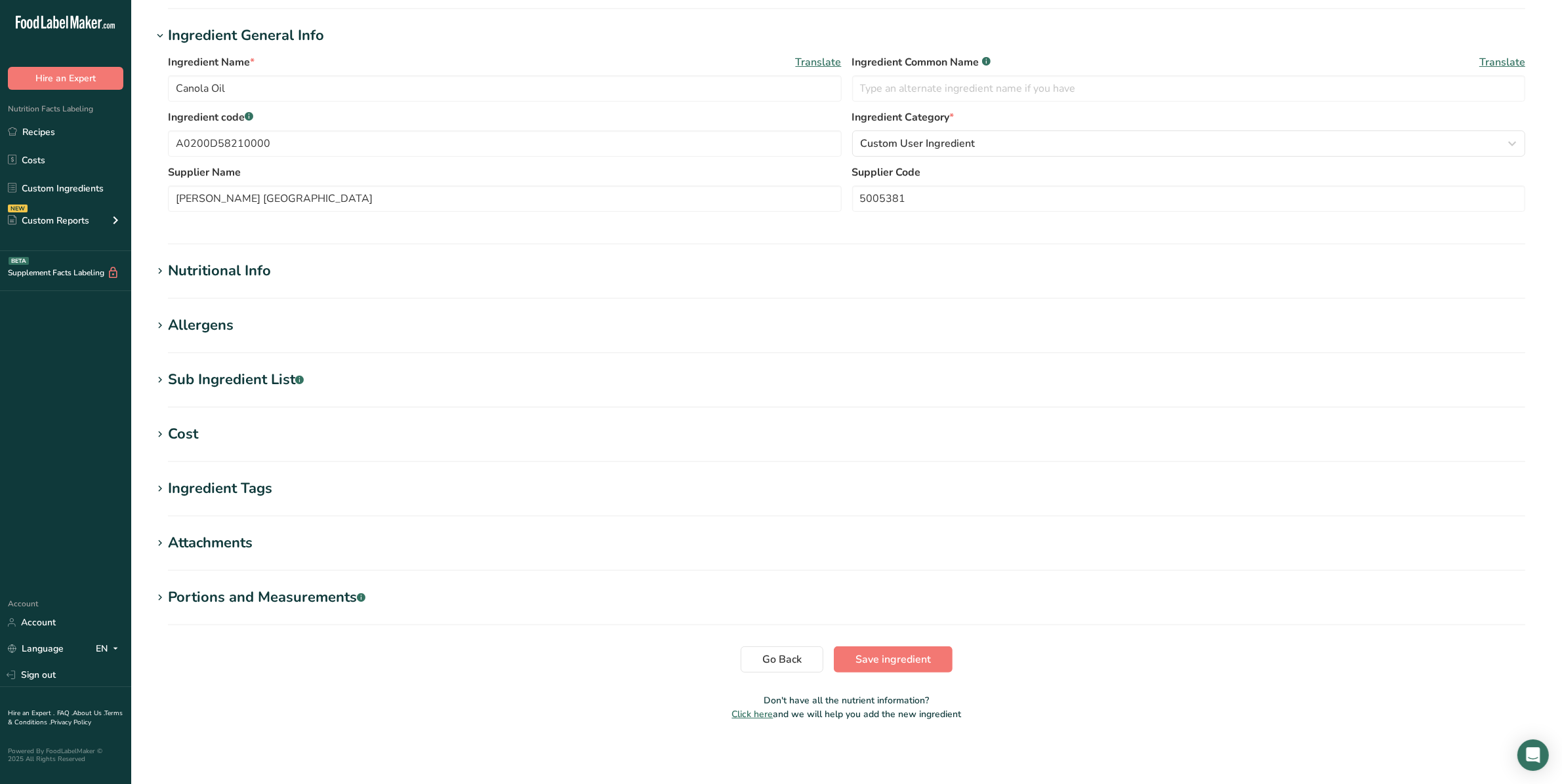
click at [263, 274] on div "Nutritional Info" at bounding box center [219, 271] width 103 height 22
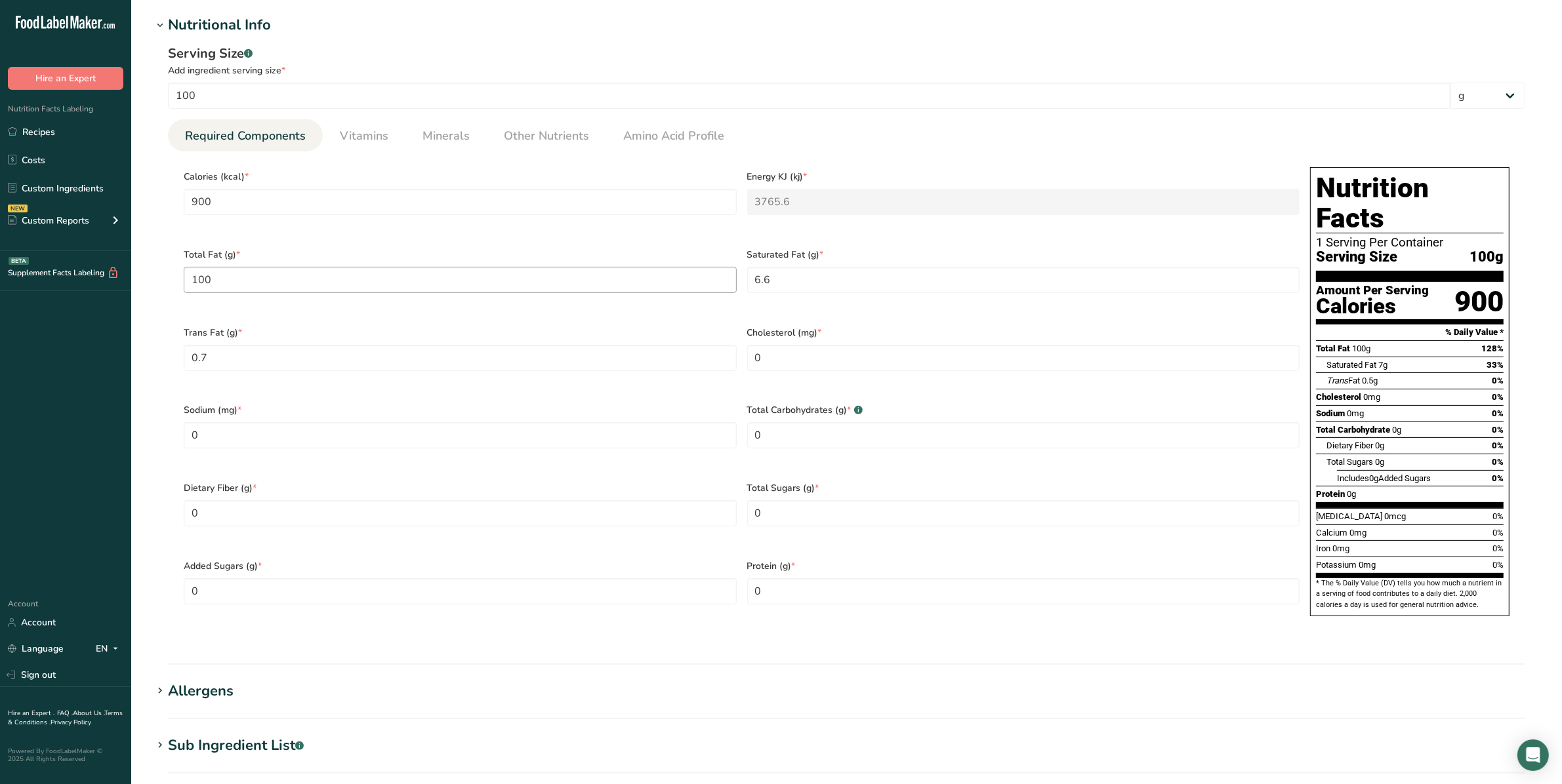
scroll to position [321, 0]
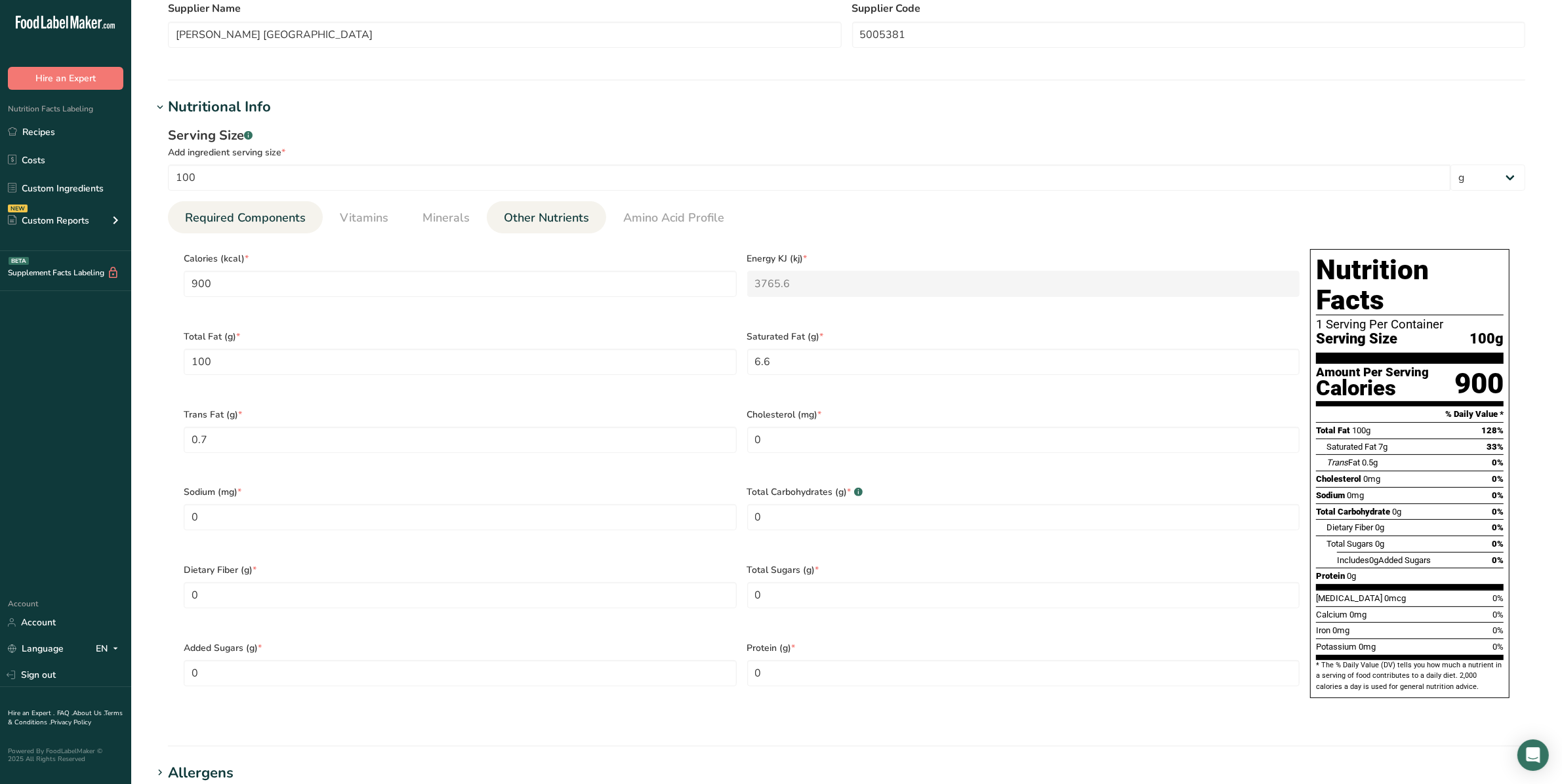
click at [533, 218] on span "Other Nutrients" at bounding box center [546, 218] width 86 height 17
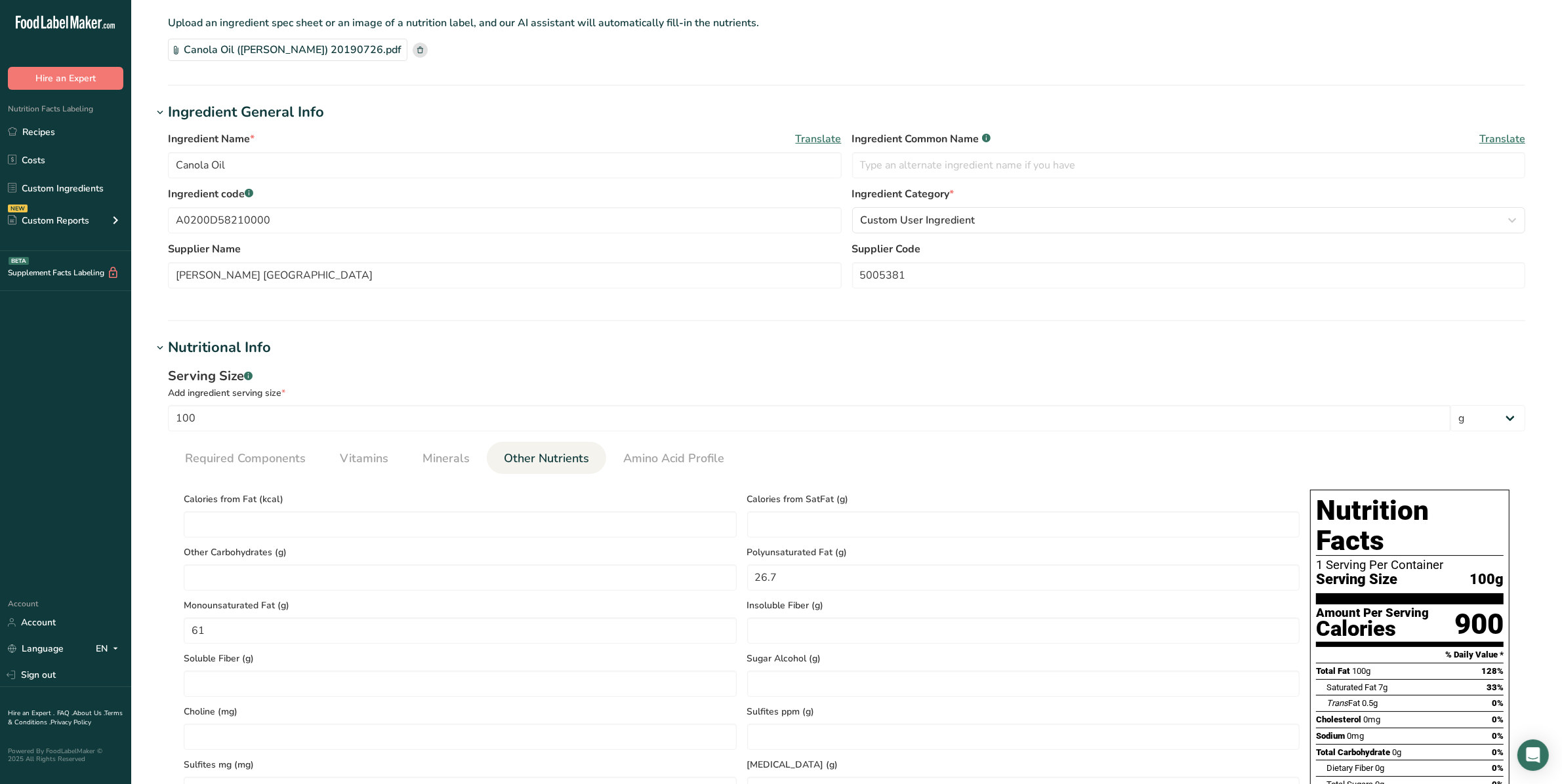
scroll to position [0, 0]
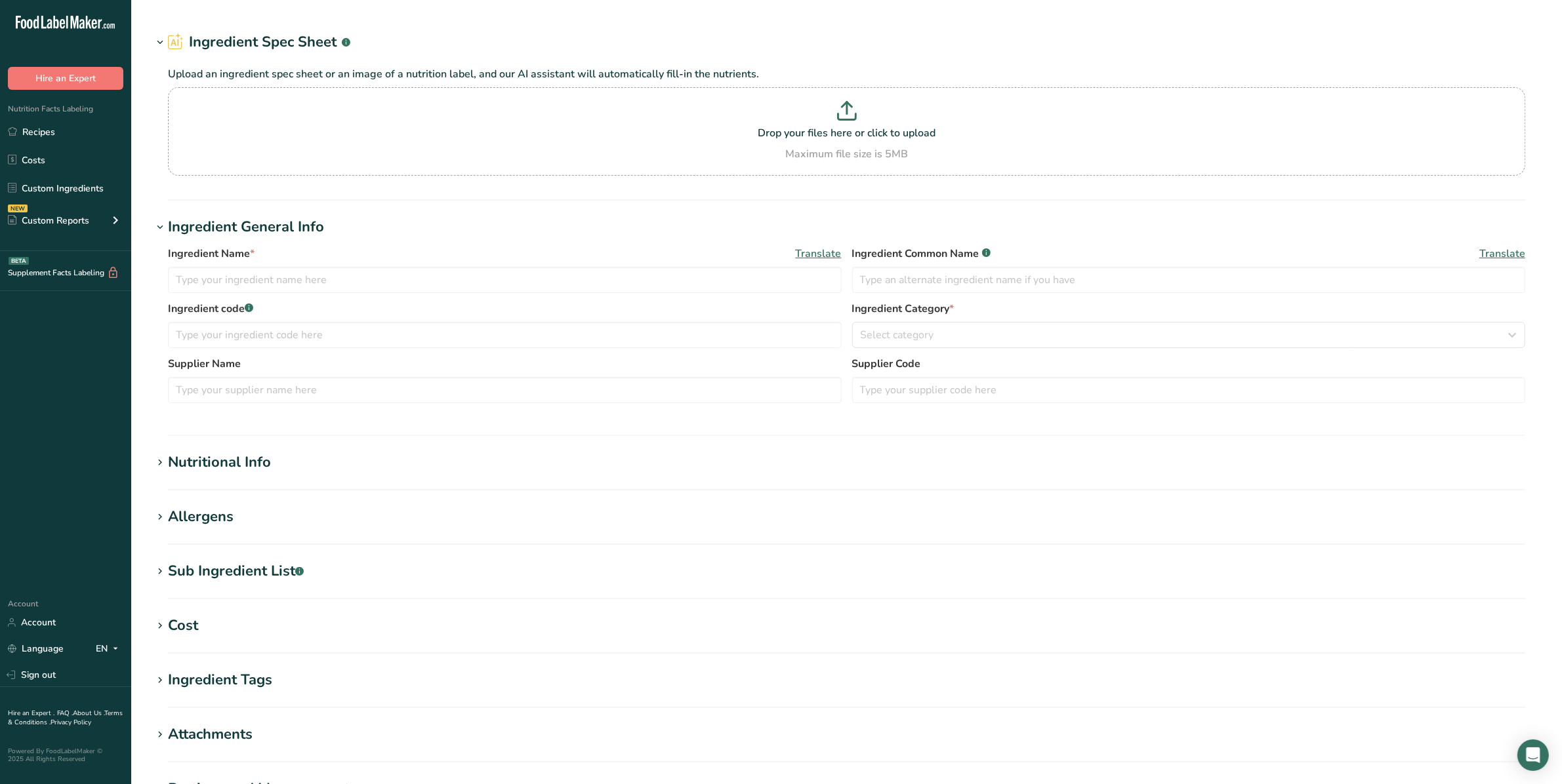
type input "Seasoning, Extreme Cruncheez, KL9000440015"
type input "LA CIE [PERSON_NAME] CANADA CO."
type input "KL9000440015"
type input "100"
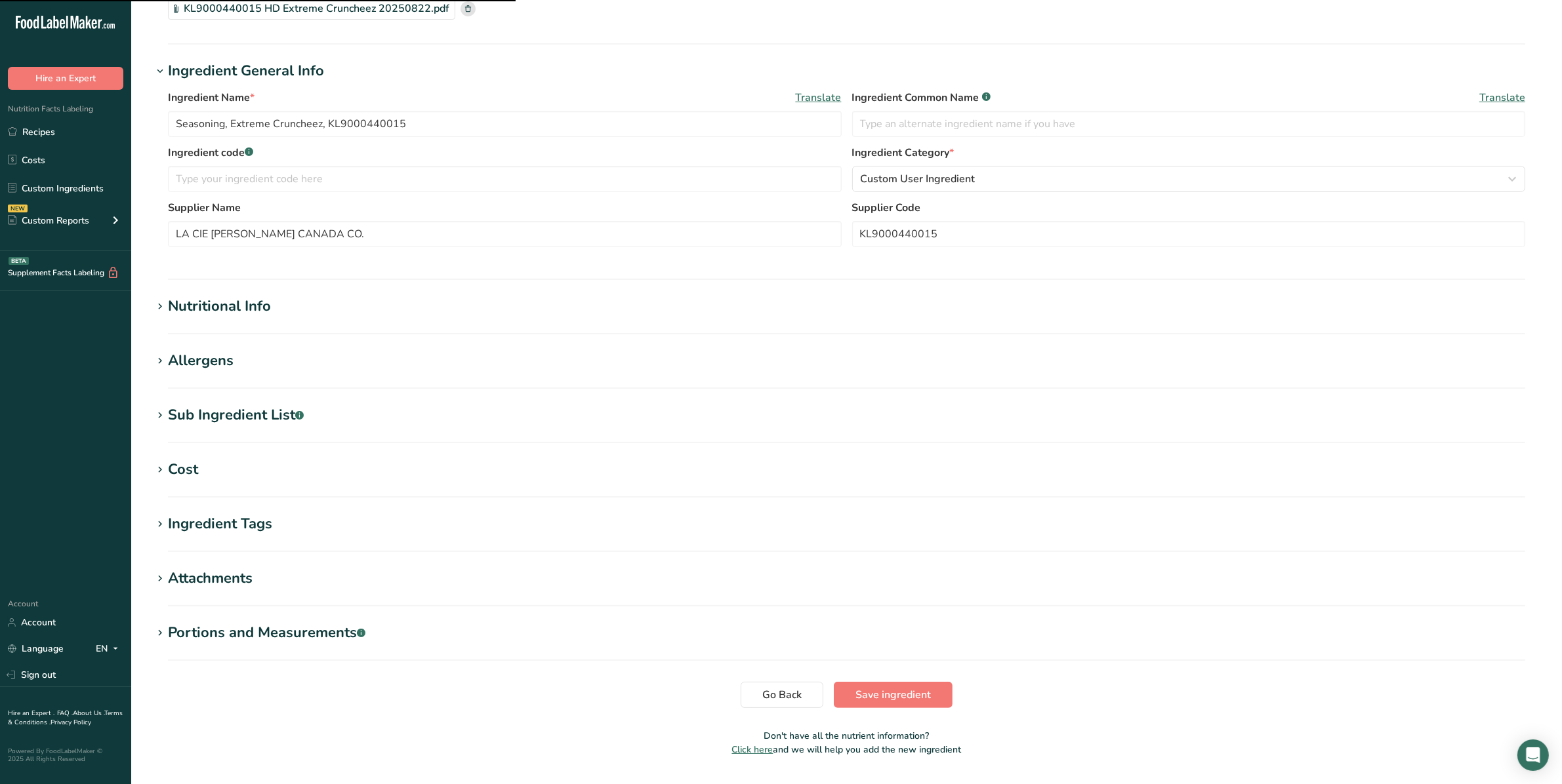
scroll to position [158, 0]
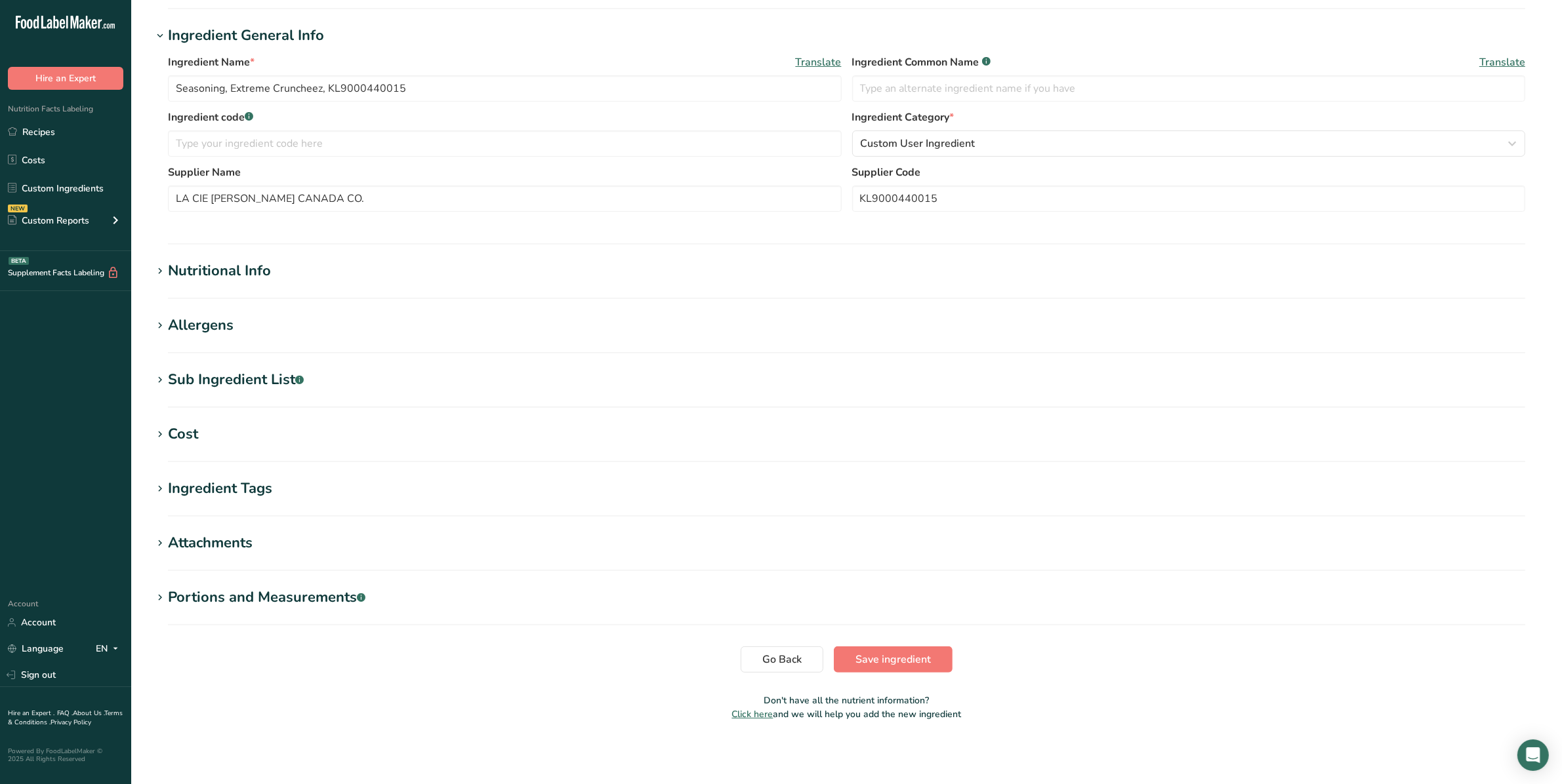
click at [253, 270] on div "Nutritional Info" at bounding box center [219, 271] width 103 height 22
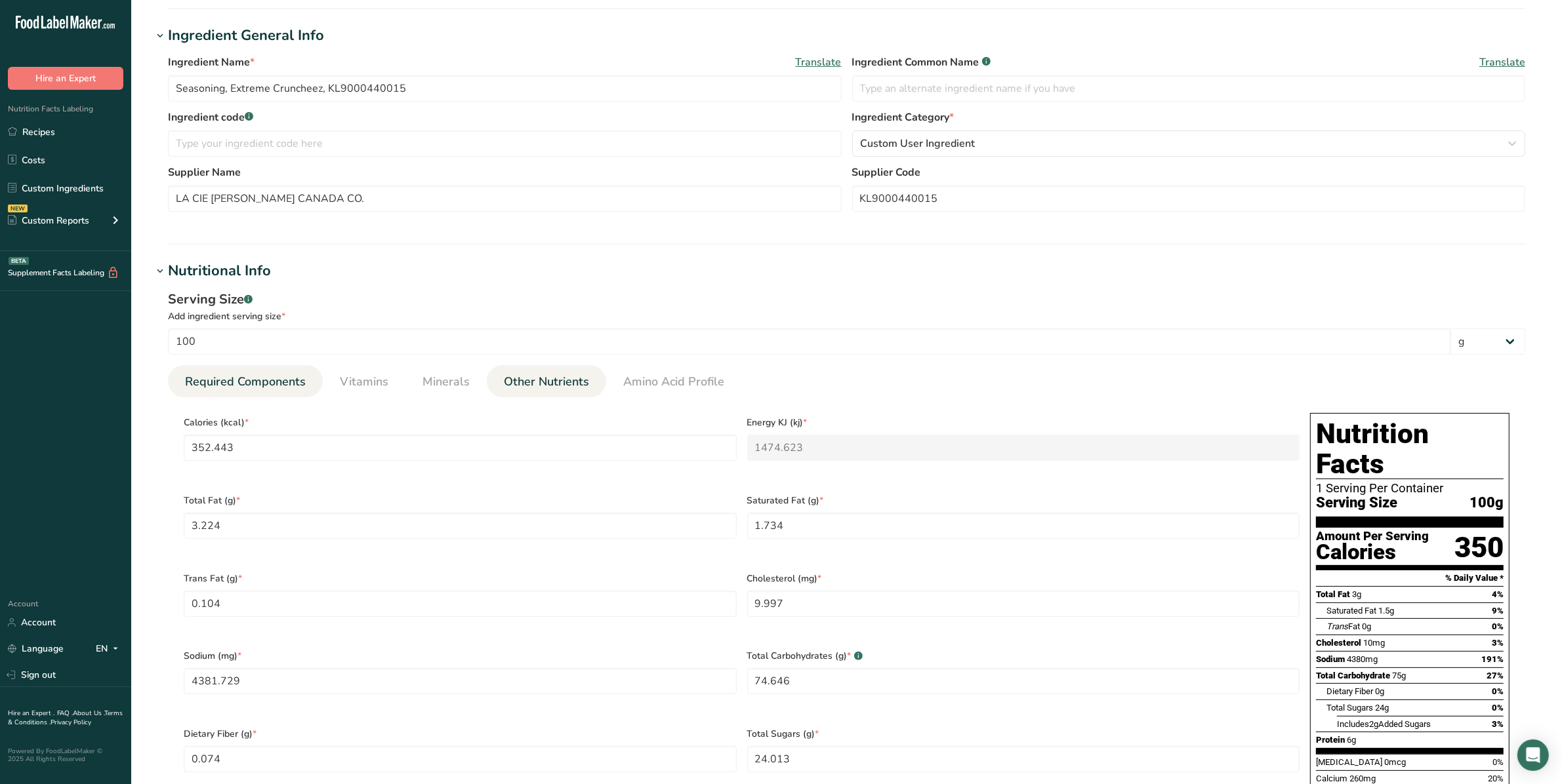
click at [553, 382] on span "Other Nutrients" at bounding box center [546, 381] width 86 height 17
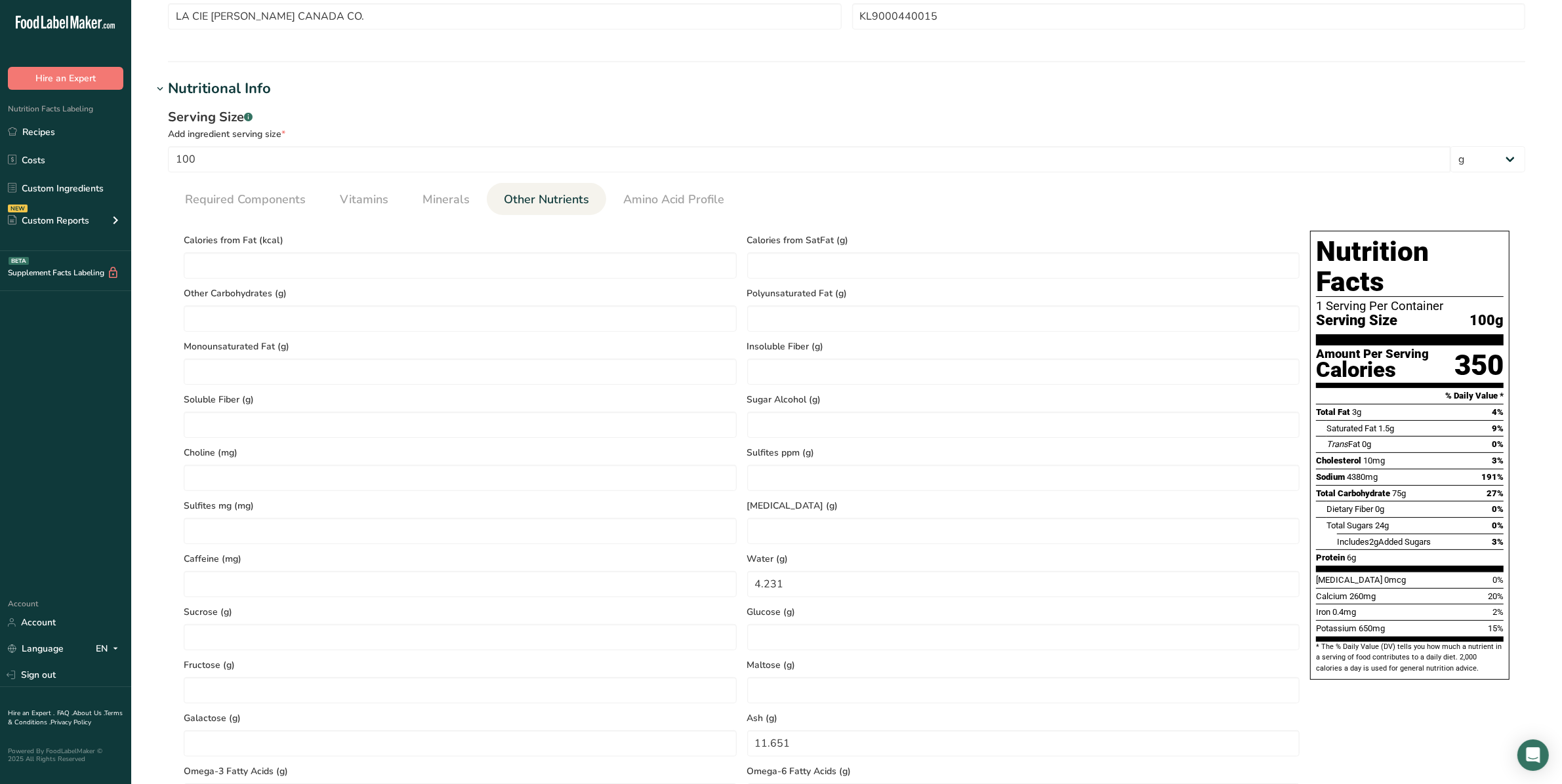
scroll to position [0, 0]
